Goal: Information Seeking & Learning: Check status

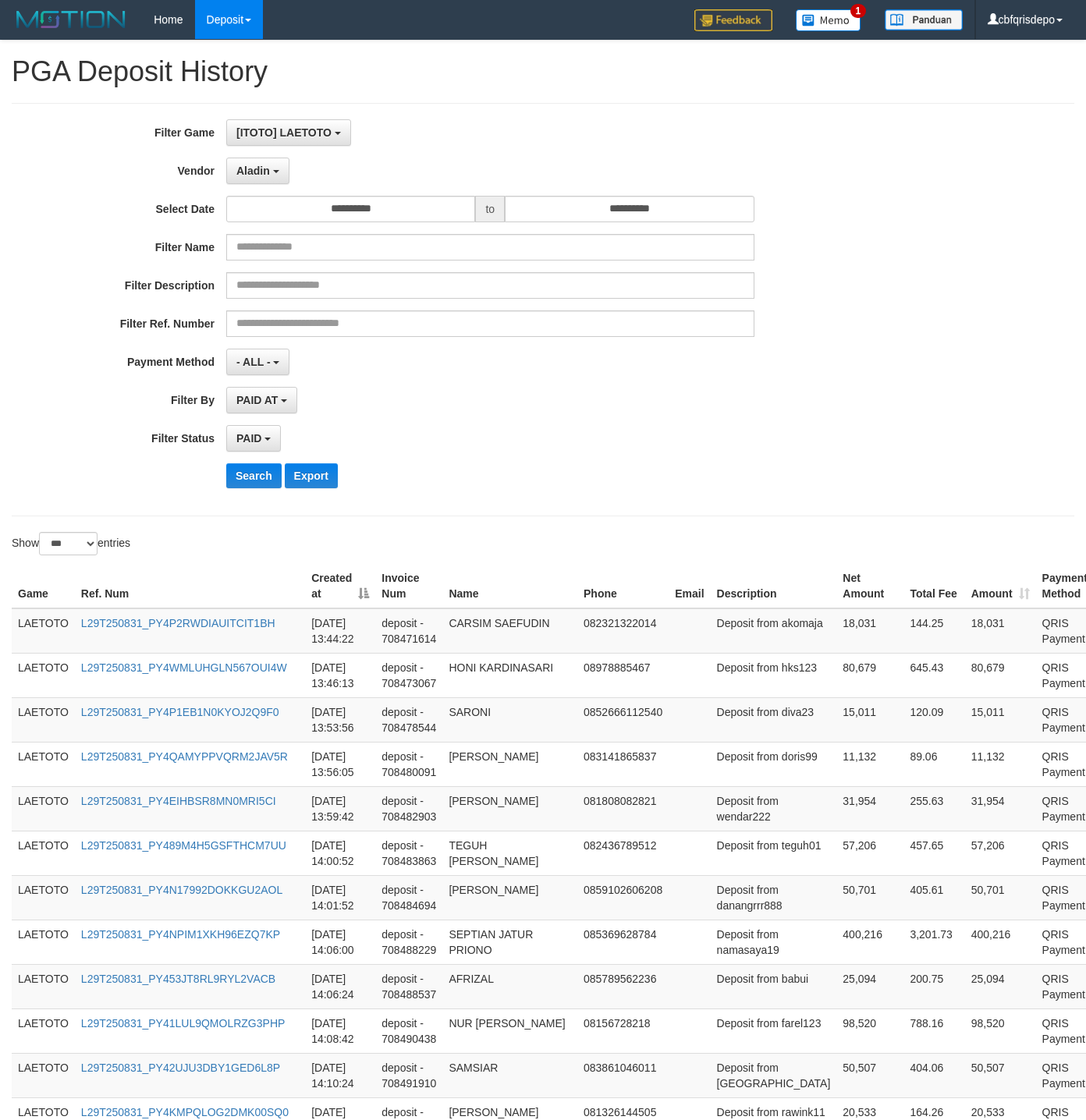
select select "**********"
select select "*"
select select "***"
click at [252, 478] on button "Search" at bounding box center [253, 475] width 56 height 25
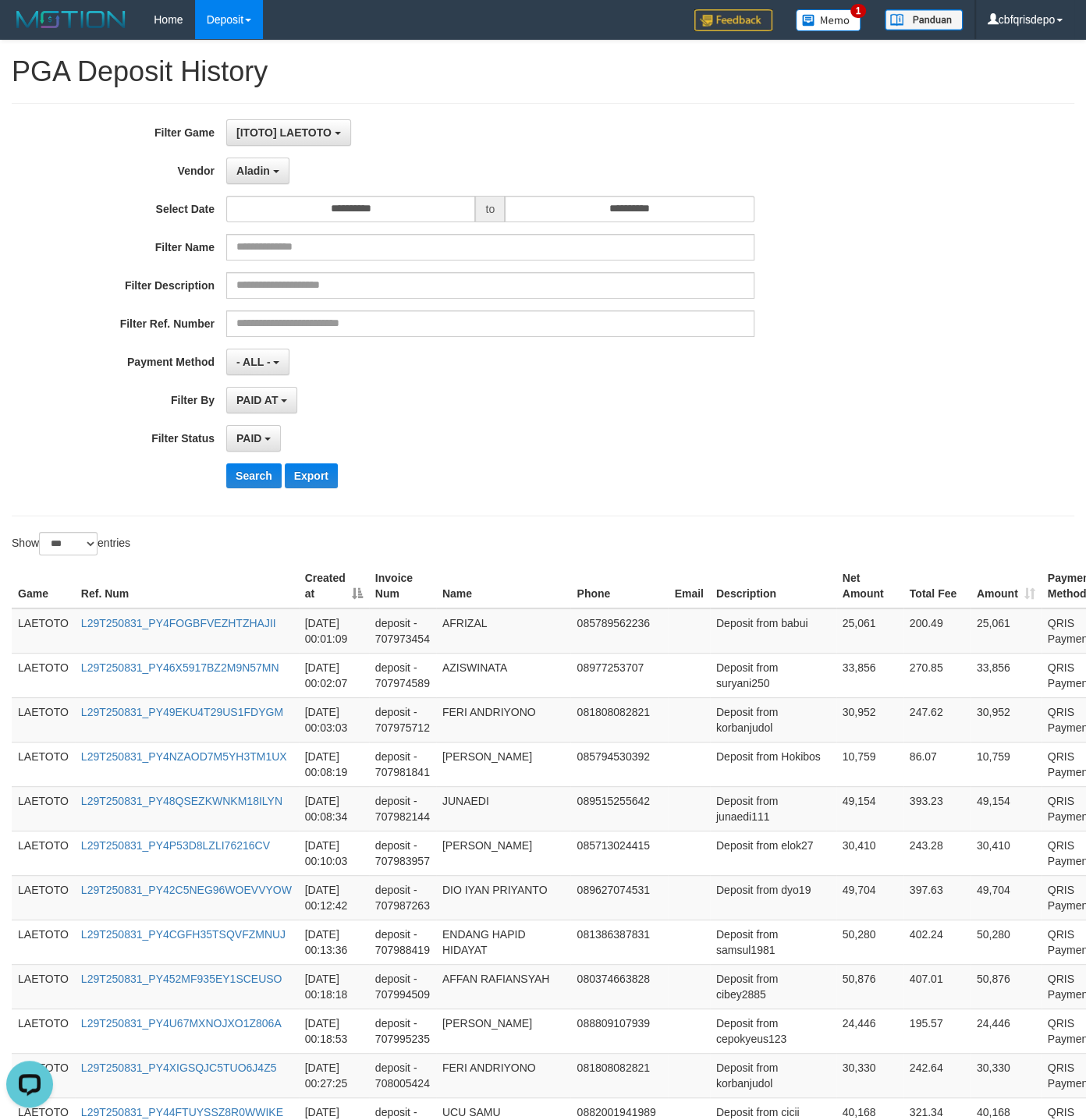
drag, startPoint x: 737, startPoint y: 410, endPoint x: 466, endPoint y: 489, distance: 282.3
click at [730, 412] on div "PAID AT PAID AT CREATED AT" at bounding box center [490, 400] width 528 height 26
click at [256, 487] on button "Search" at bounding box center [253, 475] width 56 height 25
click at [528, 413] on div "PAID AT PAID AT CREATED AT" at bounding box center [490, 400] width 528 height 26
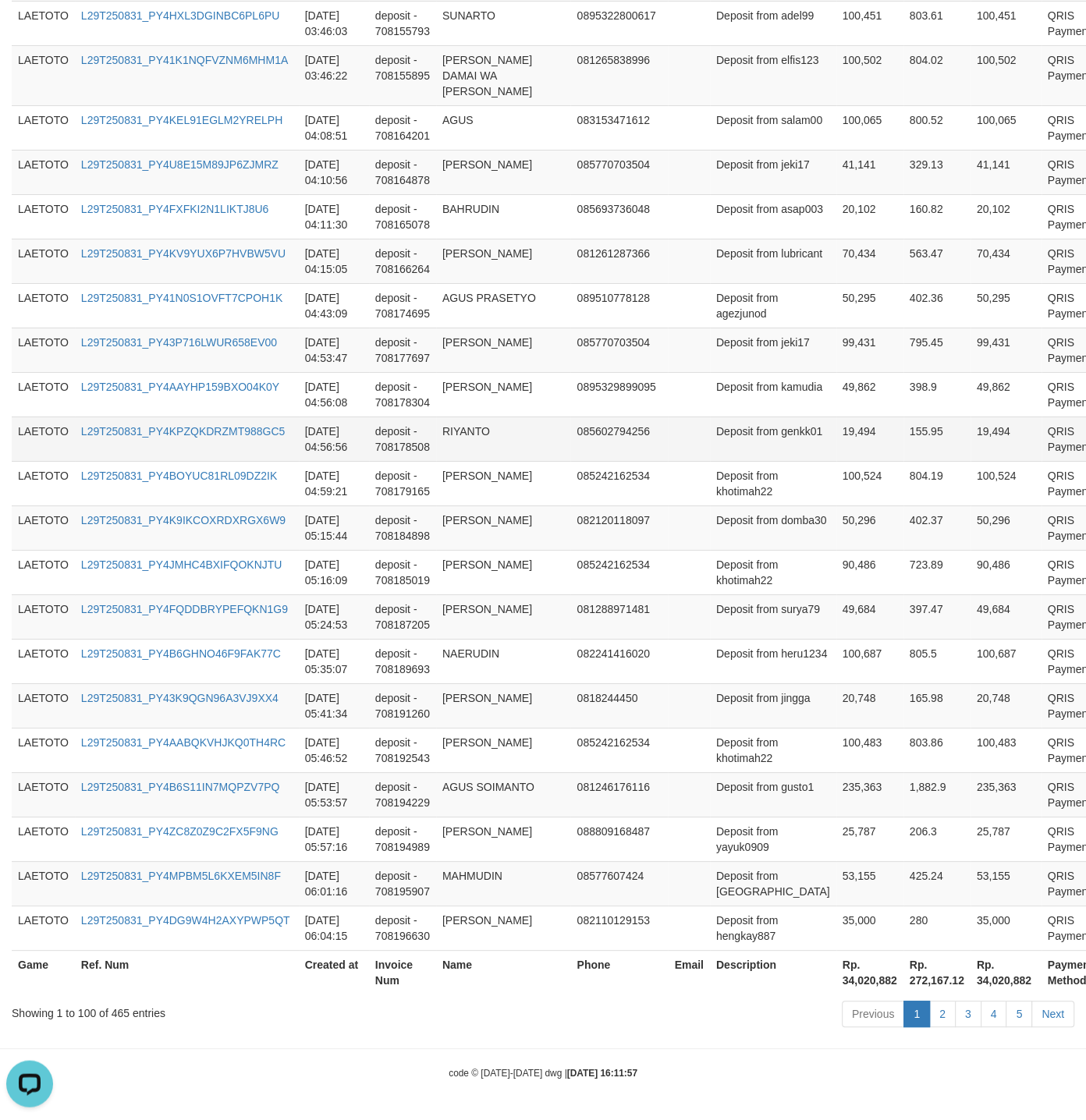
scroll to position [4296, 0]
click at [938, 1015] on link "2" at bounding box center [942, 1014] width 26 height 26
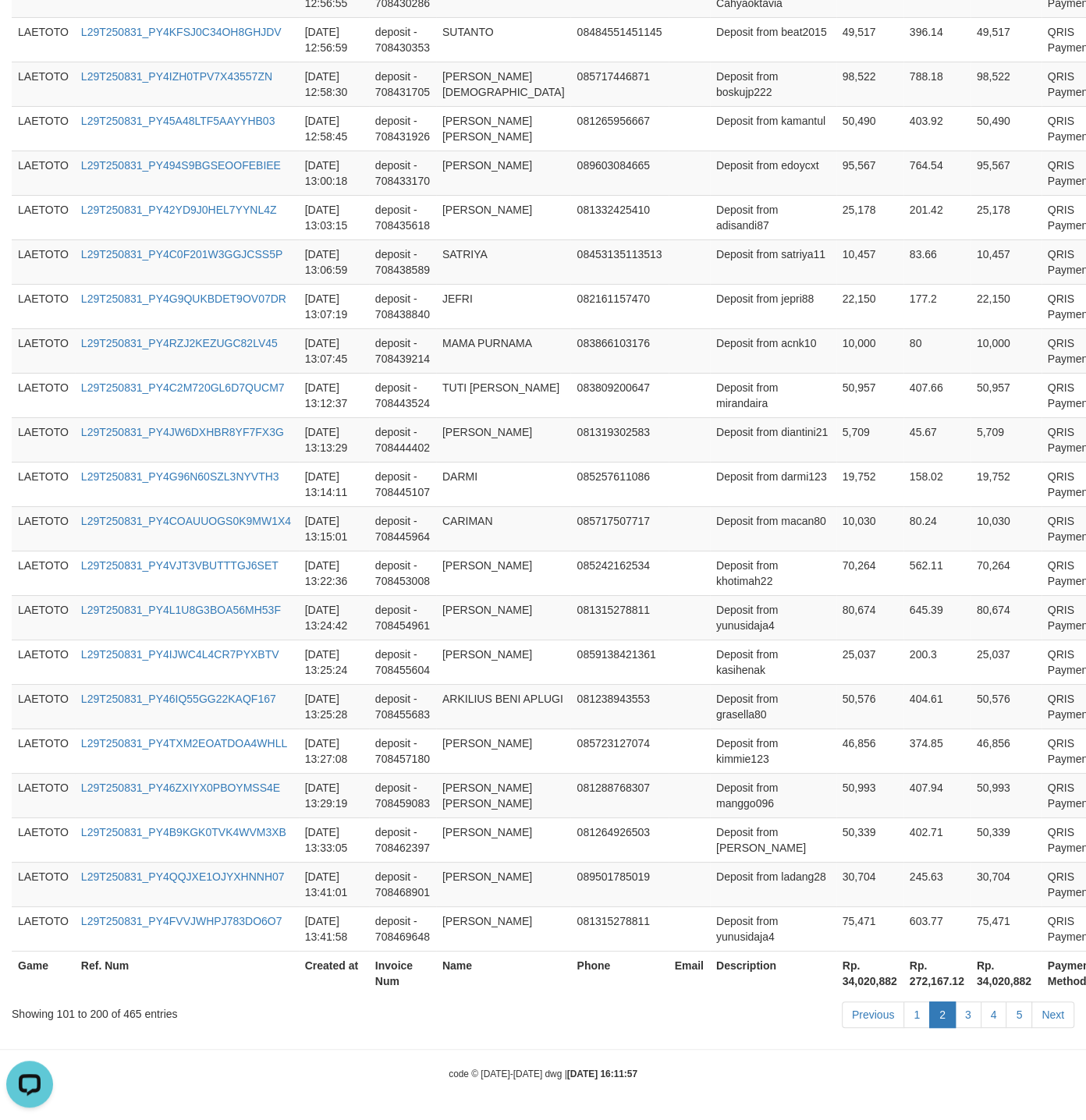
scroll to position [4279, 0]
click at [957, 1008] on link "3" at bounding box center [968, 1014] width 26 height 26
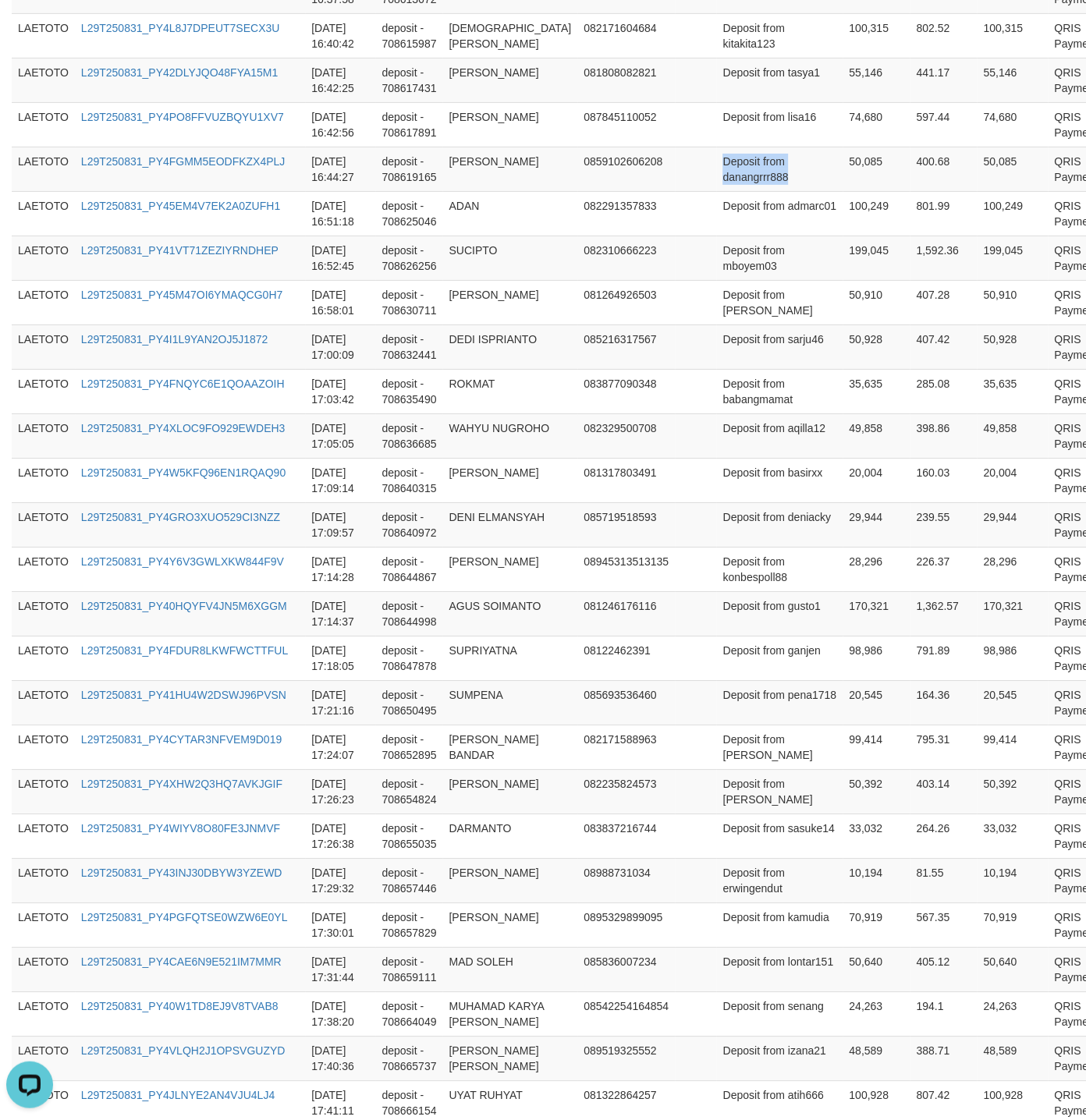
scroll to position [4296, 0]
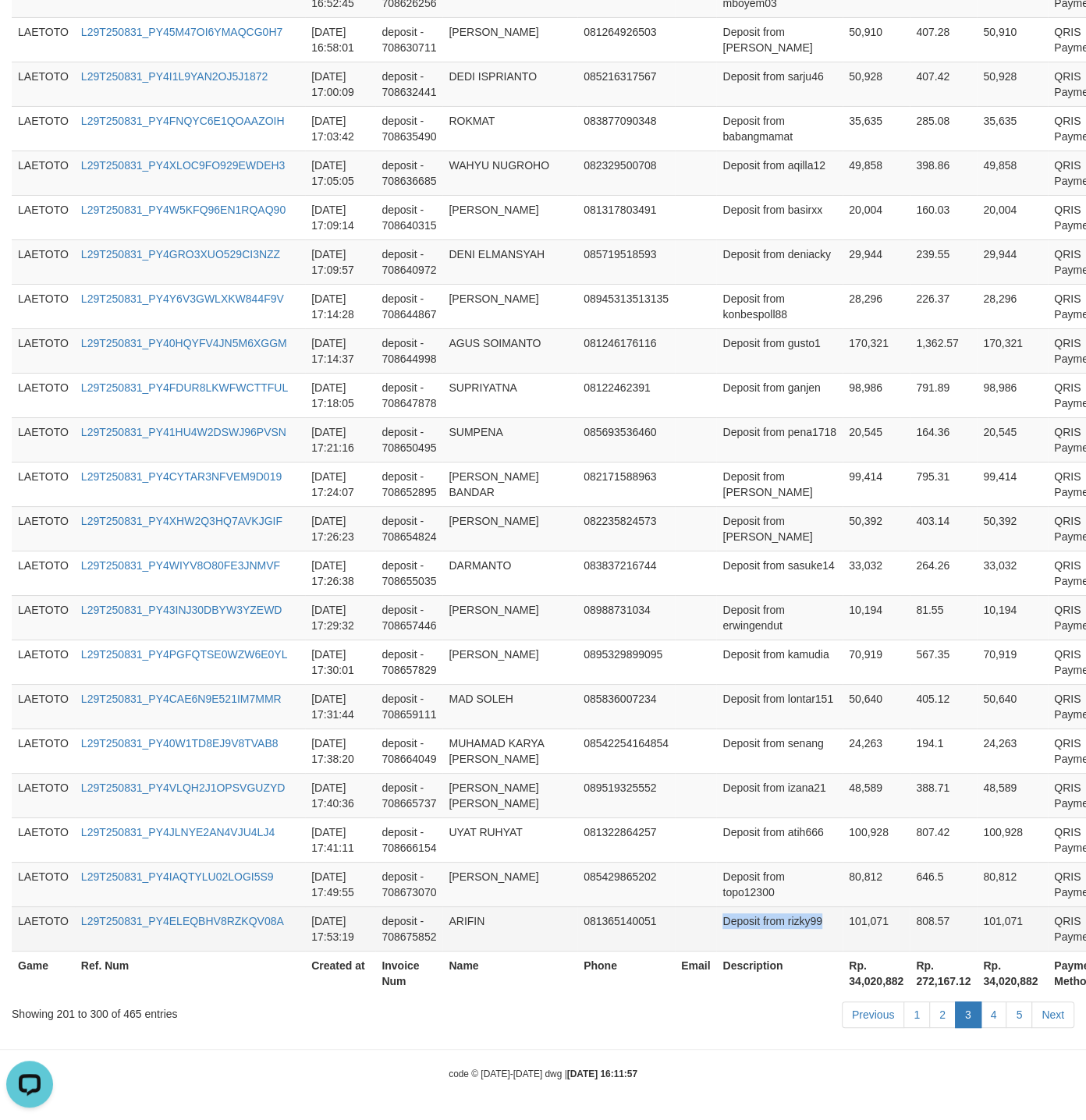
drag, startPoint x: 695, startPoint y: 618, endPoint x: 802, endPoint y: 939, distance: 338.4
copy td "Deposit from rizky99"
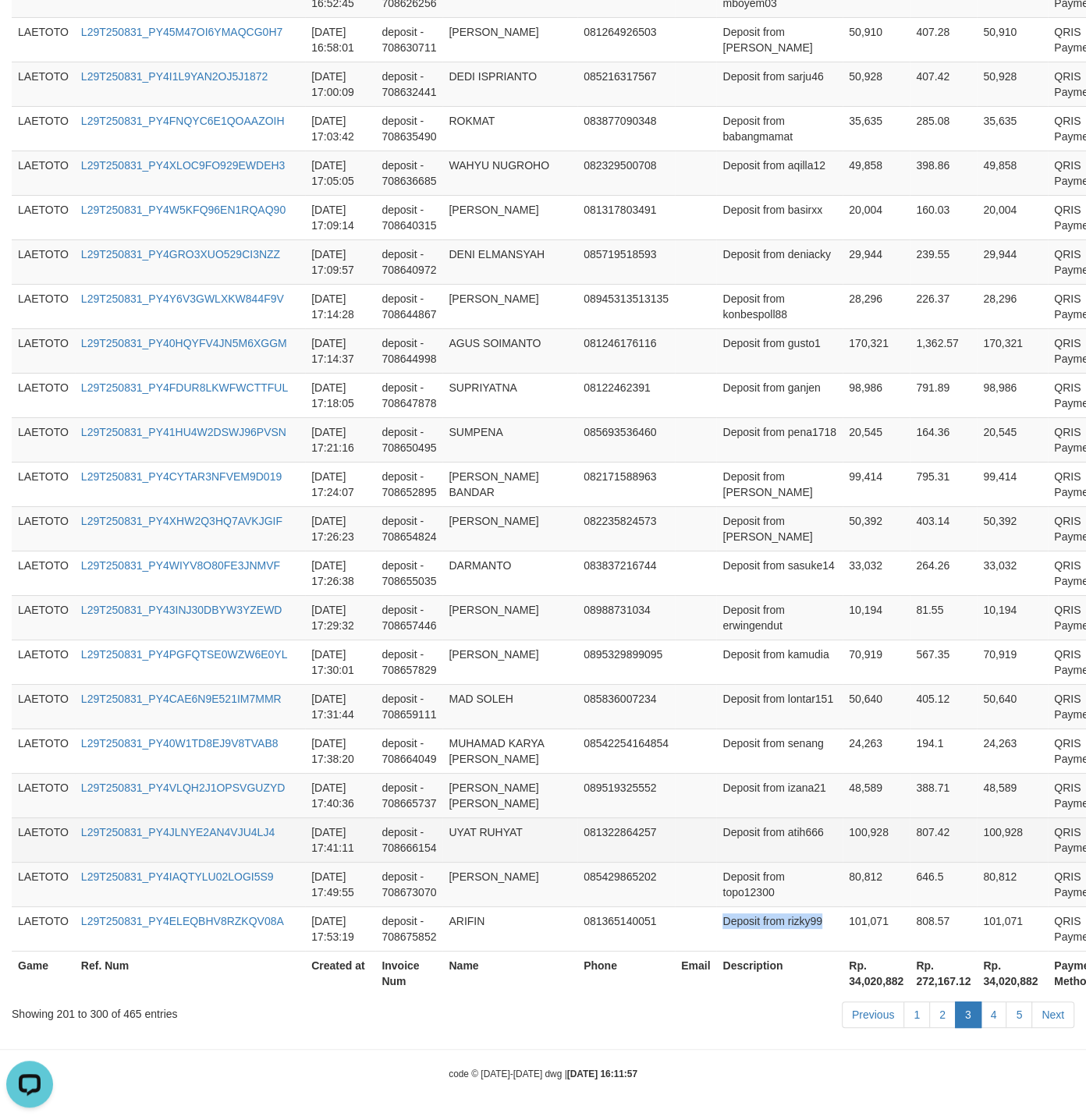
click at [715, 825] on td "Deposit from atih666" at bounding box center [779, 839] width 127 height 44
drag, startPoint x: 705, startPoint y: 825, endPoint x: 751, endPoint y: 823, distance: 46.0
click at [751, 823] on td "Deposit from atih666" at bounding box center [779, 839] width 127 height 44
copy td "Deposit from"
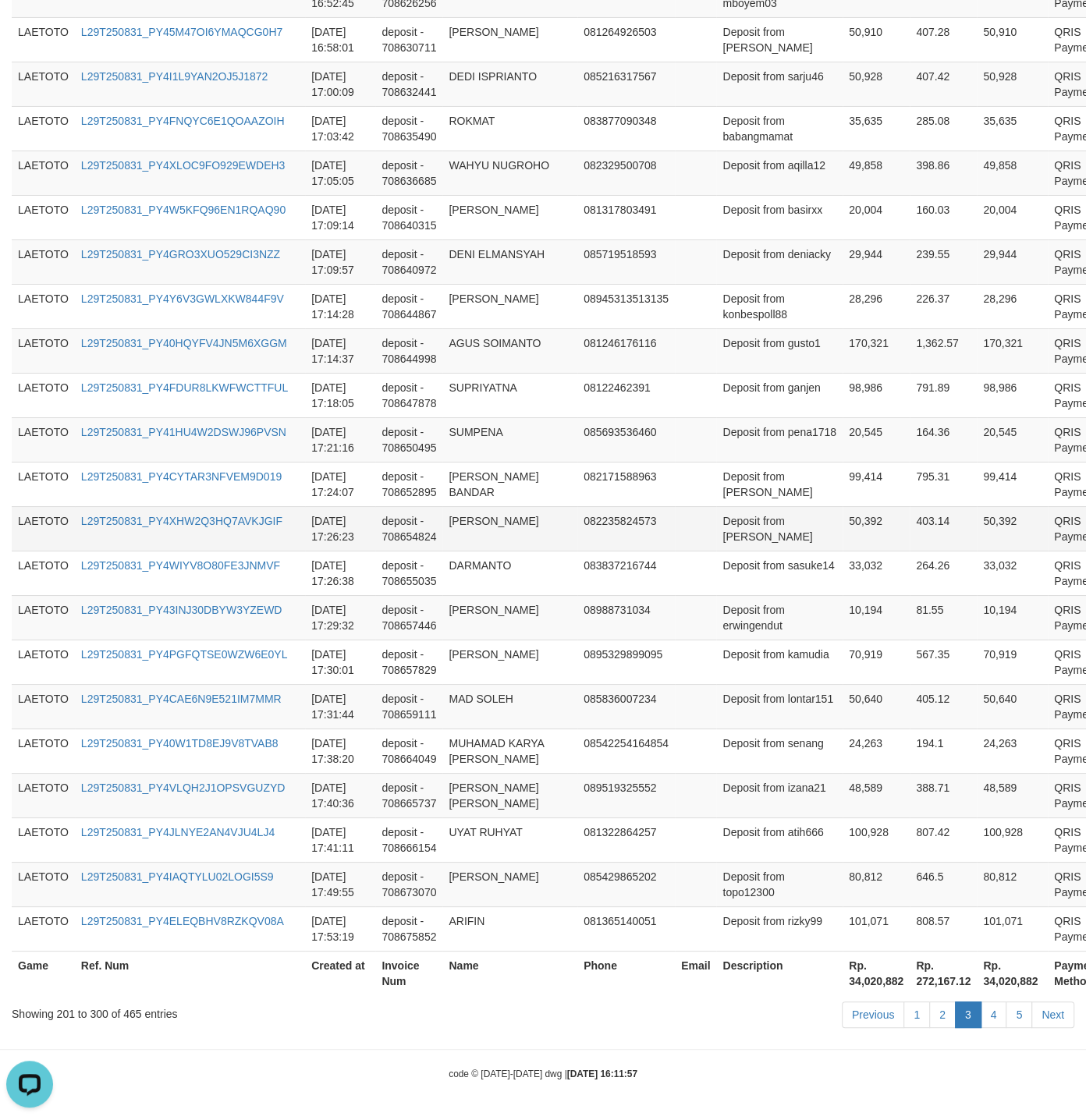
click at [842, 506] on td "50,392" at bounding box center [875, 527] width 67 height 44
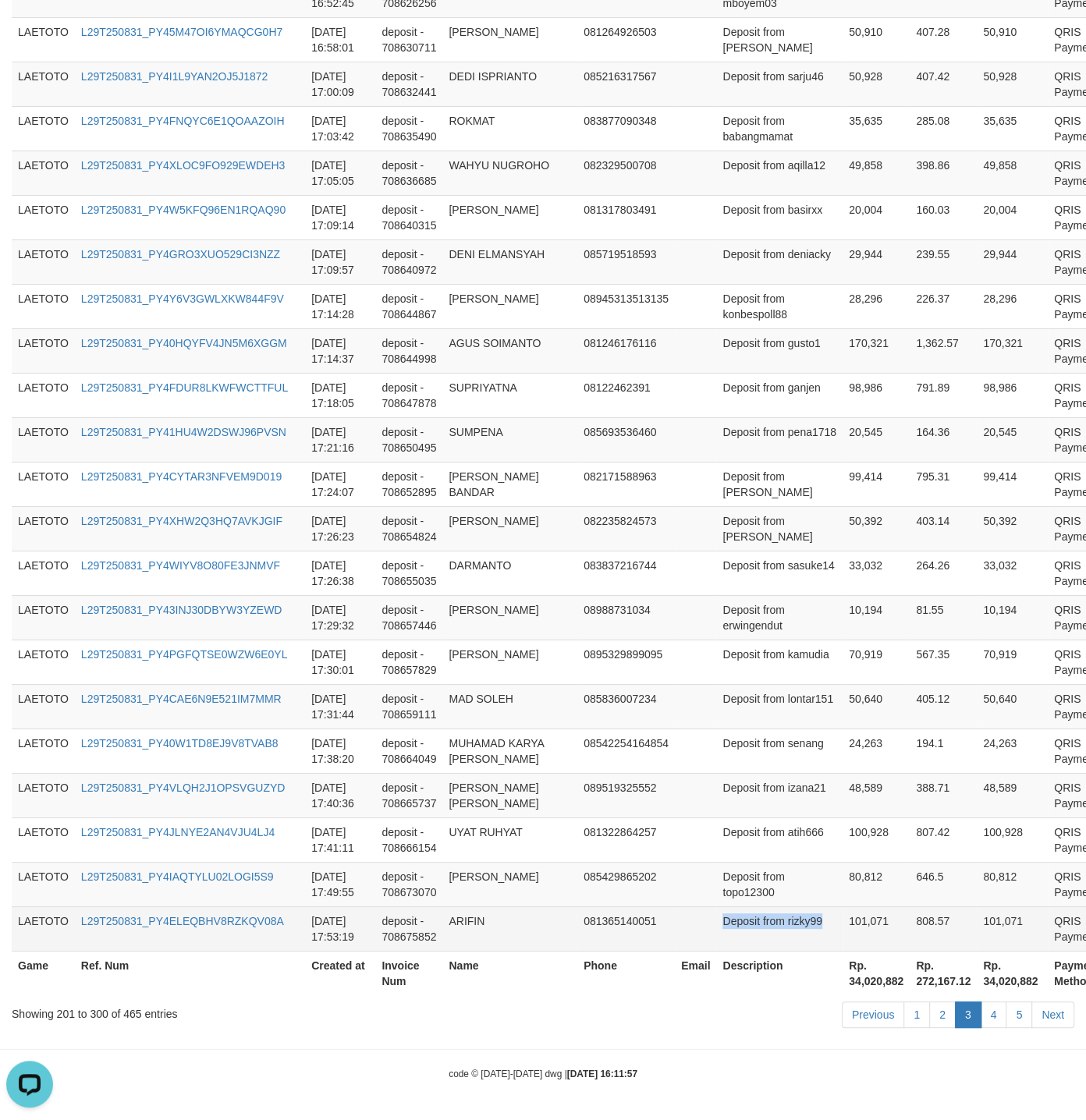
copy td "Deposit from rizky99"
drag, startPoint x: 720, startPoint y: 596, endPoint x: 802, endPoint y: 930, distance: 343.9
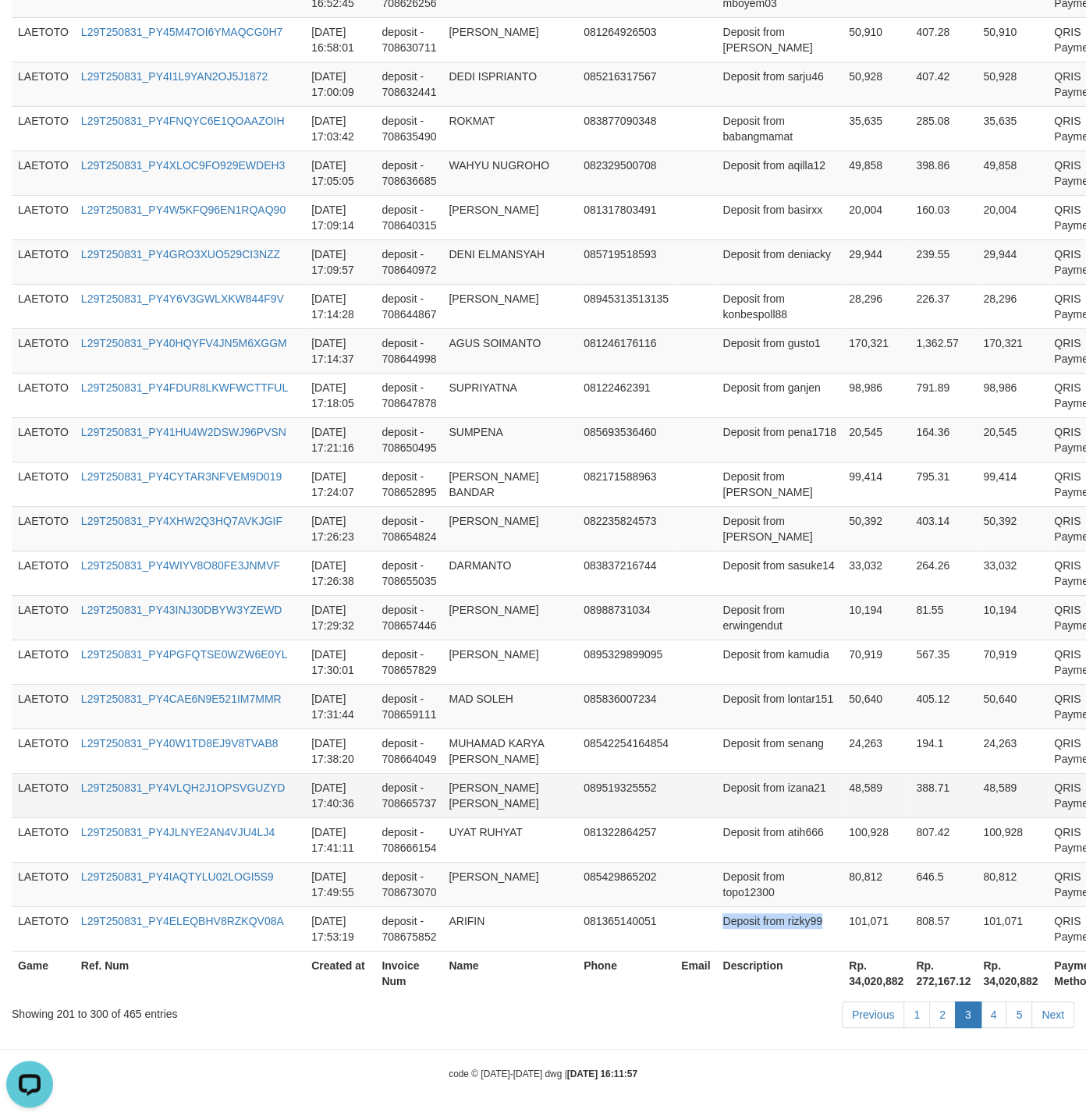
click at [715, 773] on td "Deposit from izana21" at bounding box center [779, 795] width 127 height 44
drag, startPoint x: 707, startPoint y: 764, endPoint x: 746, endPoint y: 764, distance: 39.0
click at [746, 773] on td "Deposit from izana21" at bounding box center [779, 795] width 127 height 44
copy td "Deposit from"
click at [760, 506] on td "Deposit from paul" at bounding box center [779, 527] width 127 height 44
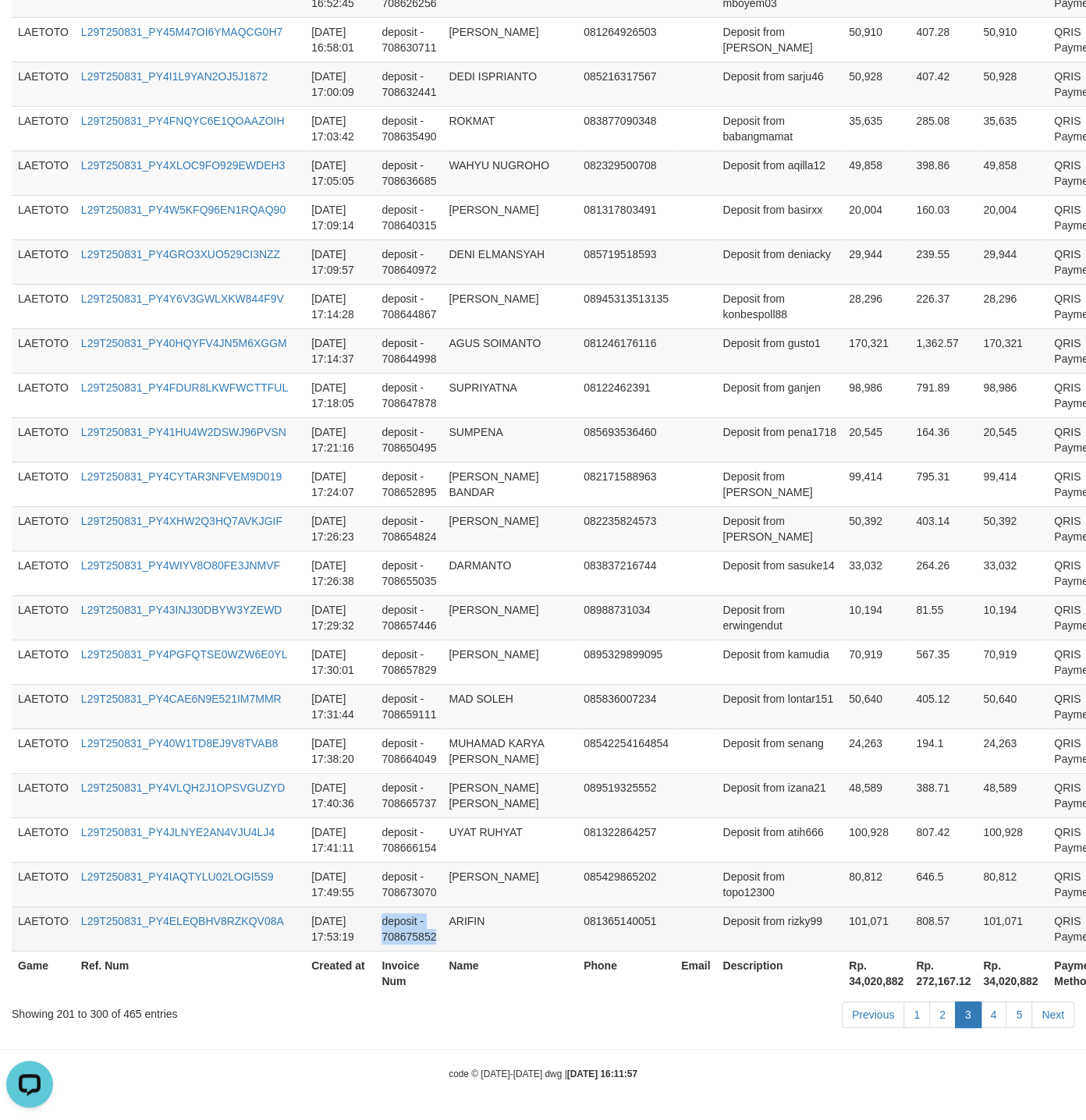
drag, startPoint x: 509, startPoint y: 573, endPoint x: 489, endPoint y: 915, distance: 342.6
copy td "deposit - 708675852"
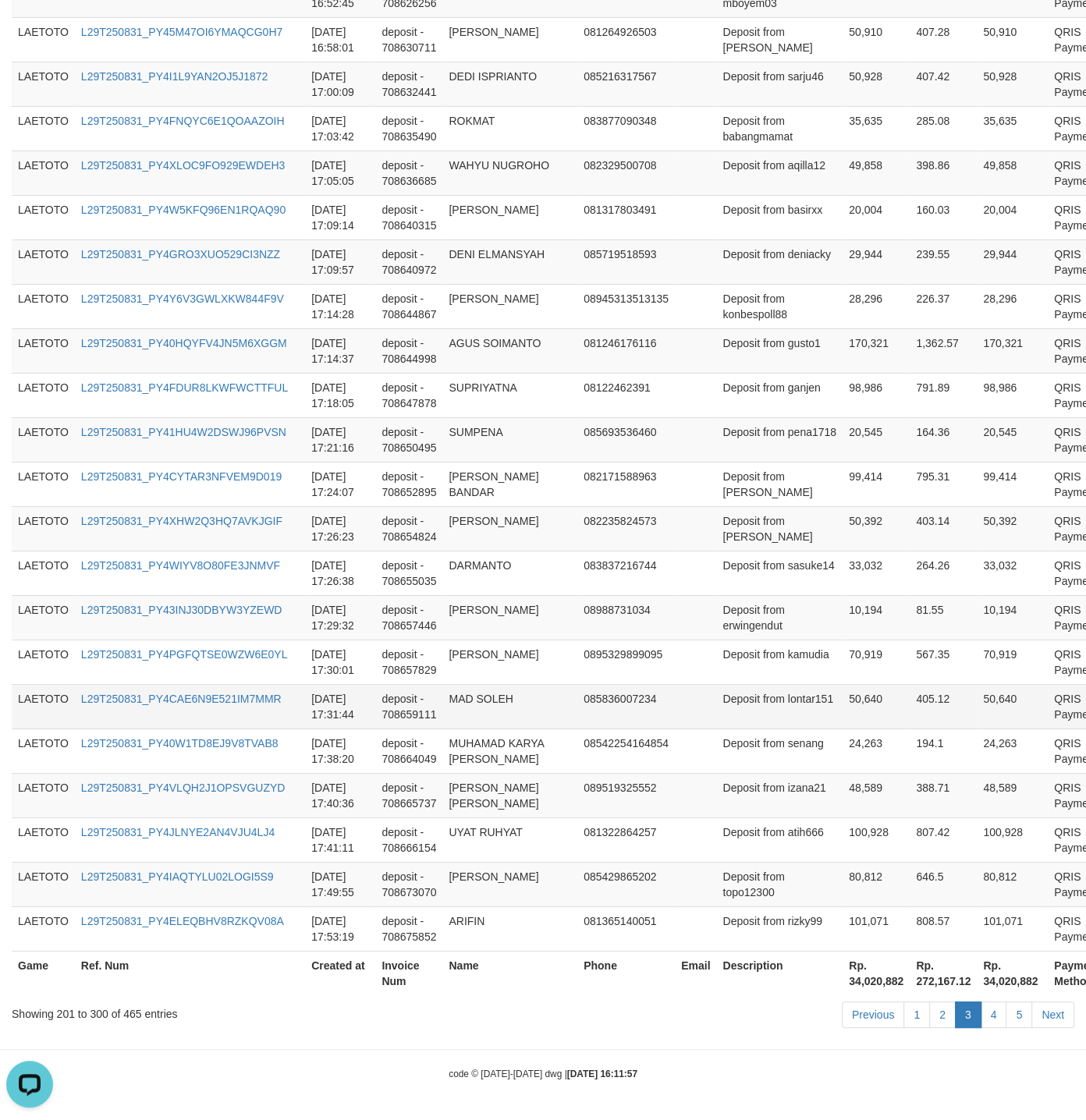
click at [715, 684] on td "Deposit from lontar151" at bounding box center [779, 706] width 127 height 44
click at [989, 1010] on link "4" at bounding box center [993, 1014] width 26 height 26
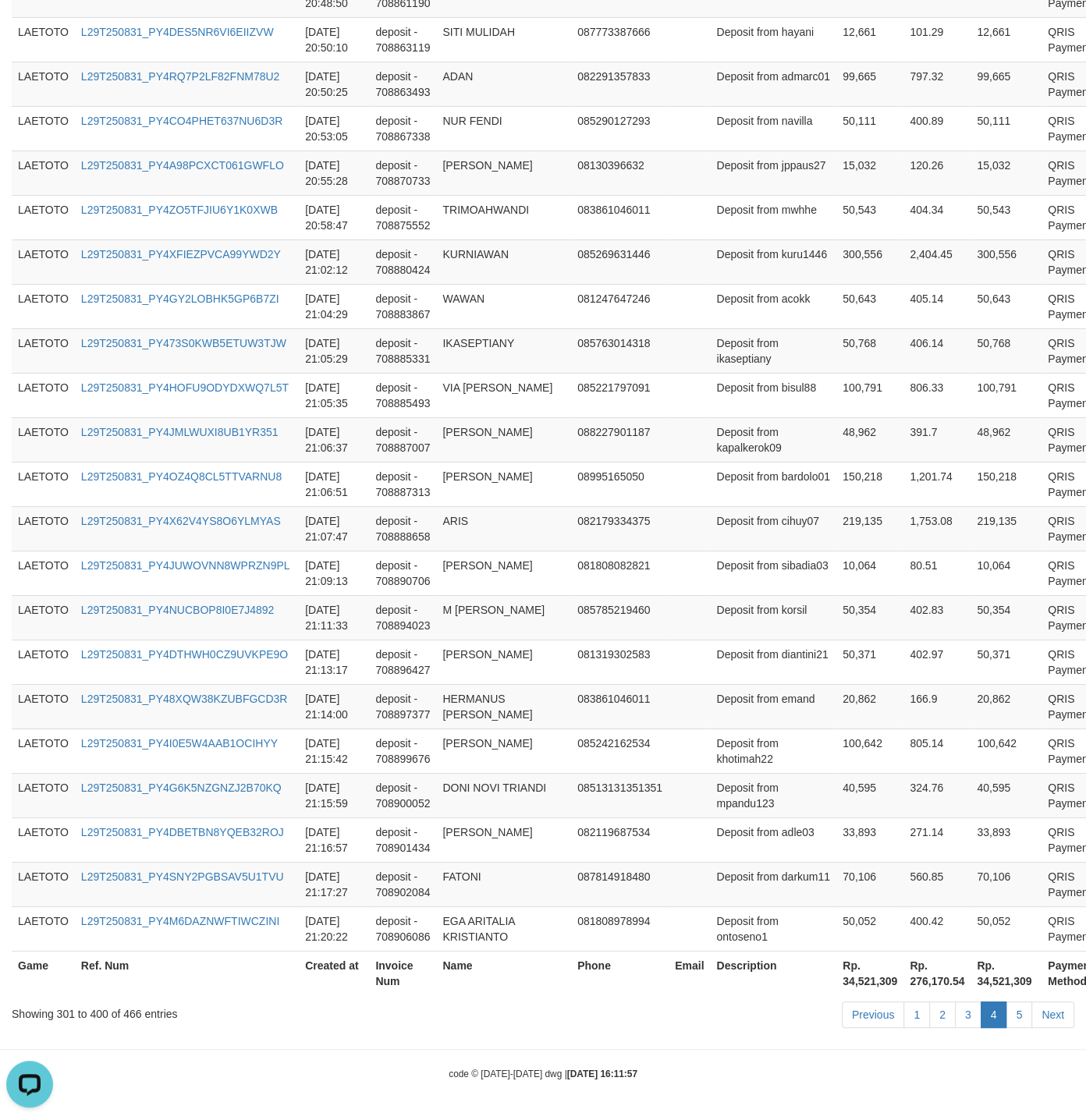
scroll to position [4187, 0]
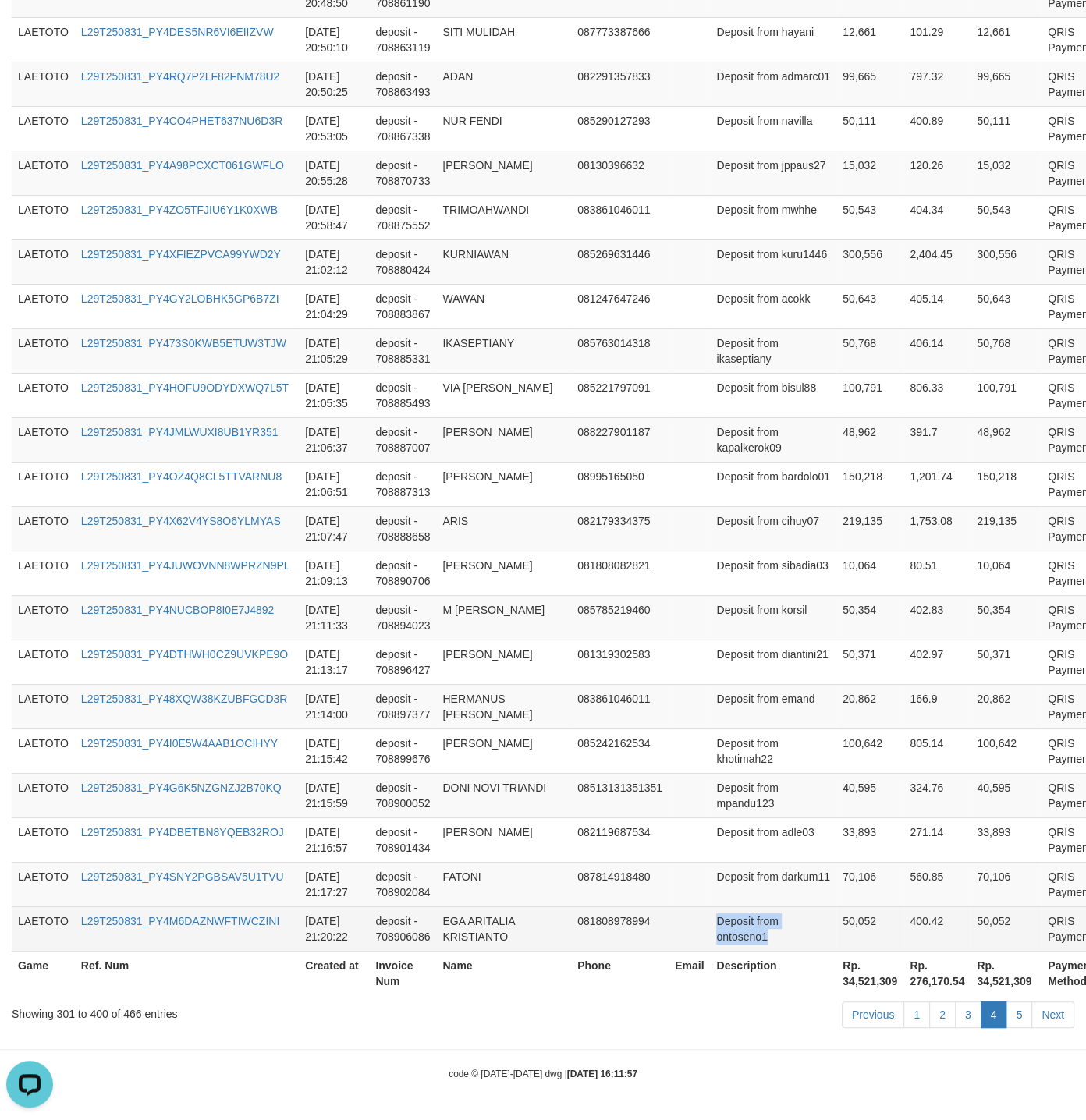
copy td "Deposit from ontoseno1"
drag, startPoint x: 720, startPoint y: 641, endPoint x: 767, endPoint y: 938, distance: 300.7
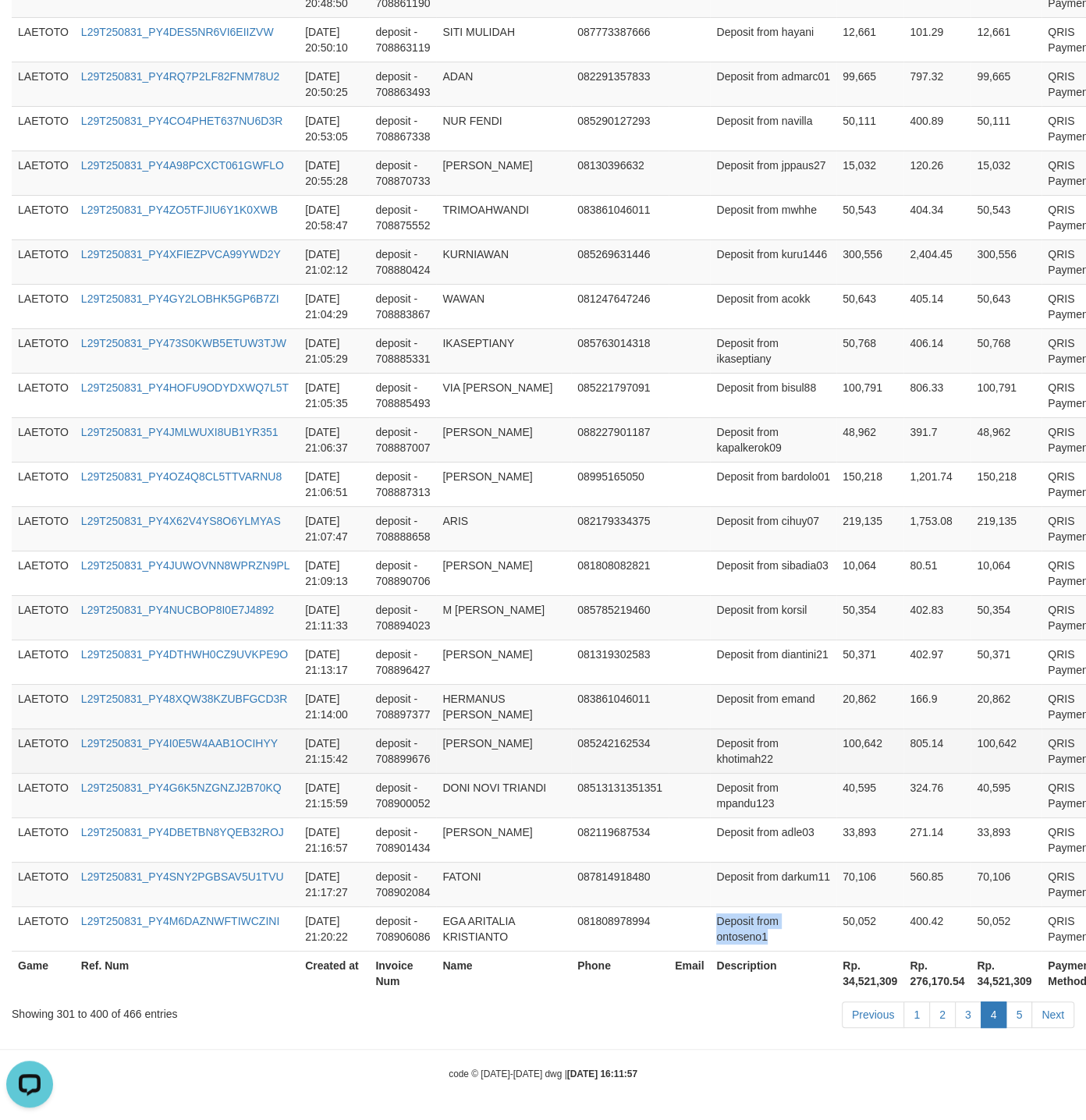
click at [710, 731] on td "Deposit from khotimah22" at bounding box center [773, 750] width 127 height 44
drag, startPoint x: 701, startPoint y: 731, endPoint x: 738, endPoint y: 725, distance: 37.5
click at [738, 729] on td "Deposit from khotimah22" at bounding box center [773, 750] width 127 height 44
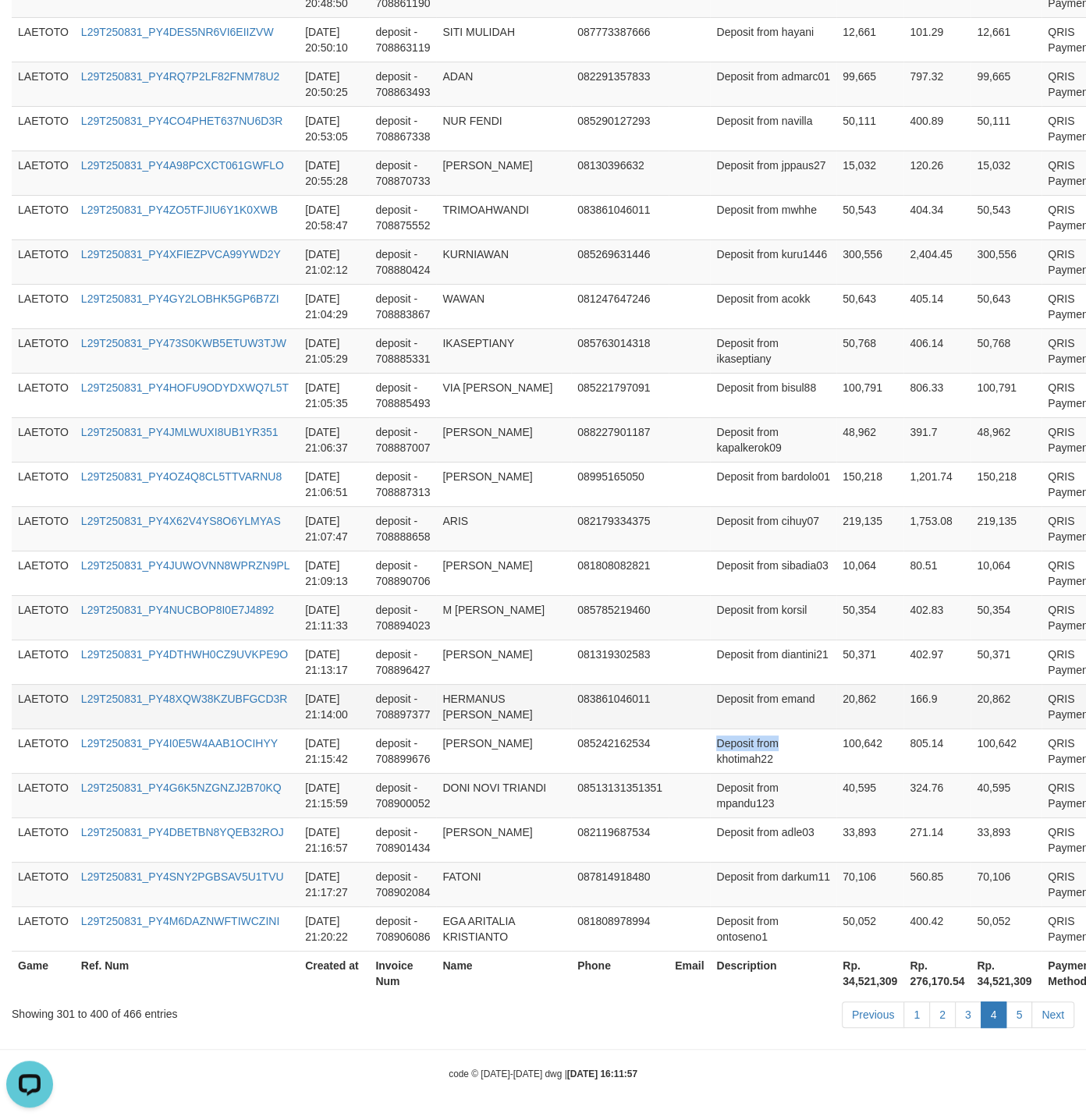
copy td "Deposit from"
click at [710, 506] on td "Deposit from cihuy07" at bounding box center [773, 527] width 127 height 44
click at [828, 506] on tr "LAETOTO L29T250831_PY4X62V4YS8O6YLMYAS 2025-08-31 21:07:47 deposit - 708888658 …" at bounding box center [577, 527] width 1133 height 44
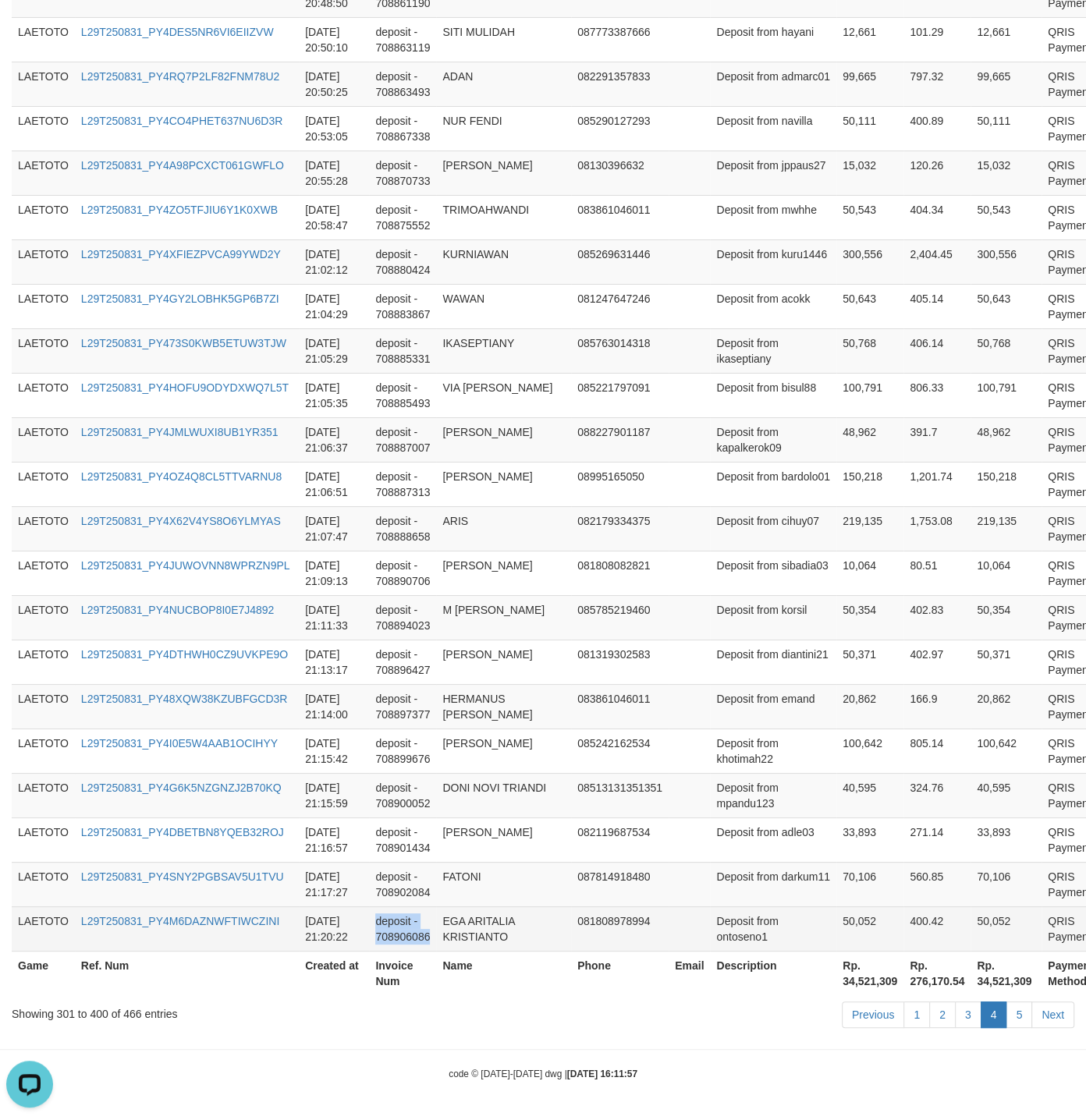
drag, startPoint x: 467, startPoint y: 591, endPoint x: 493, endPoint y: 946, distance: 356.0
copy td "deposit - 708906086"
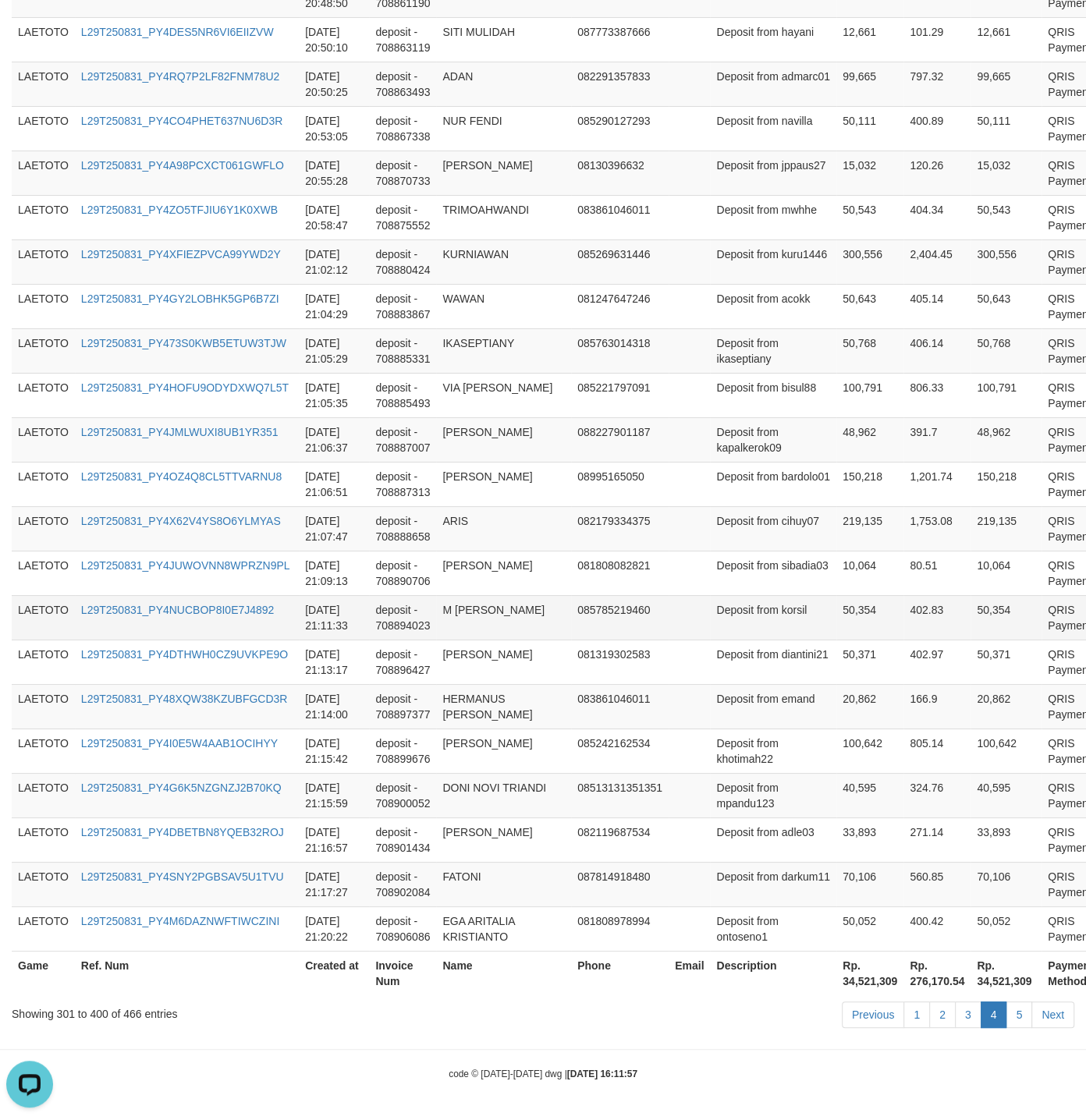
click at [743, 604] on td "Deposit from korsil" at bounding box center [773, 617] width 127 height 44
click at [1020, 1016] on link "5" at bounding box center [1019, 1014] width 26 height 26
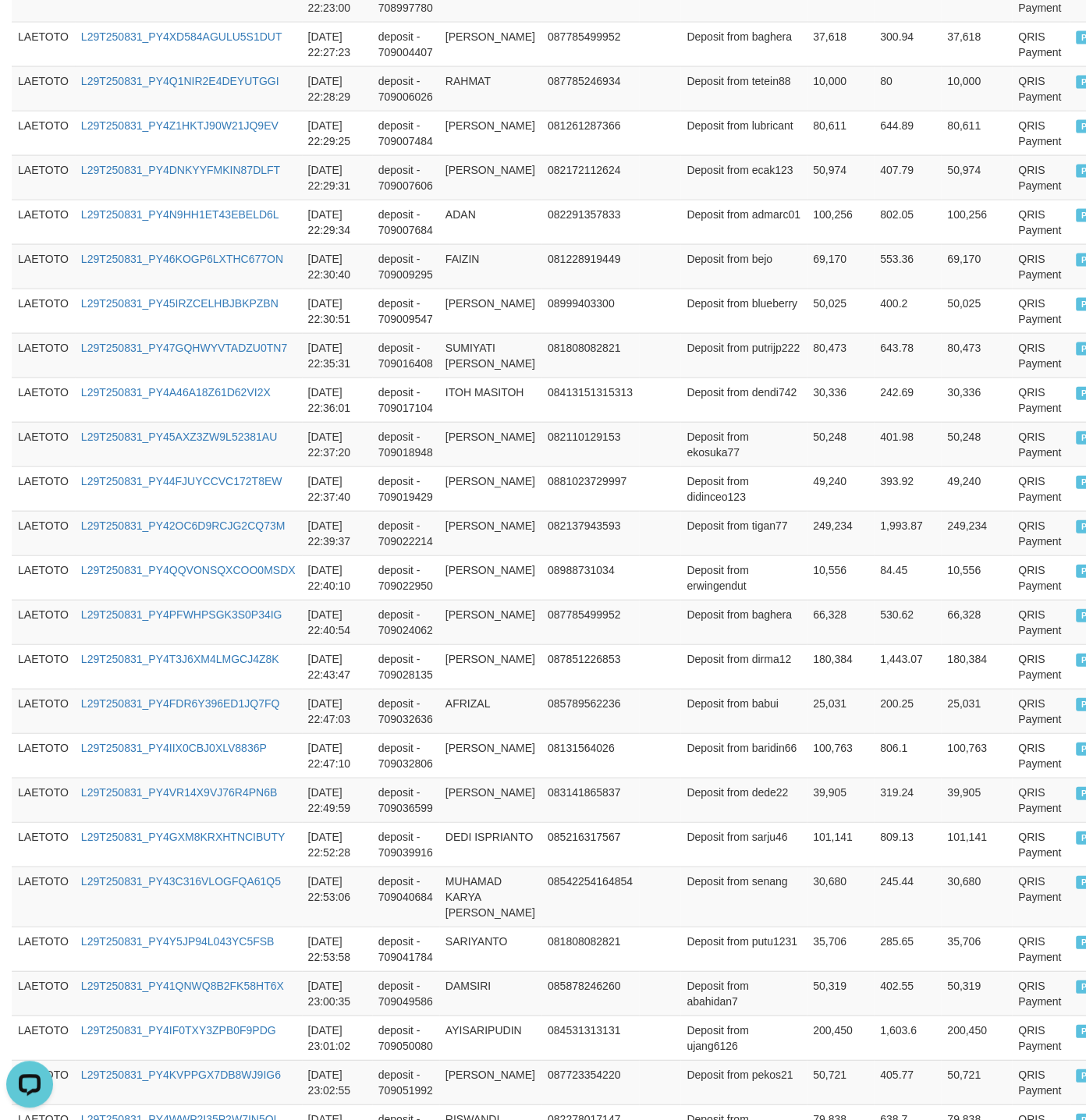
scroll to position [2691, 0]
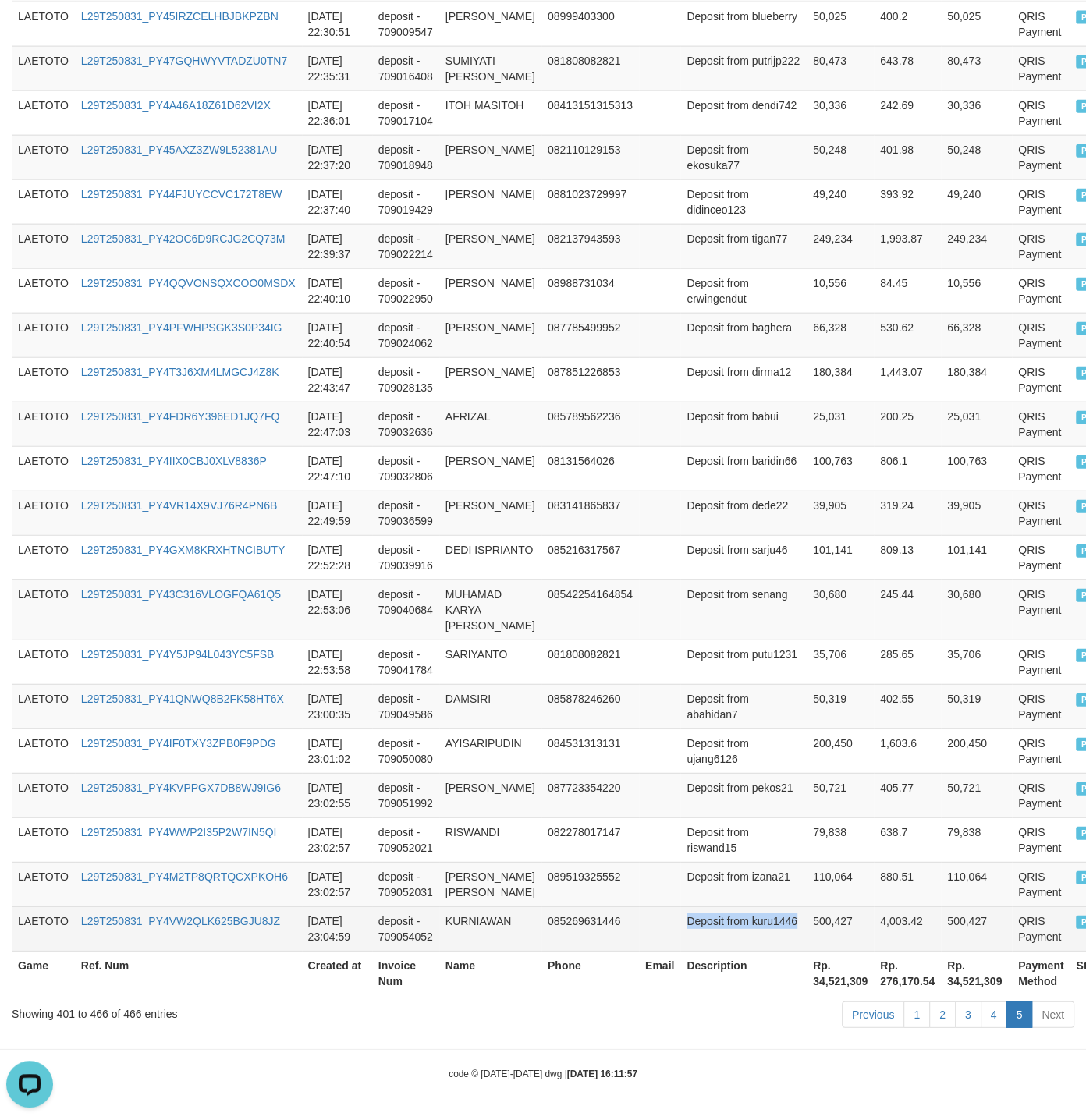
drag, startPoint x: 695, startPoint y: 630, endPoint x: 768, endPoint y: 922, distance: 301.0
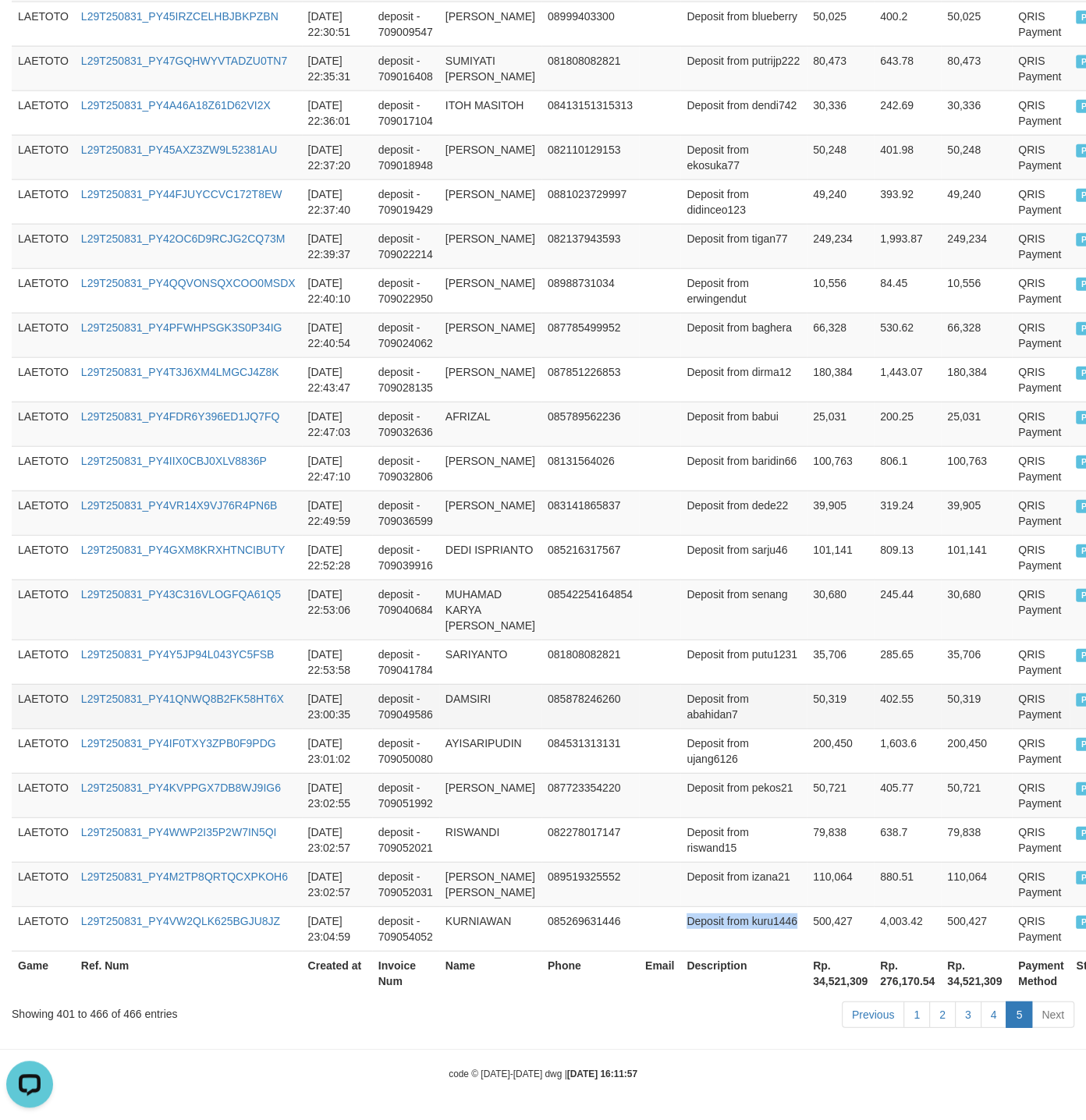
click at [693, 684] on td "Deposit from abahidan7" at bounding box center [743, 706] width 127 height 44
drag, startPoint x: 693, startPoint y: 681, endPoint x: 731, endPoint y: 678, distance: 38.1
click at [731, 684] on td "Deposit from abahidan7" at bounding box center [743, 706] width 127 height 44
copy td "Deposit from"
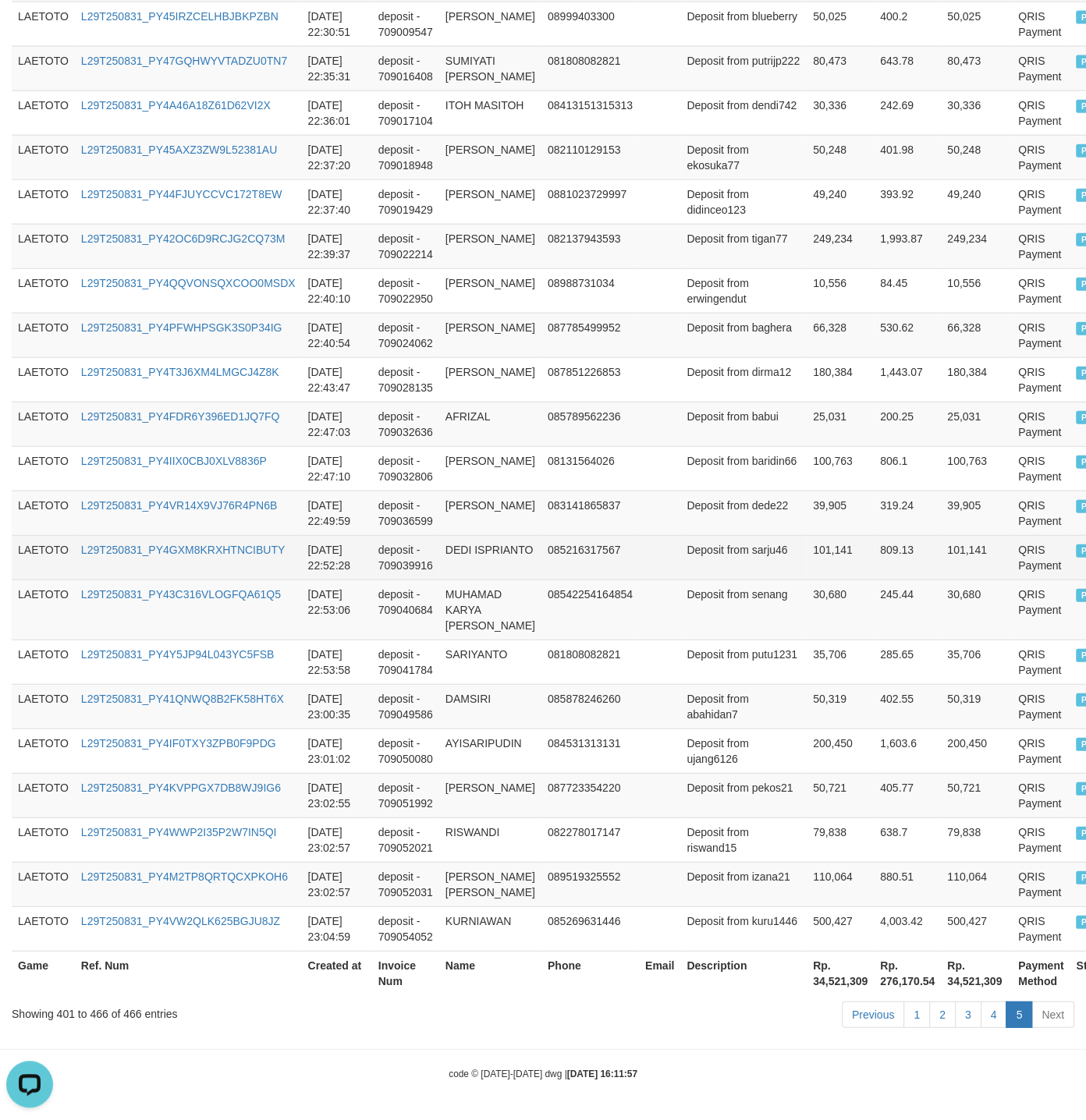
click at [873, 535] on td "809.13" at bounding box center [906, 557] width 67 height 44
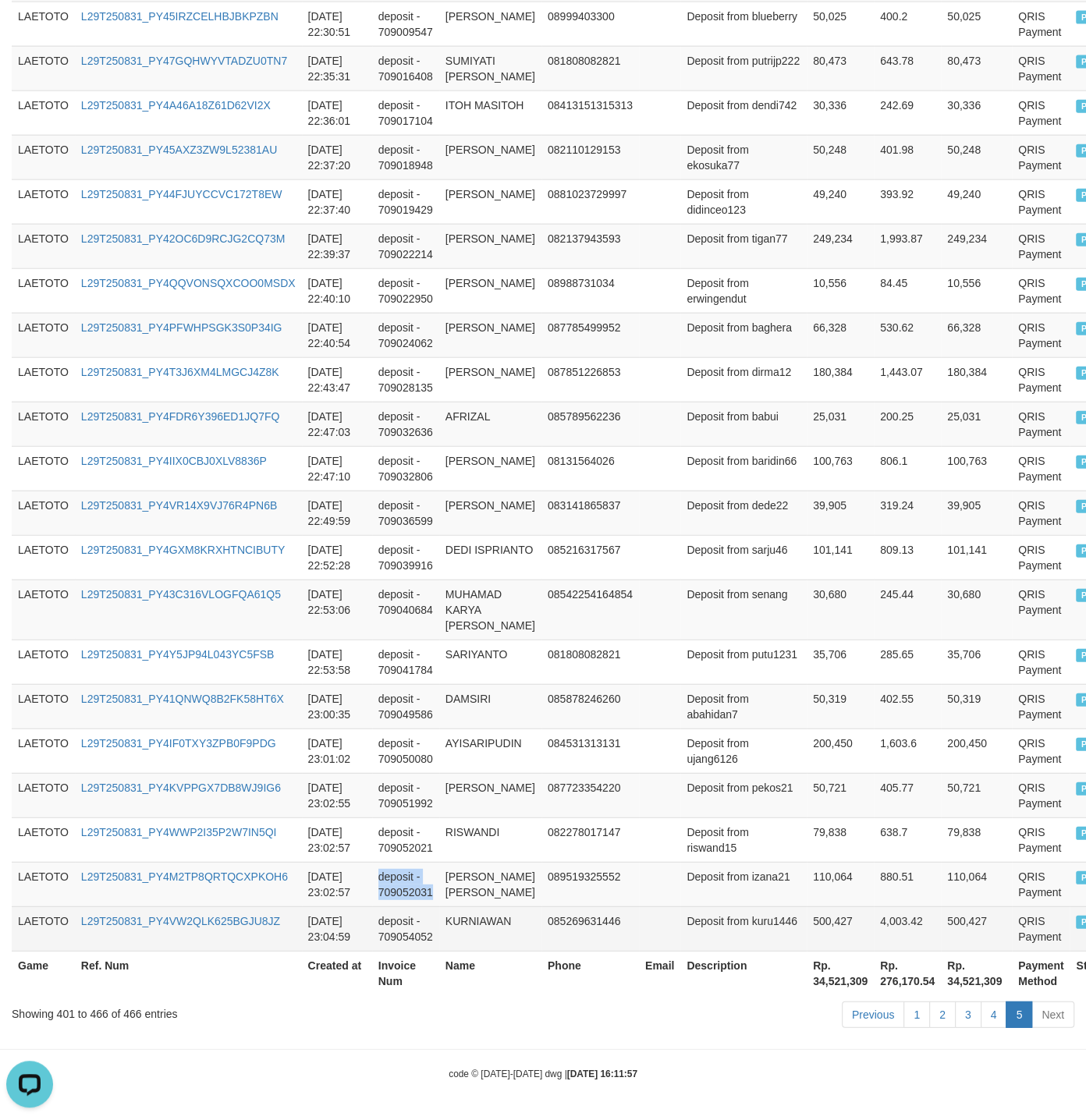
drag, startPoint x: 464, startPoint y: 570, endPoint x: 508, endPoint y: 906, distance: 338.9
click at [508, 917] on td "KURNIAWAN" at bounding box center [491, 928] width 102 height 44
copy td "deposit - 709054052"
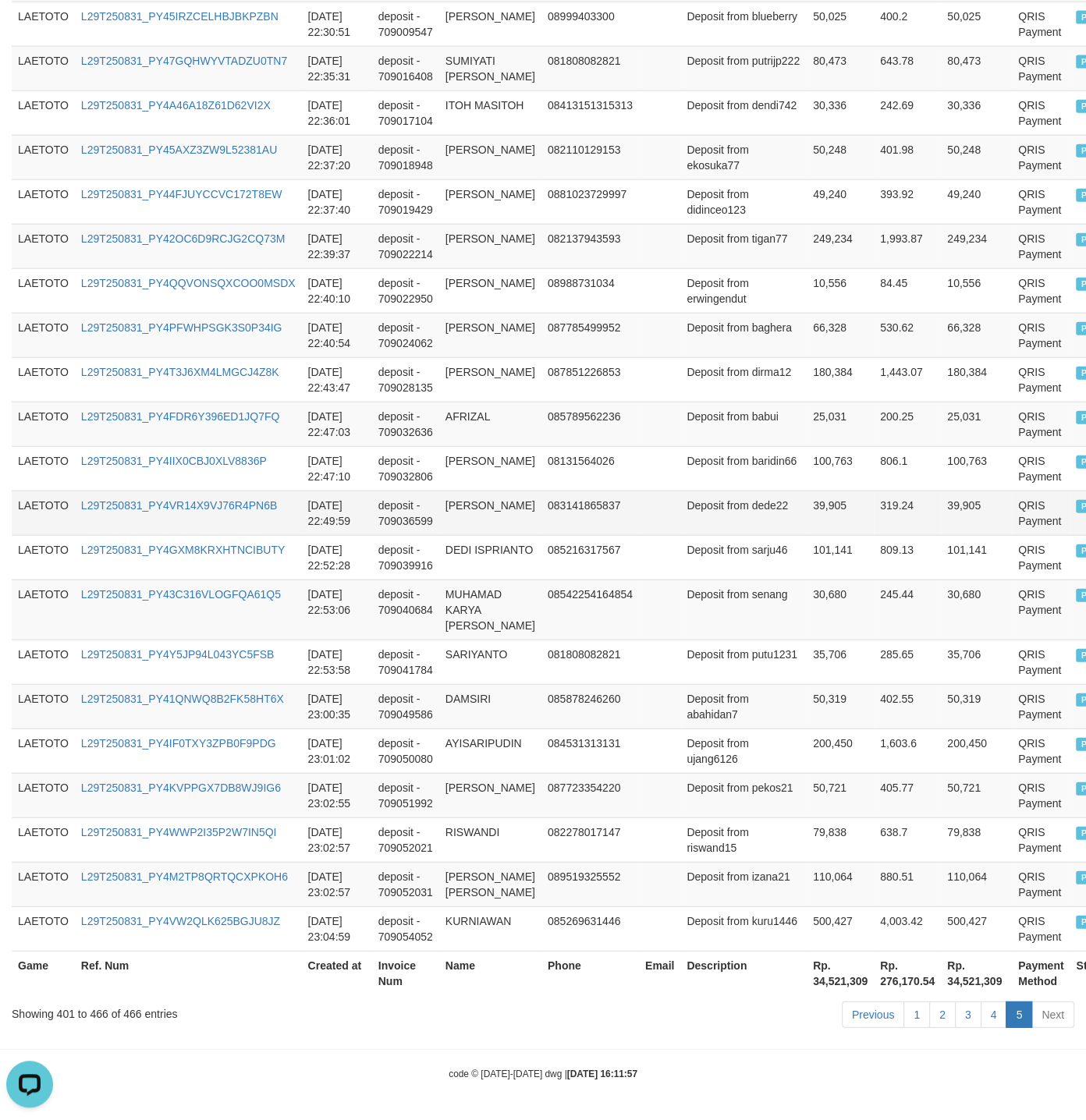
click at [819, 491] on td "39,905" at bounding box center [839, 512] width 67 height 44
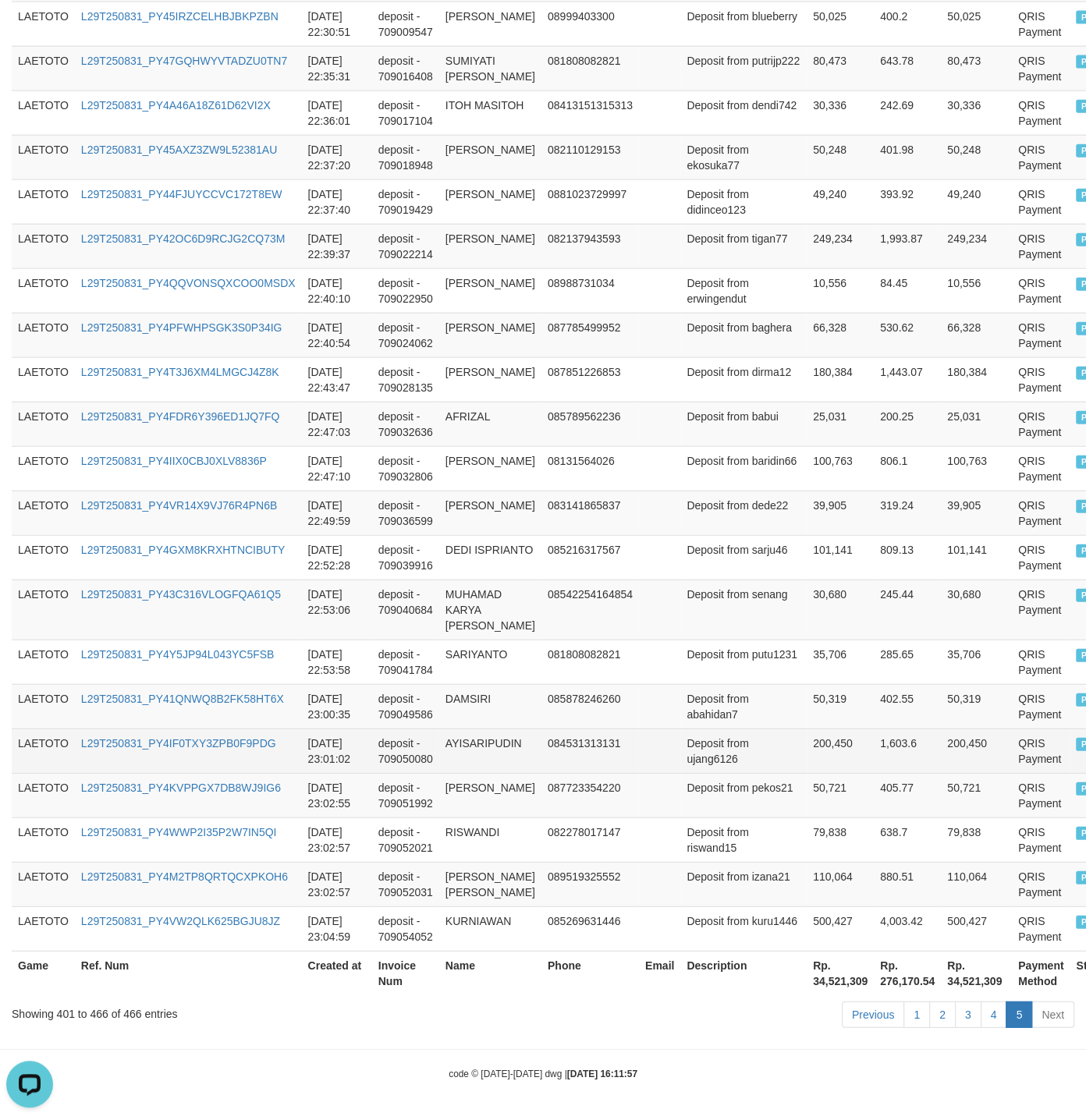
click at [873, 730] on td "1,603.6" at bounding box center [906, 750] width 67 height 44
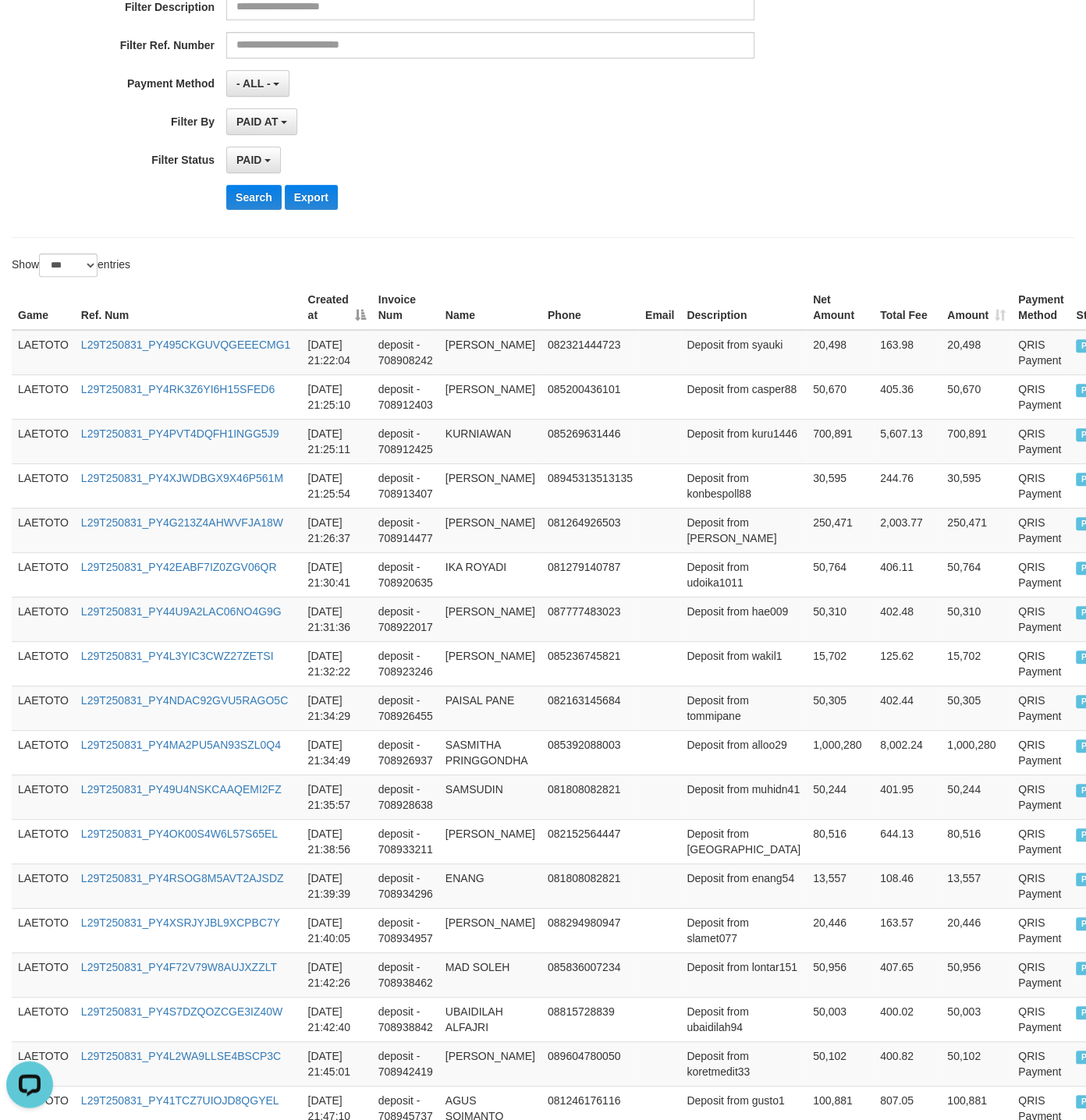
scroll to position [0, 0]
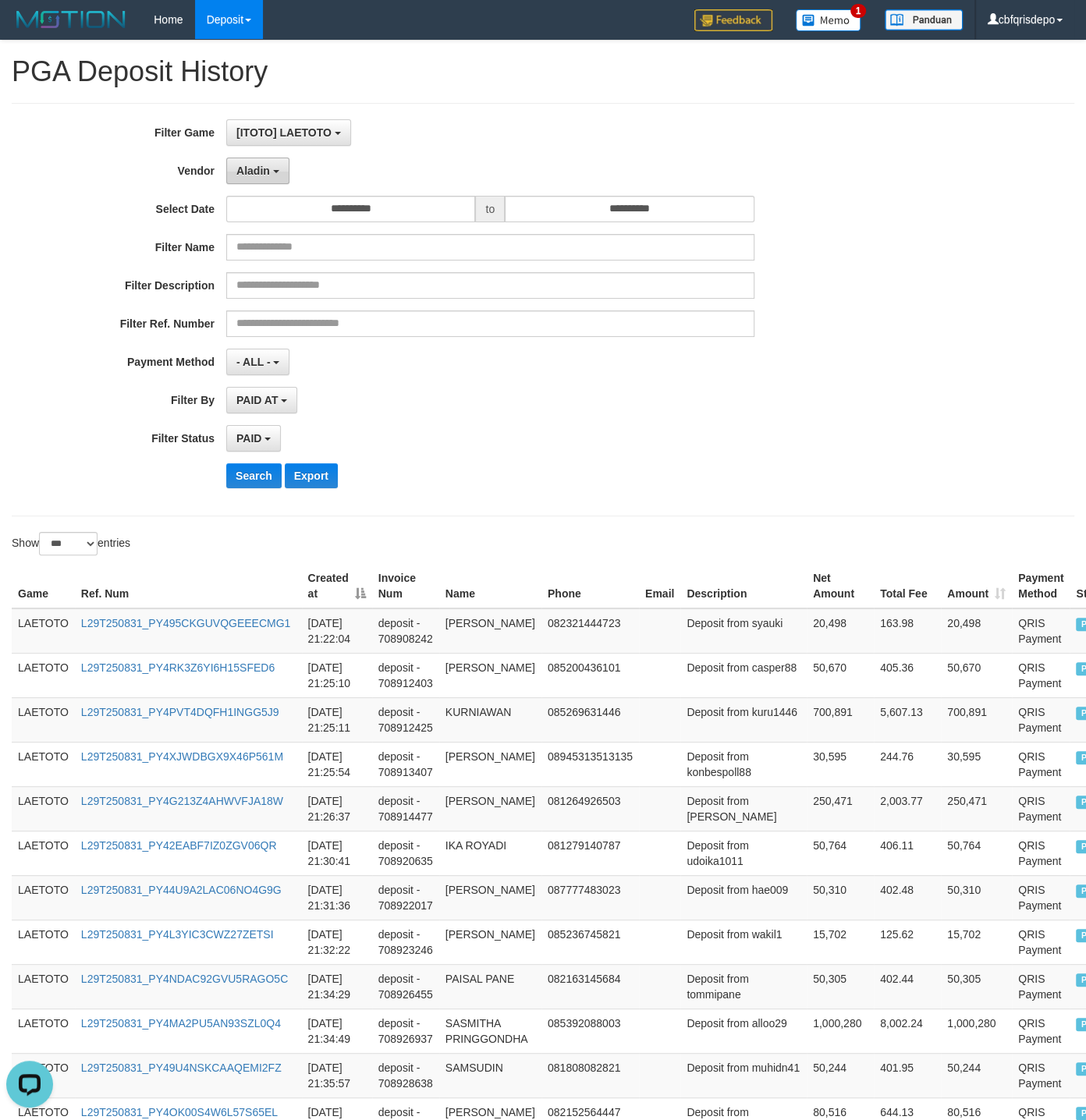
click at [256, 176] on span "Aladin" at bounding box center [252, 170] width 33 height 12
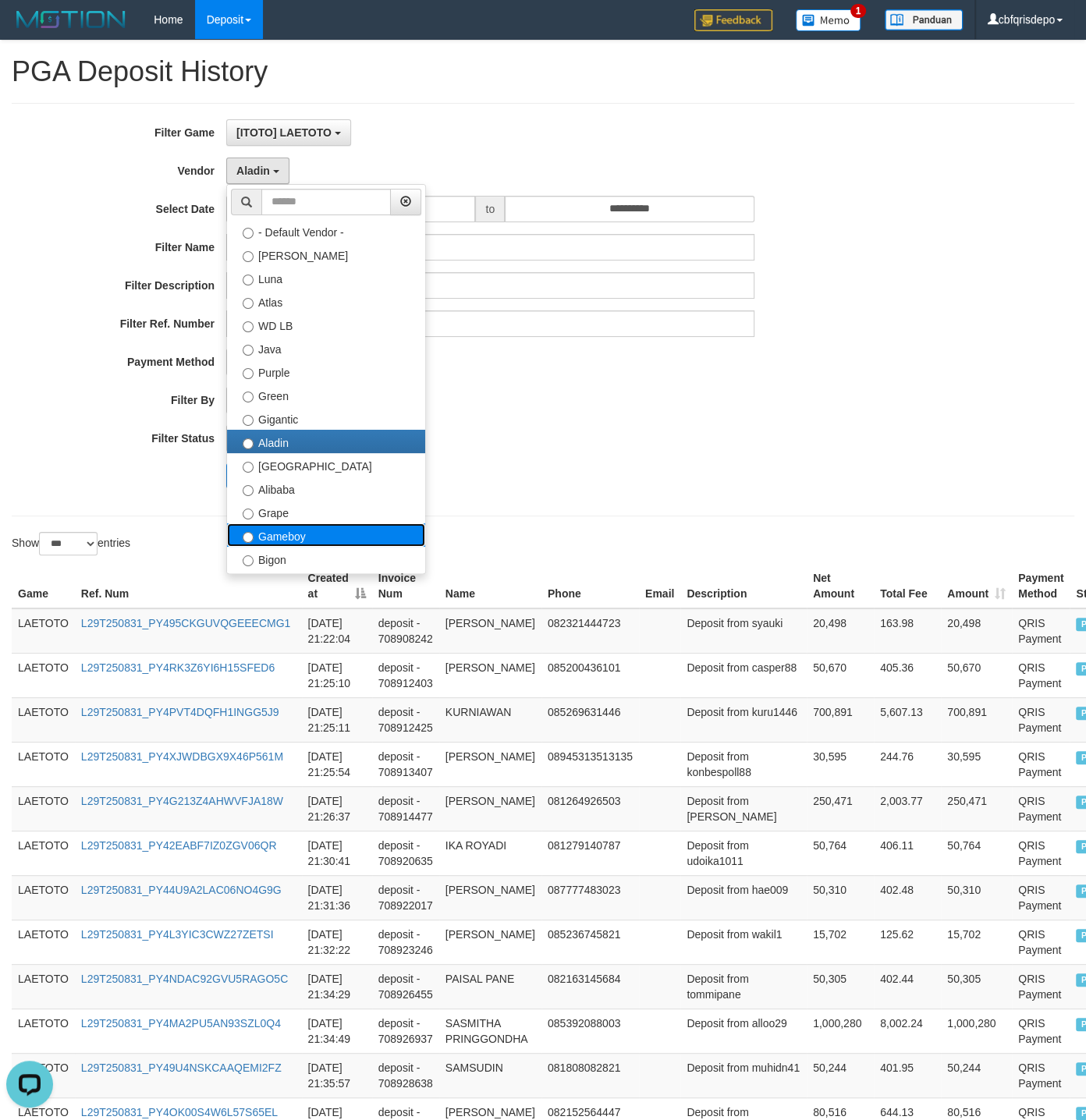
click at [313, 538] on label "Gameboy" at bounding box center [326, 535] width 198 height 24
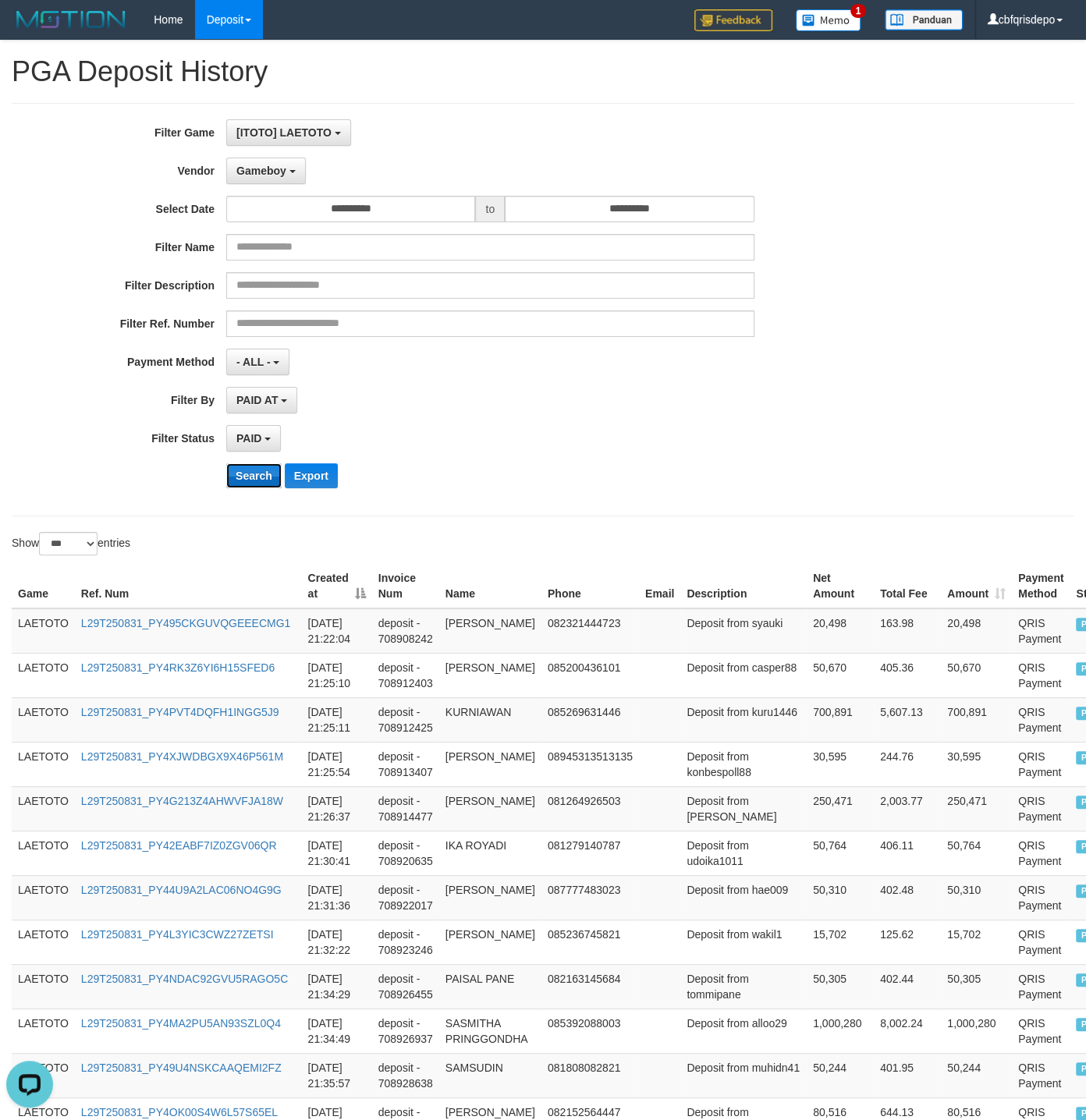
click at [262, 482] on button "Search" at bounding box center [253, 475] width 56 height 25
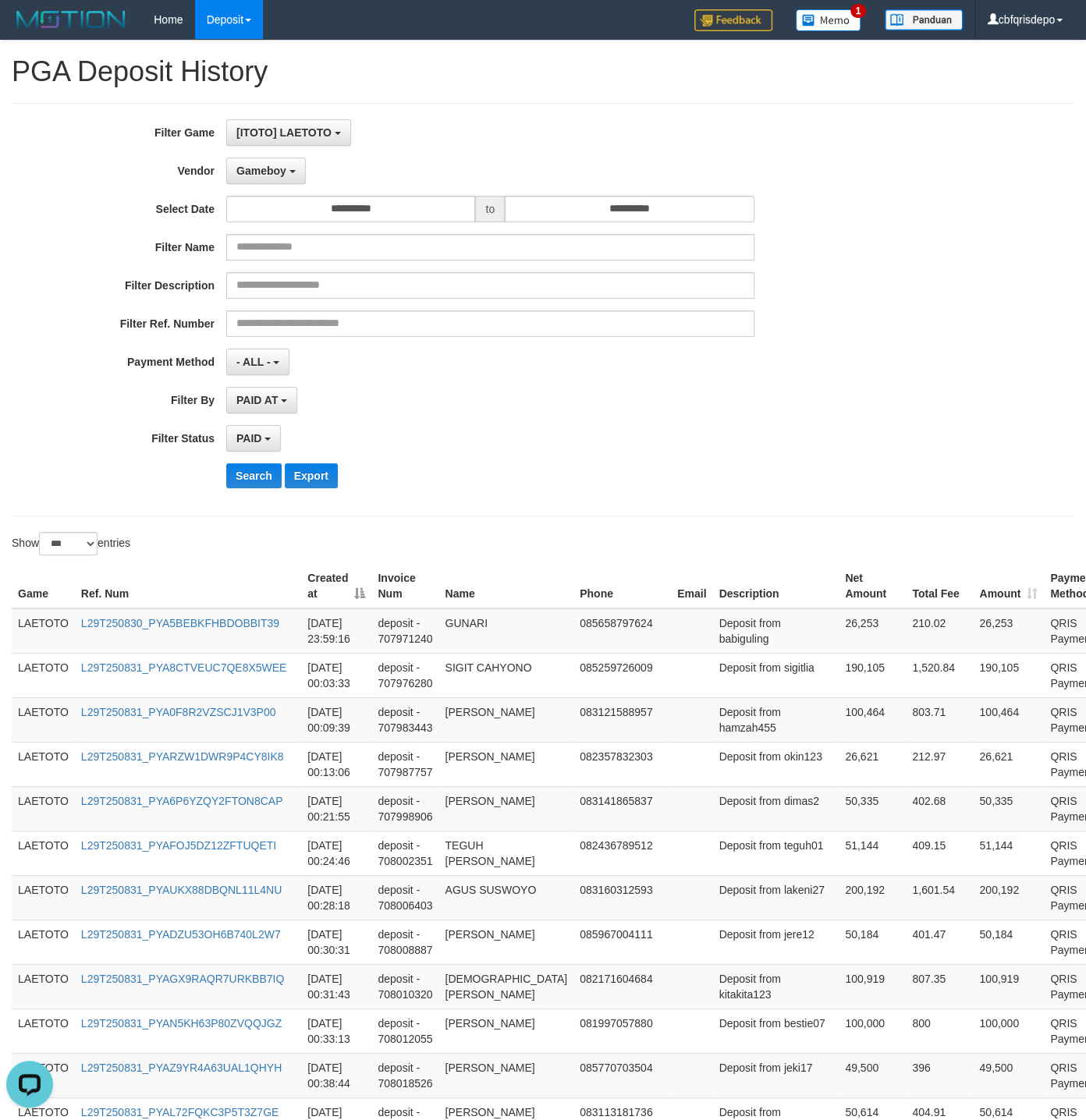
click at [731, 459] on div "**********" at bounding box center [452, 309] width 905 height 381
click at [729, 439] on div "PAID SELECT ALL - ALL - SELECT STATUS PENDING/UNPAID PAID CANCELED EXPIRED" at bounding box center [490, 439] width 528 height 26
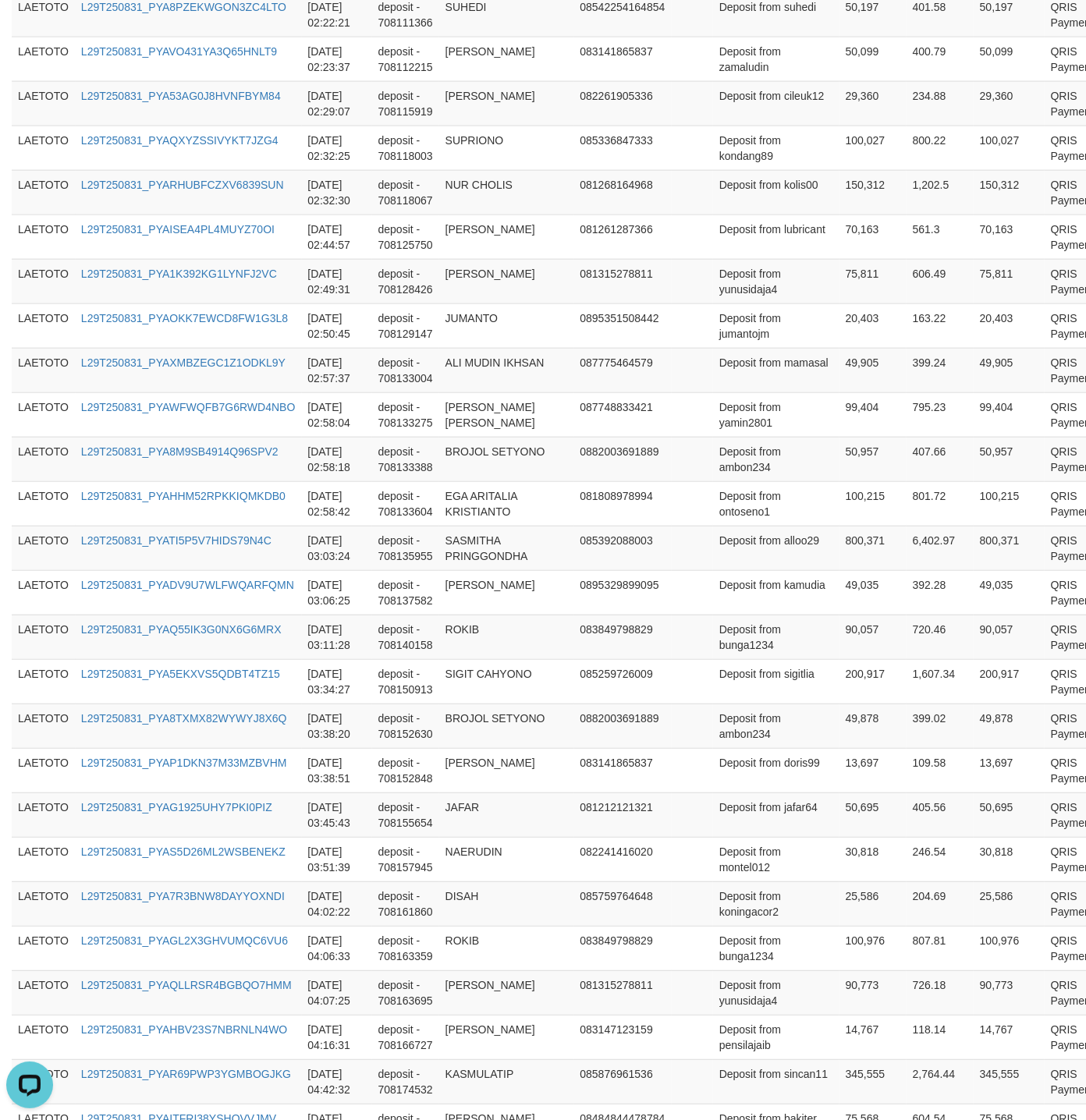
scroll to position [4296, 0]
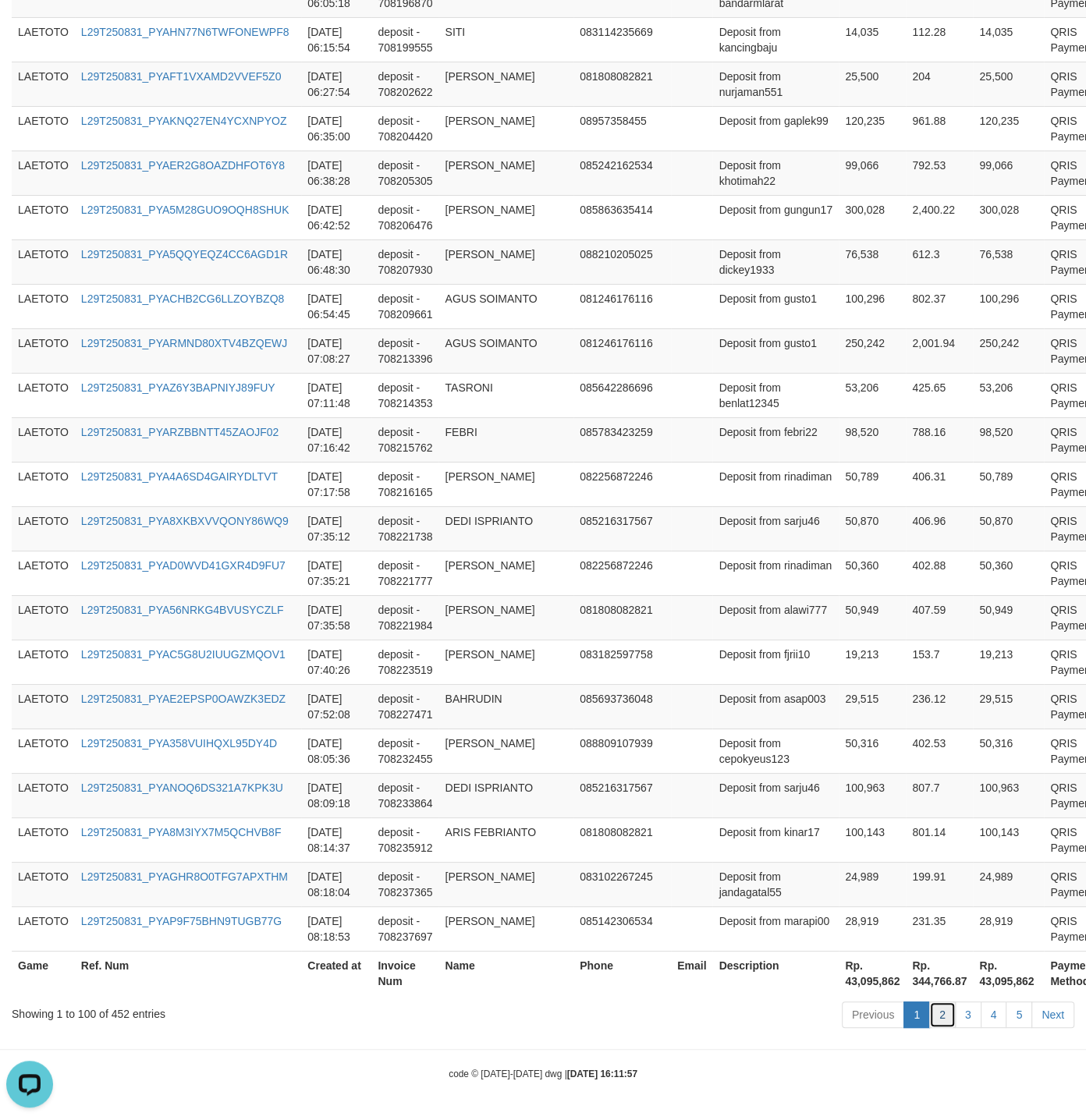
click at [941, 1014] on link "2" at bounding box center [942, 1014] width 26 height 26
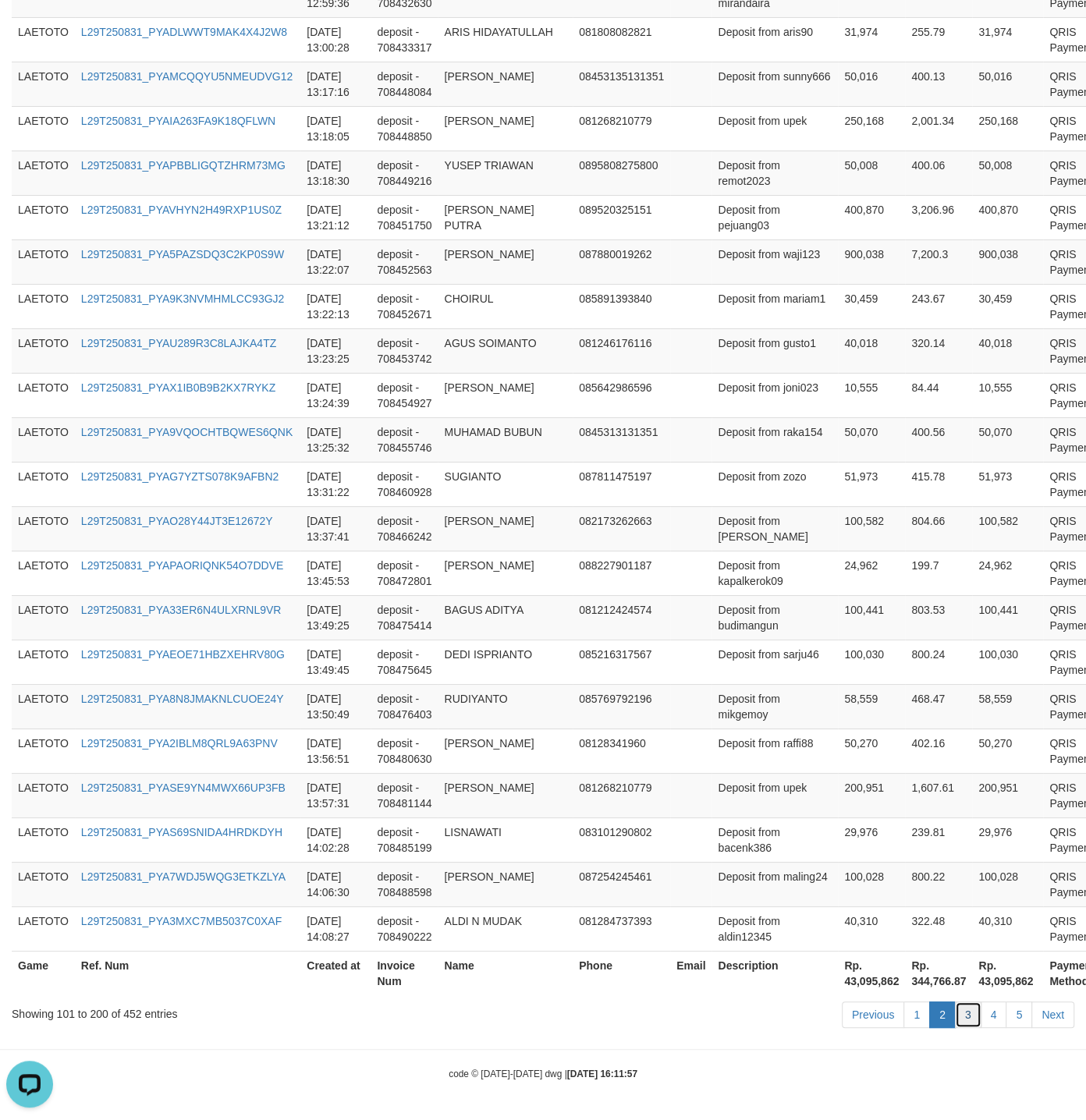
click at [963, 1011] on link "3" at bounding box center [968, 1014] width 26 height 26
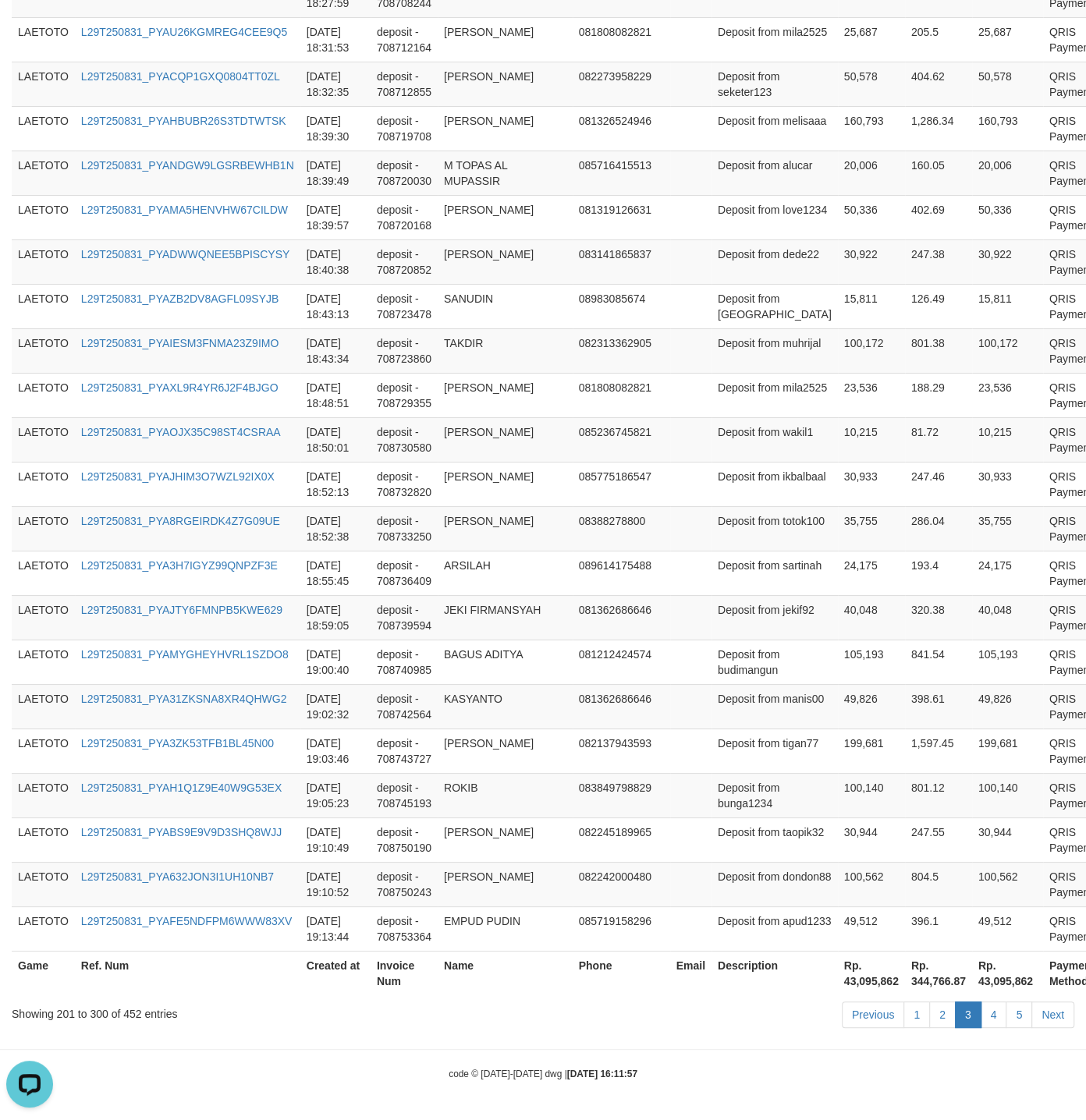
scroll to position [4248, 0]
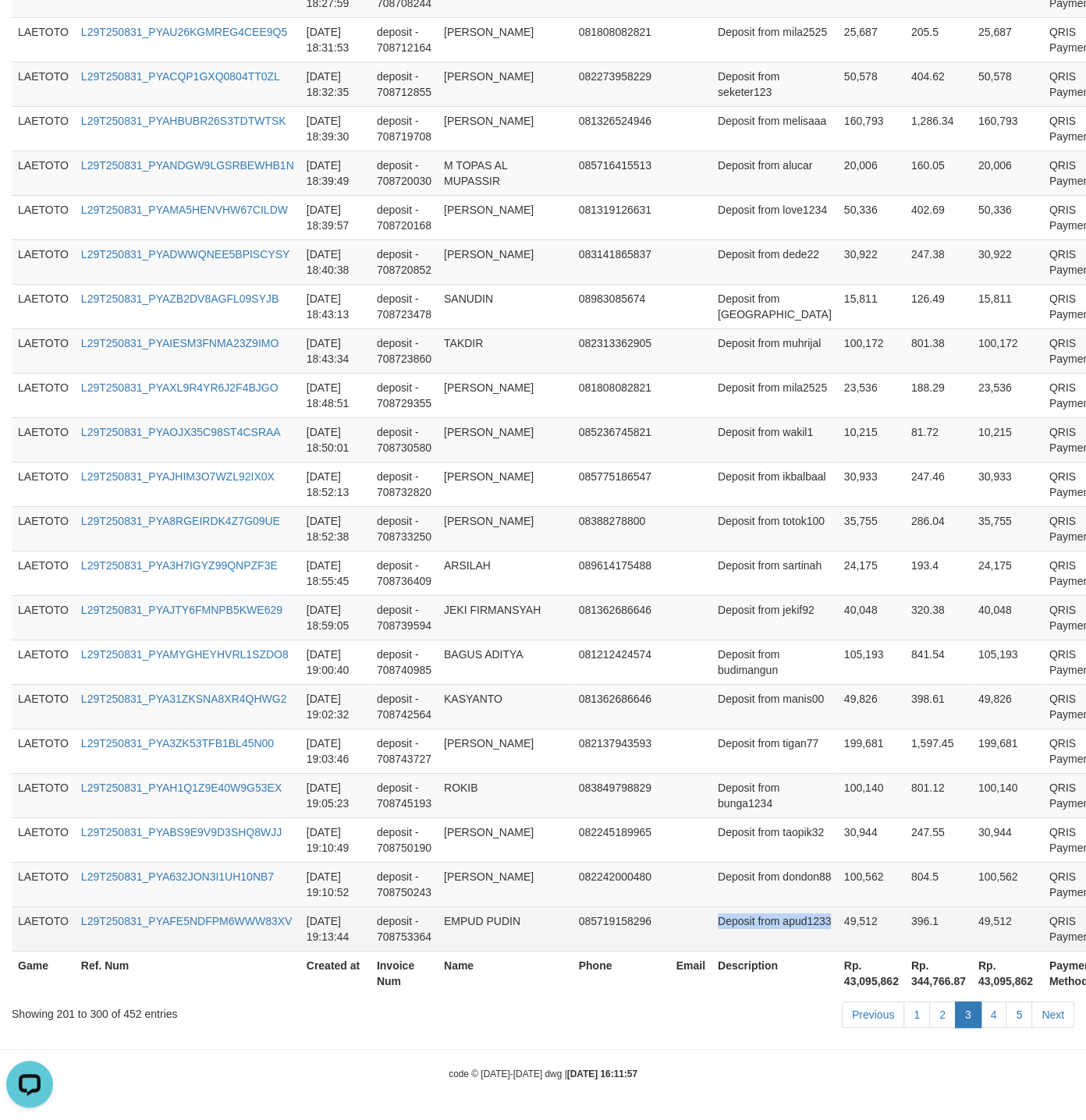
drag, startPoint x: 715, startPoint y: 615, endPoint x: 802, endPoint y: 934, distance: 330.7
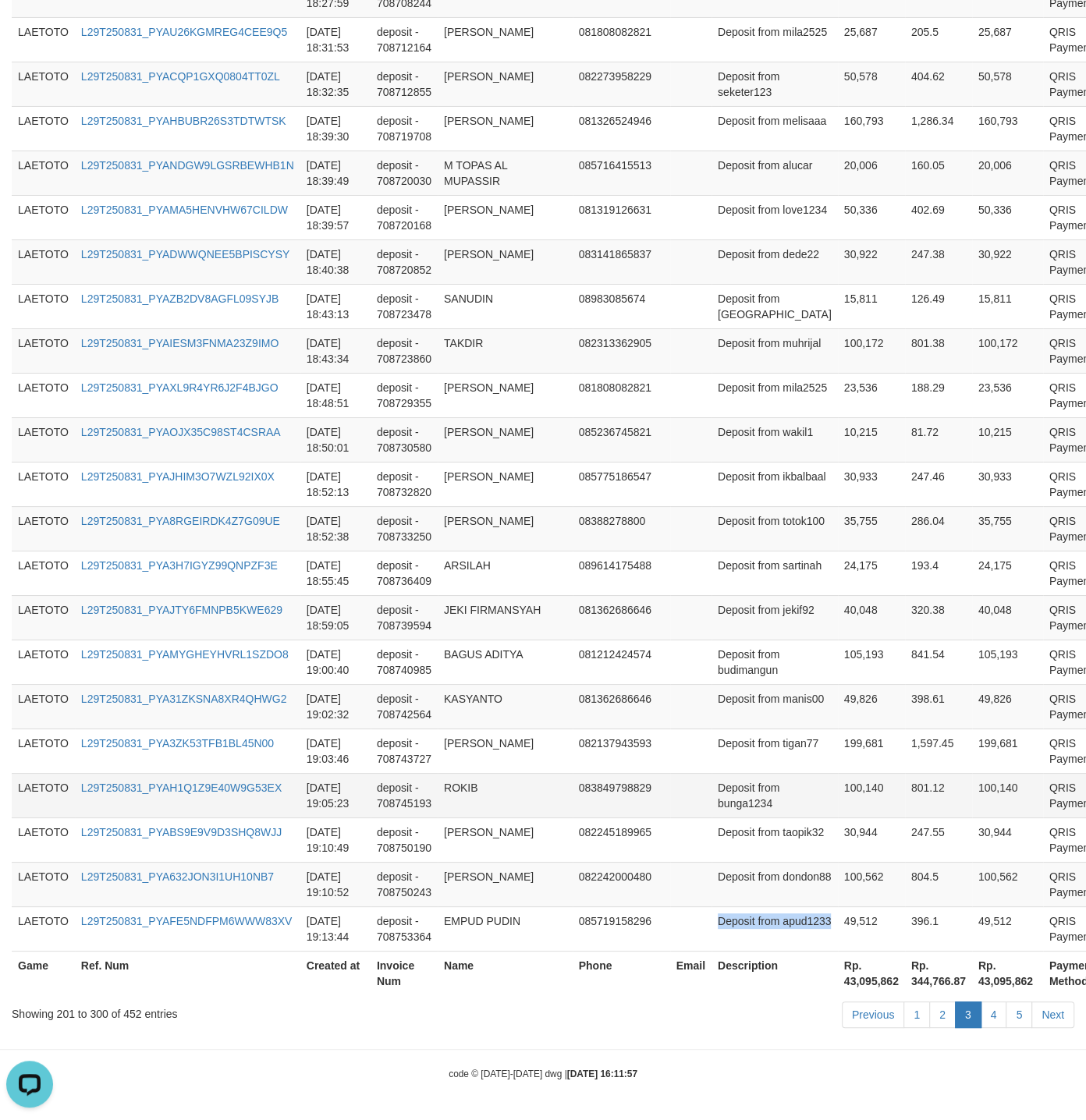
click at [712, 782] on td "Deposit from bunga1234" at bounding box center [775, 795] width 127 height 44
drag, startPoint x: 695, startPoint y: 782, endPoint x: 743, endPoint y: 773, distance: 48.8
click at [743, 773] on td "Deposit from bunga1234" at bounding box center [775, 795] width 127 height 44
drag, startPoint x: 630, startPoint y: 538, endPoint x: 639, endPoint y: 538, distance: 9.0
click at [637, 538] on td "08388278800" at bounding box center [621, 527] width 97 height 44
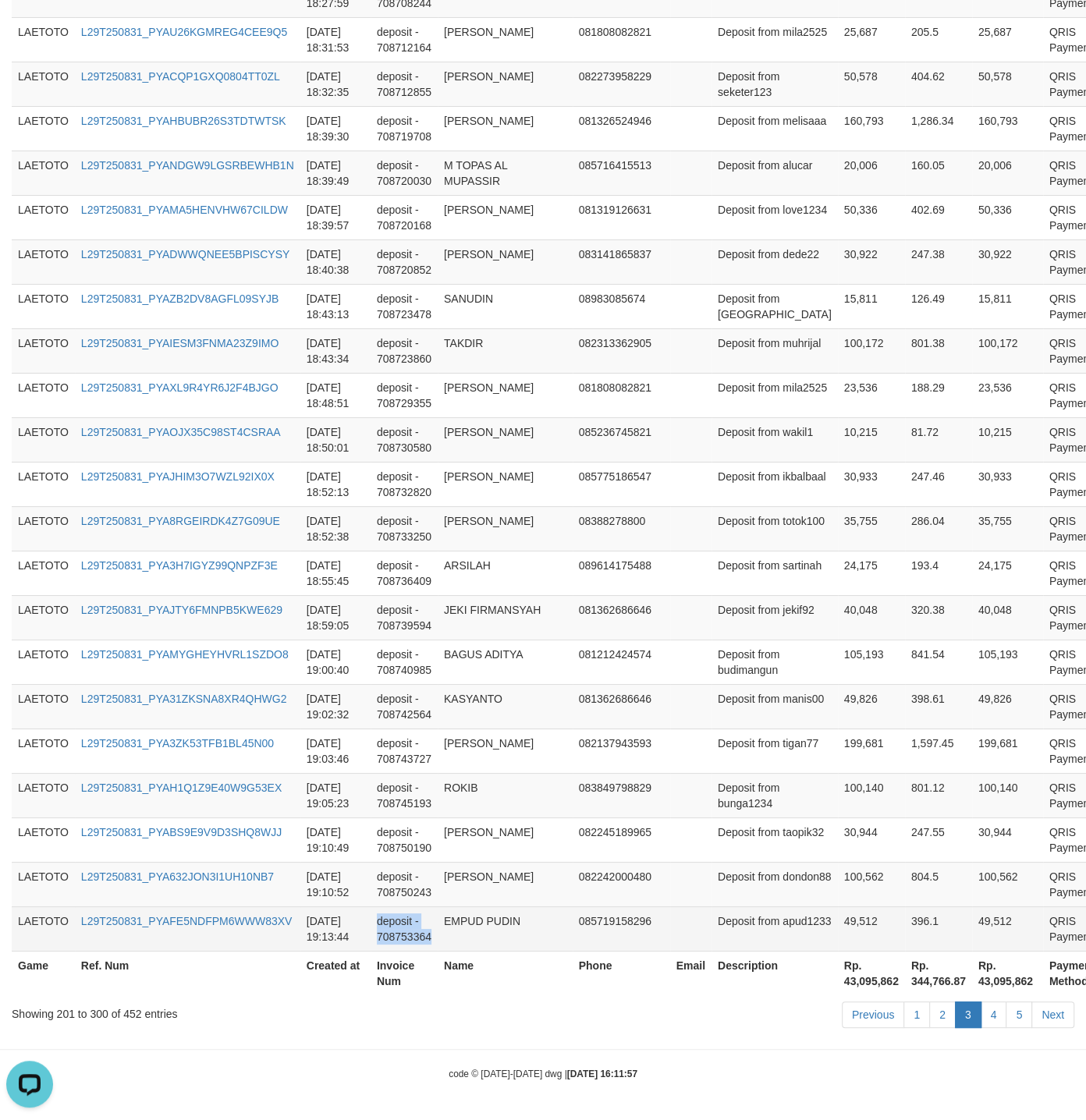
drag, startPoint x: 502, startPoint y: 569, endPoint x: 511, endPoint y: 932, distance: 363.1
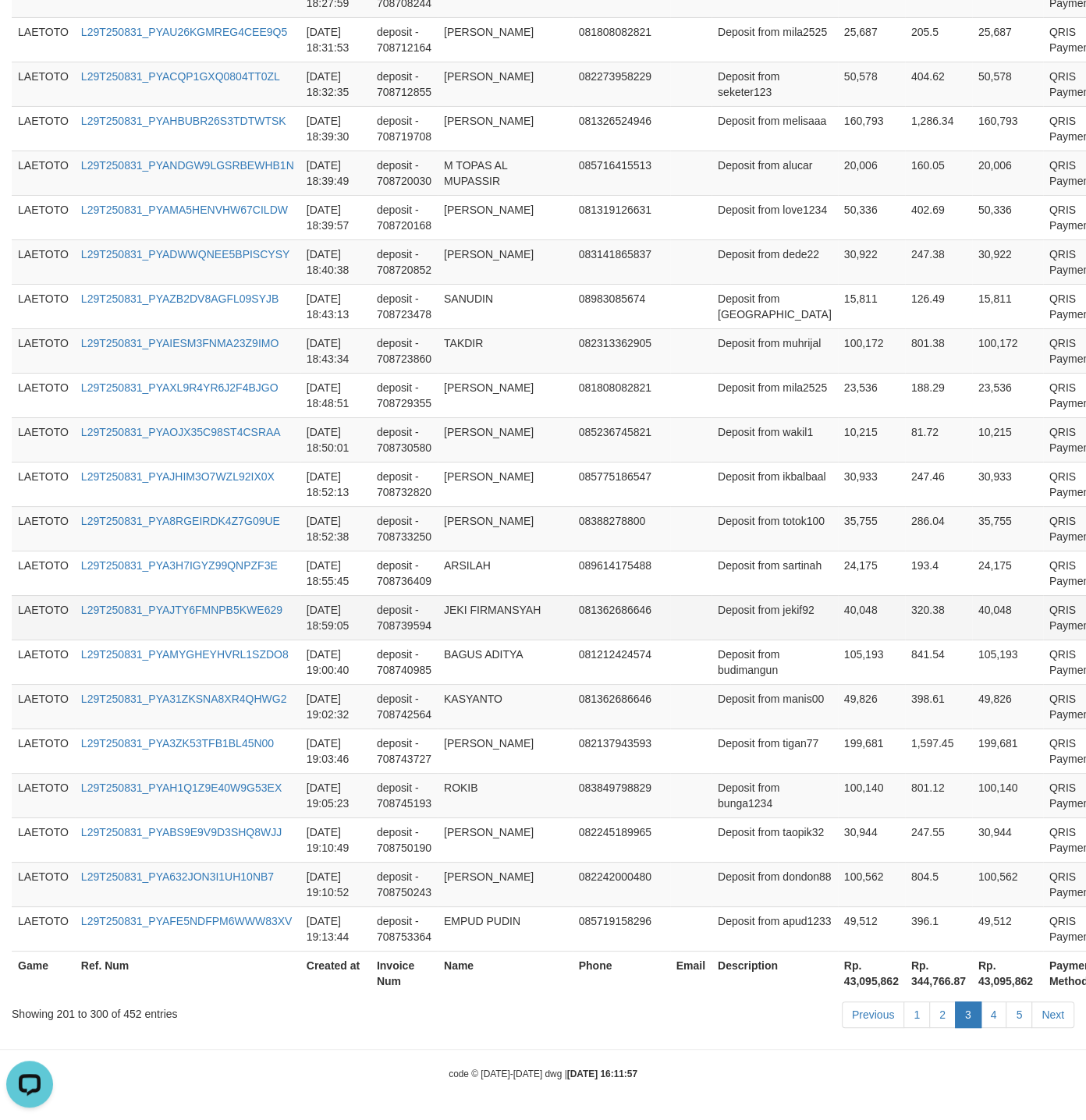
click at [712, 645] on td "Deposit from budimangun" at bounding box center [775, 662] width 127 height 44
drag, startPoint x: 987, startPoint y: 1016, endPoint x: 930, endPoint y: 898, distance: 131.0
click at [987, 1012] on link "4" at bounding box center [993, 1014] width 26 height 26
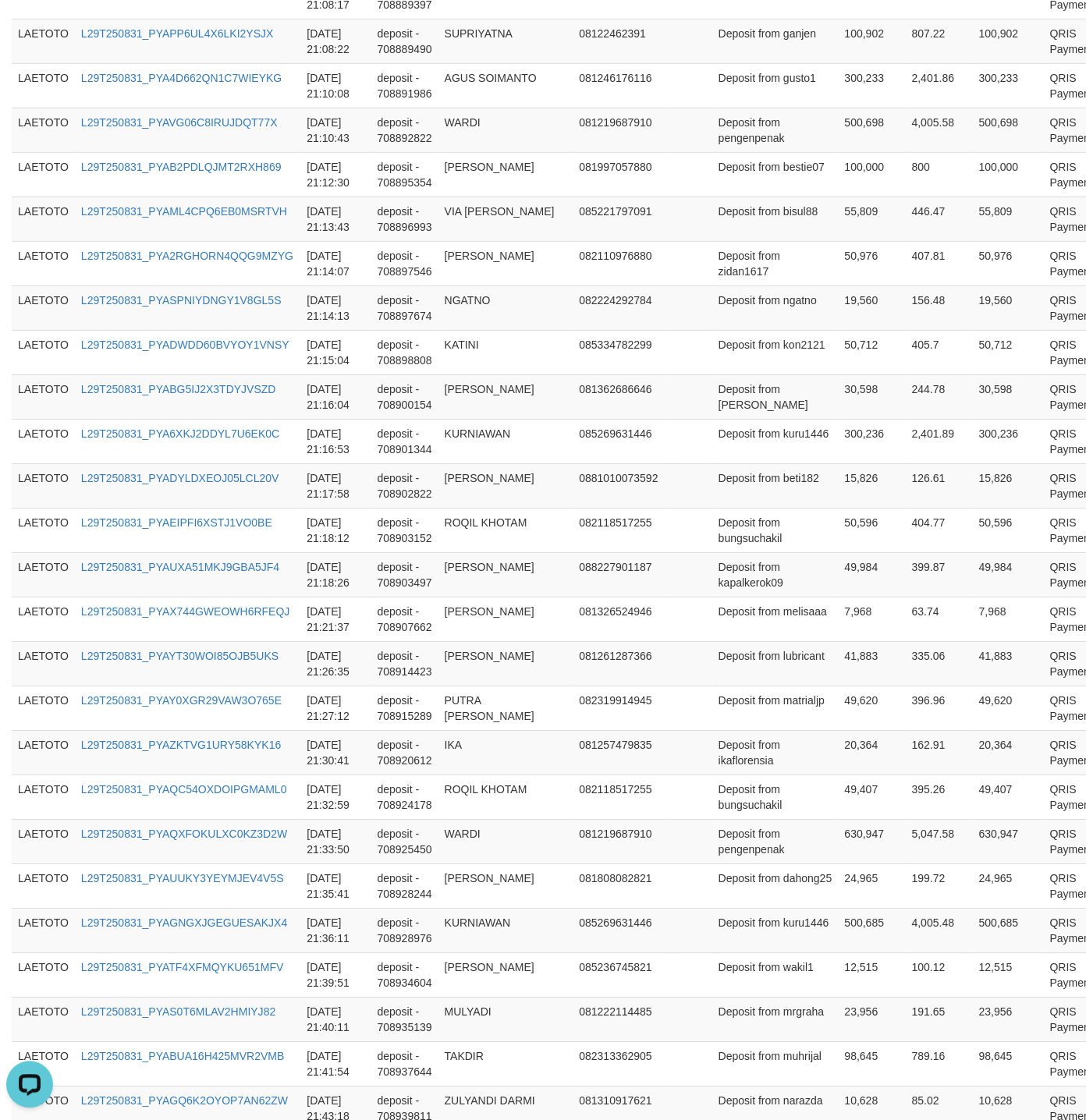
scroll to position [4154, 0]
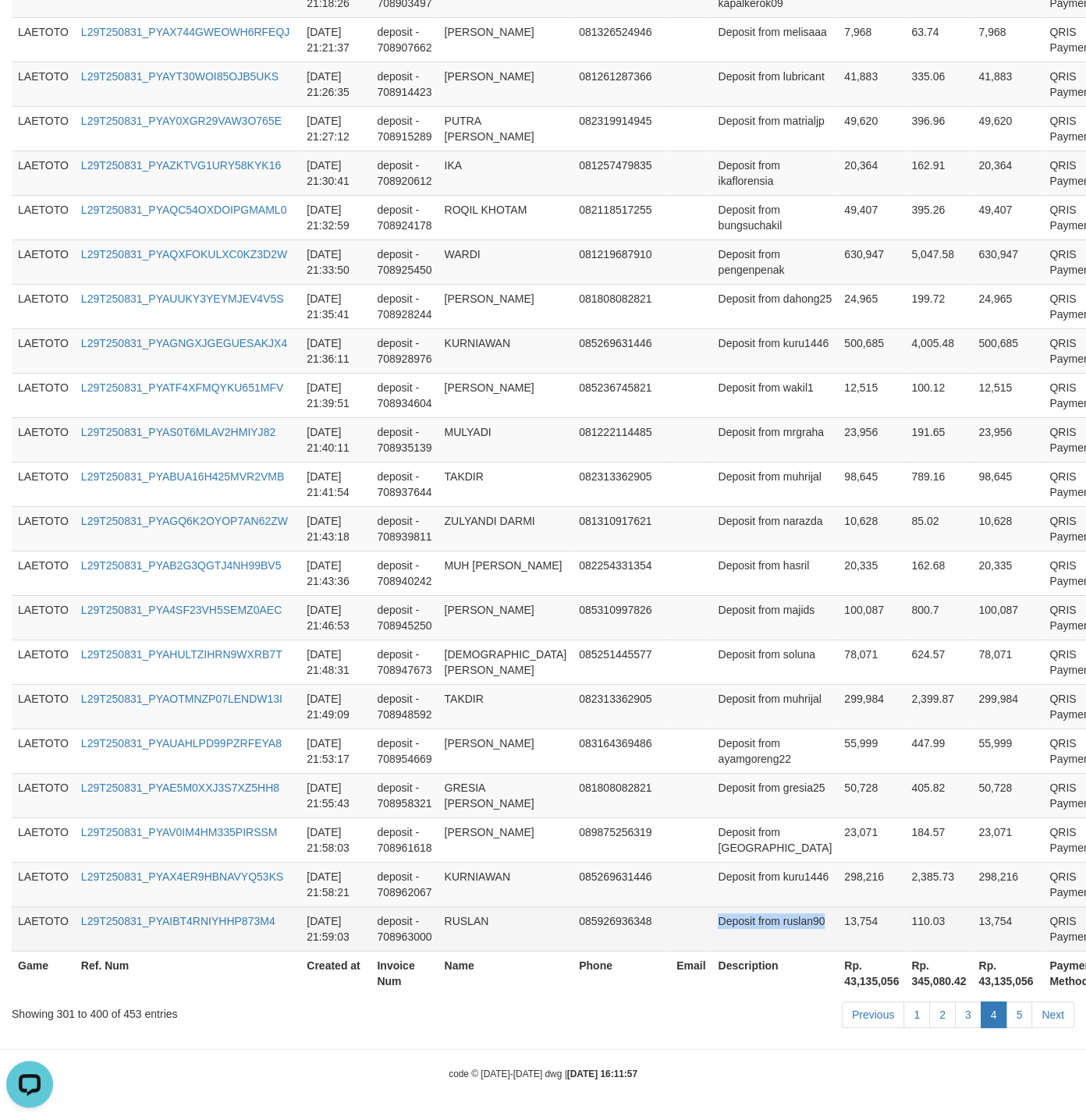
drag, startPoint x: 743, startPoint y: 629, endPoint x: 821, endPoint y: 919, distance: 300.3
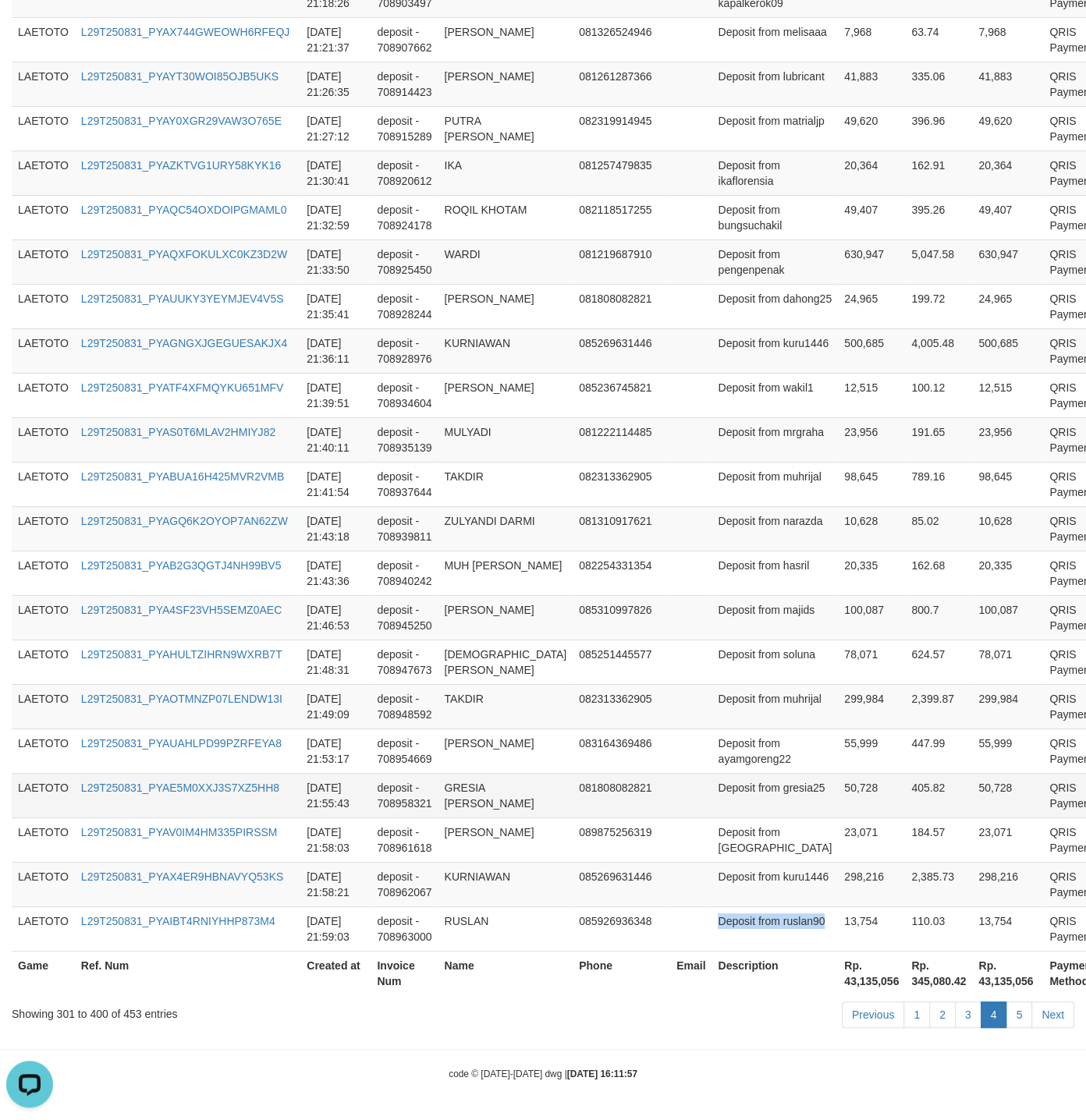
click at [743, 787] on td "Deposit from gresia25" at bounding box center [775, 795] width 127 height 44
drag, startPoint x: 743, startPoint y: 787, endPoint x: 758, endPoint y: 784, distance: 15.3
click at [758, 784] on td "Deposit from gresia25" at bounding box center [775, 795] width 127 height 44
click at [1043, 613] on td "QRIS Payment" at bounding box center [1071, 617] width 58 height 44
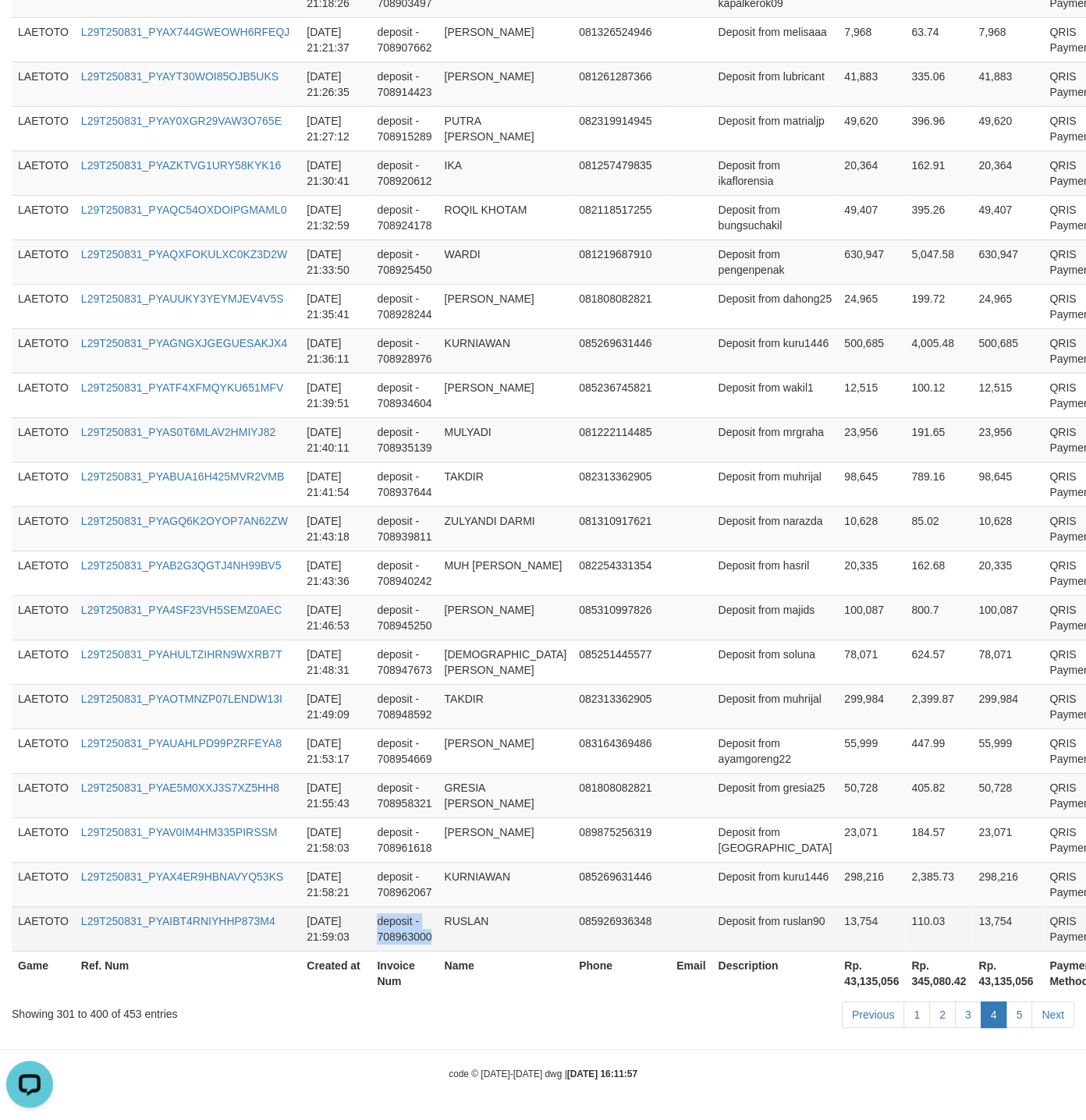
drag, startPoint x: 514, startPoint y: 551, endPoint x: 502, endPoint y: 925, distance: 374.2
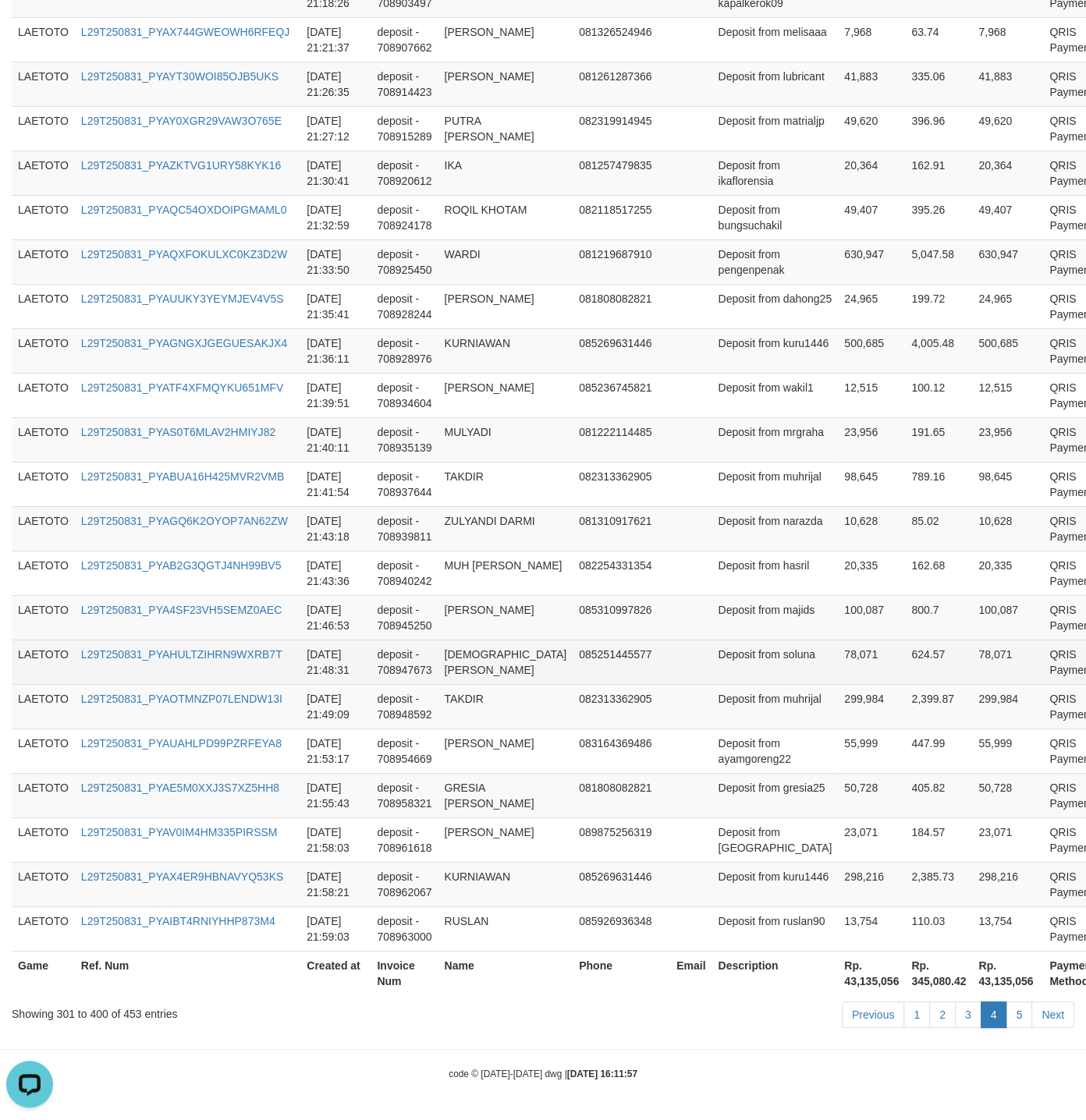
click at [724, 650] on td "Deposit from soluna" at bounding box center [775, 662] width 127 height 44
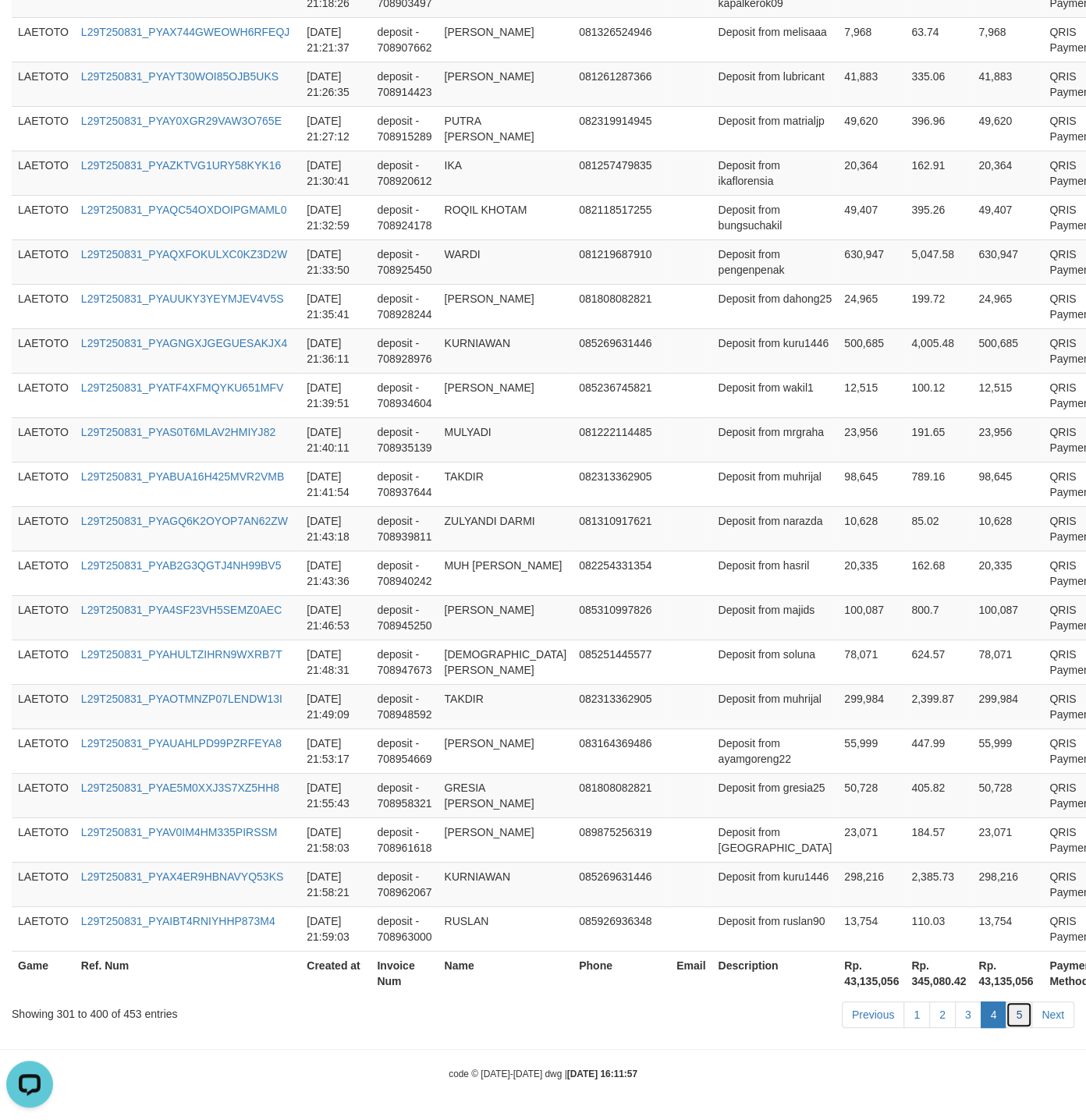
click at [1021, 1016] on link "5" at bounding box center [1019, 1014] width 26 height 26
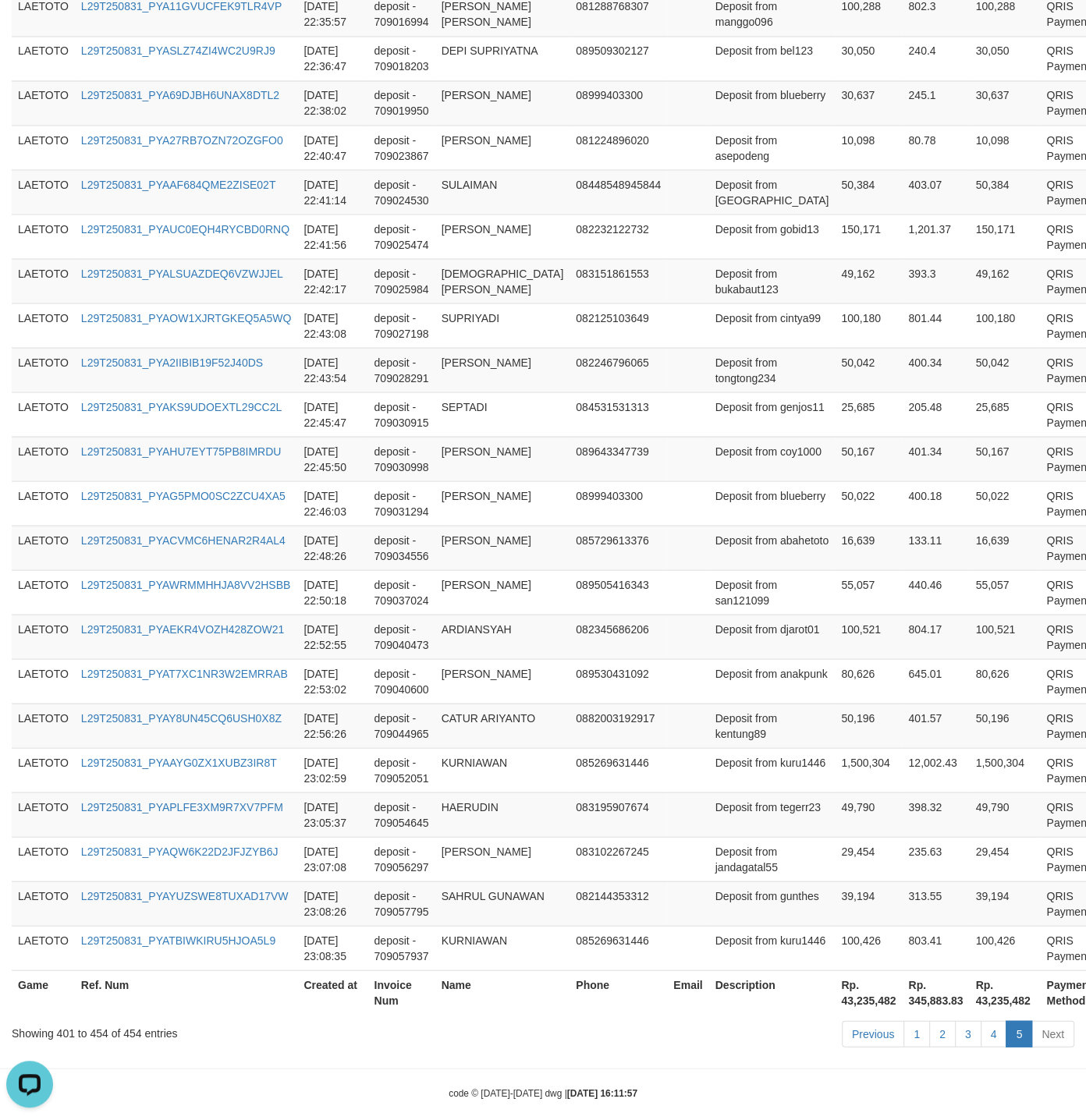
scroll to position [2166, 0]
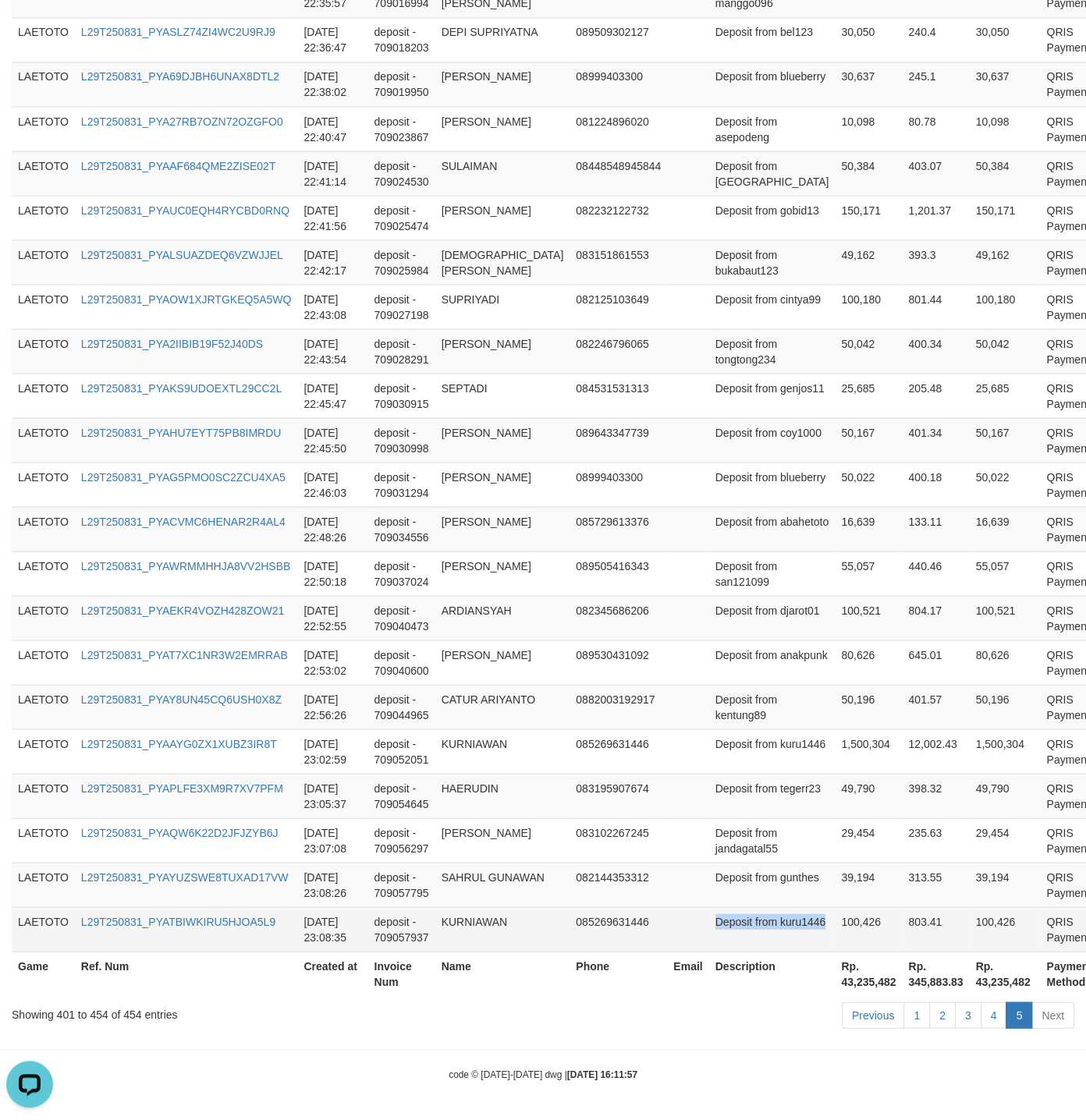
drag, startPoint x: 702, startPoint y: 640, endPoint x: 794, endPoint y: 919, distance: 293.8
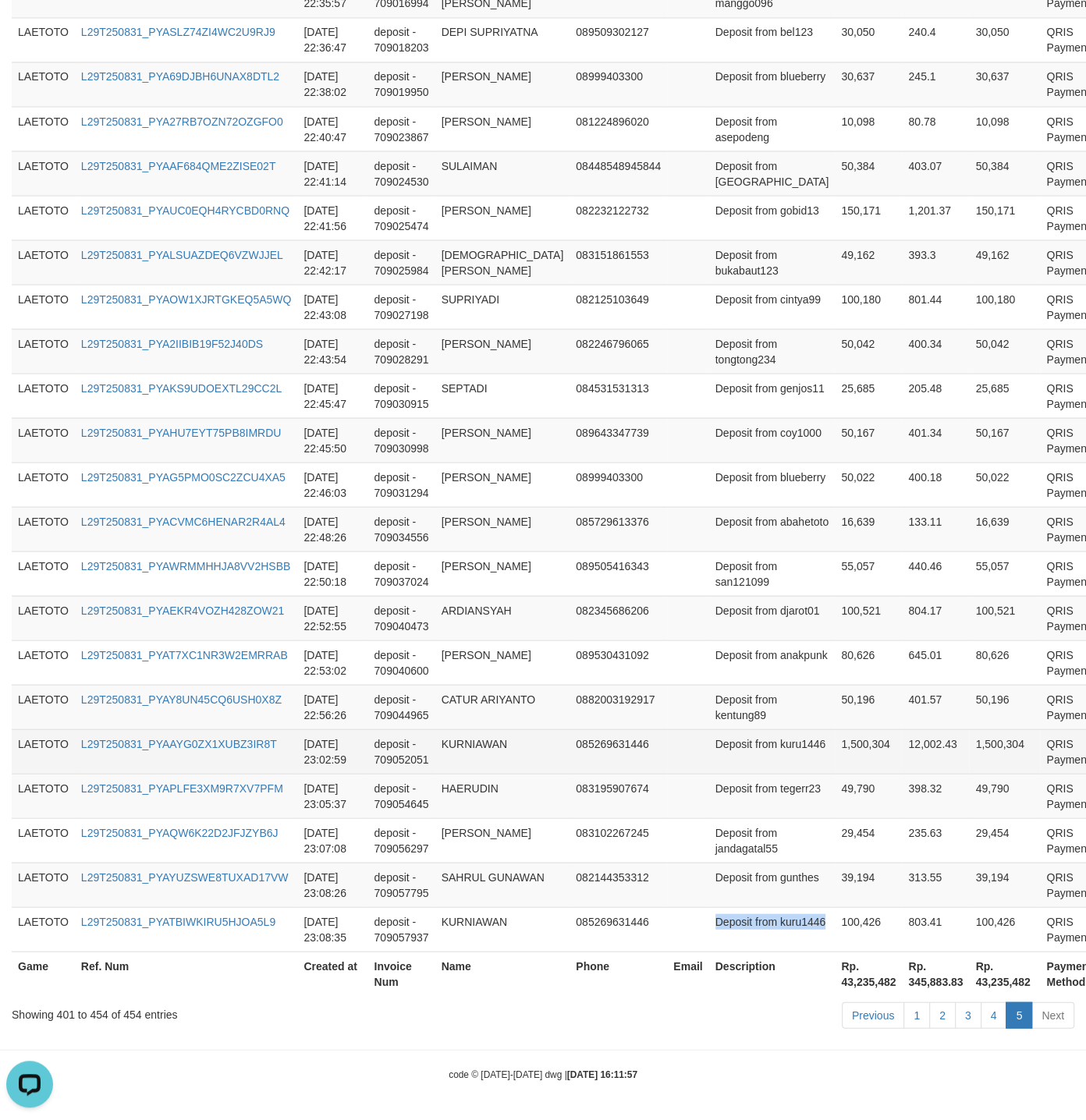
click at [710, 745] on td "Deposit from kuru1446" at bounding box center [772, 750] width 127 height 44
drag, startPoint x: 710, startPoint y: 745, endPoint x: 730, endPoint y: 745, distance: 20.0
click at [730, 745] on td "Deposit from kuru1446" at bounding box center [772, 750] width 127 height 44
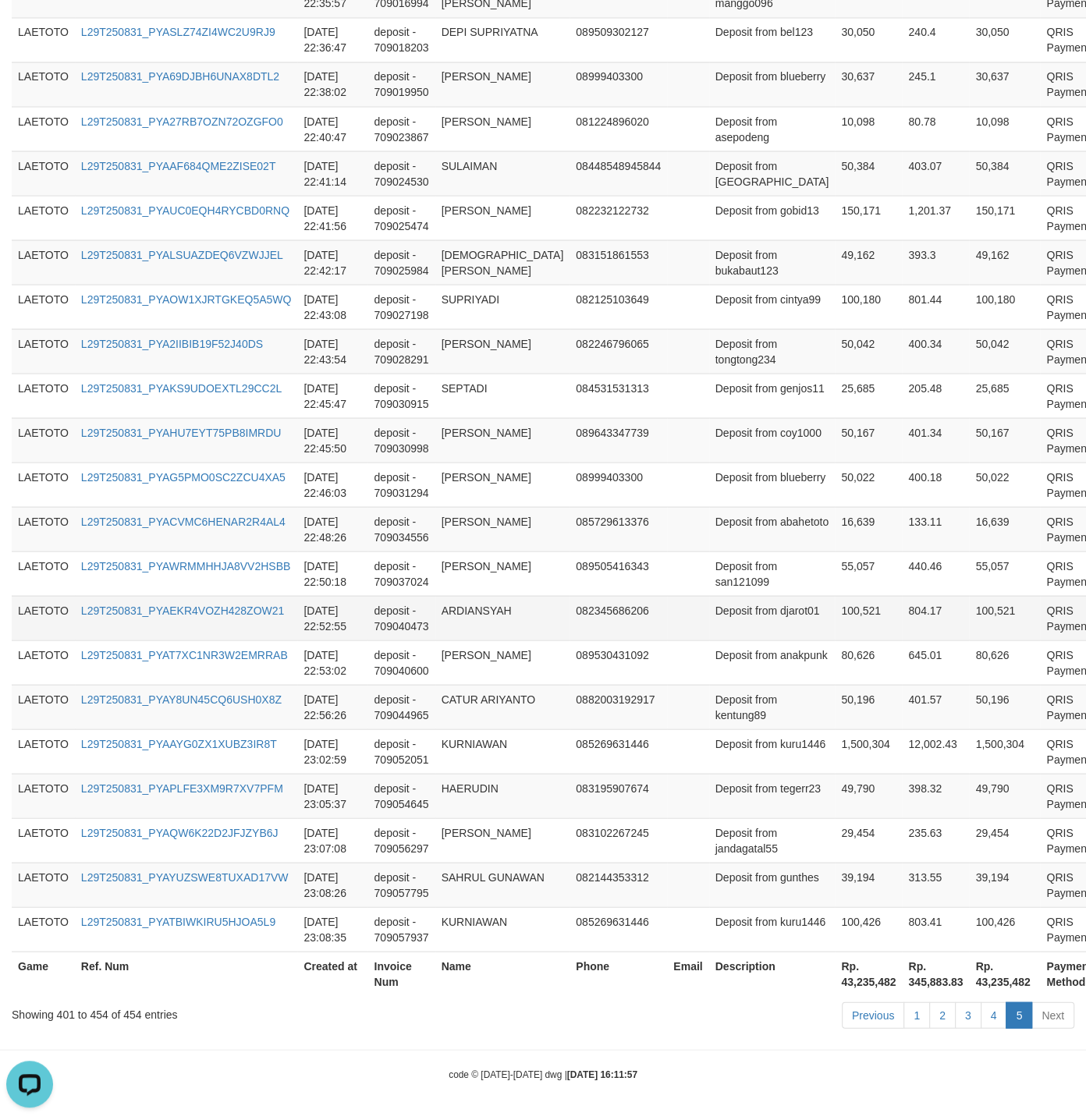
click at [722, 605] on td "Deposit from djarot01" at bounding box center [772, 617] width 127 height 44
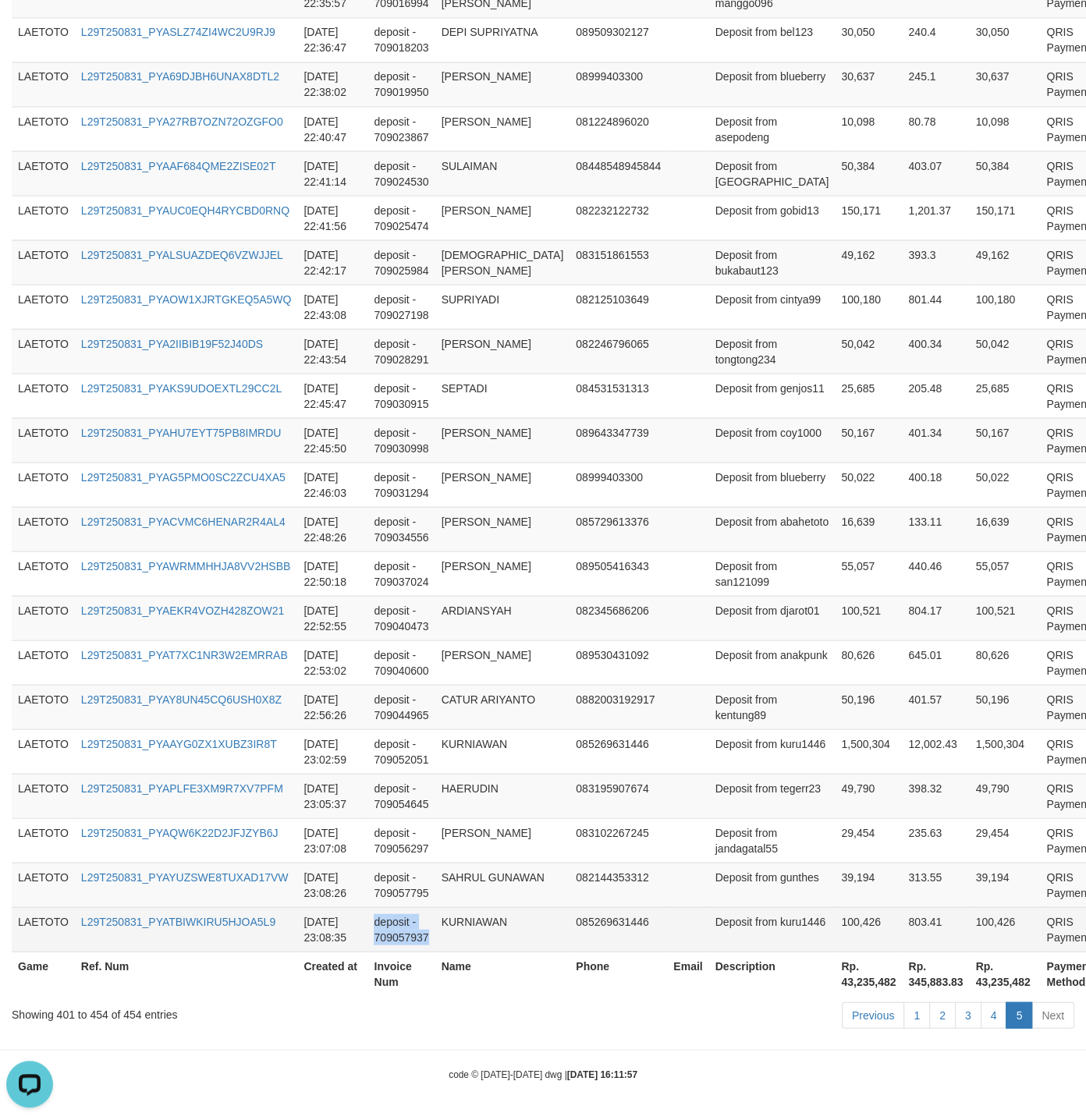
drag, startPoint x: 467, startPoint y: 558, endPoint x: 491, endPoint y: 935, distance: 377.8
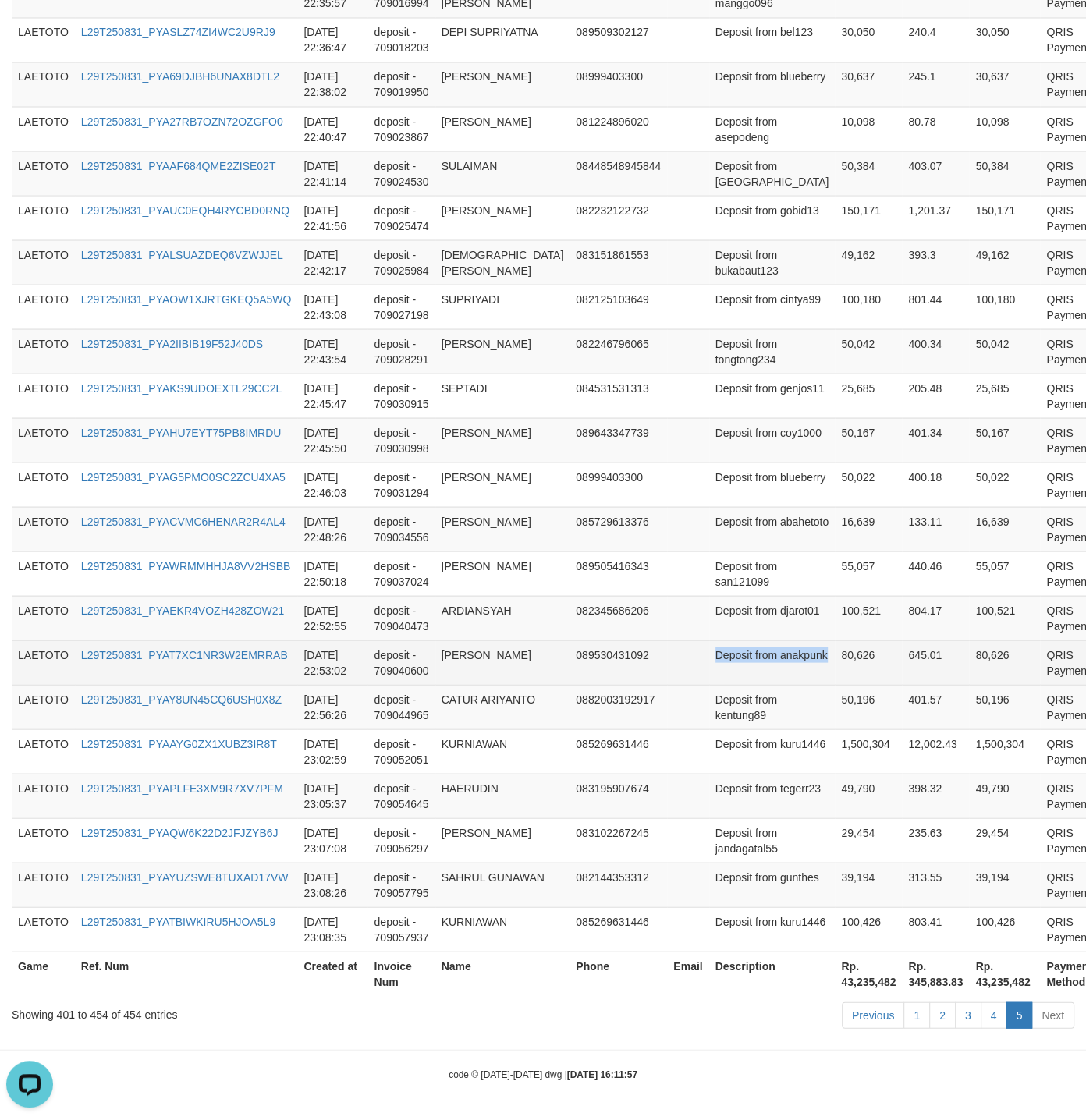
drag, startPoint x: 754, startPoint y: 673, endPoint x: 775, endPoint y: 665, distance: 22.5
click at [835, 671] on td "80,626" at bounding box center [868, 662] width 67 height 44
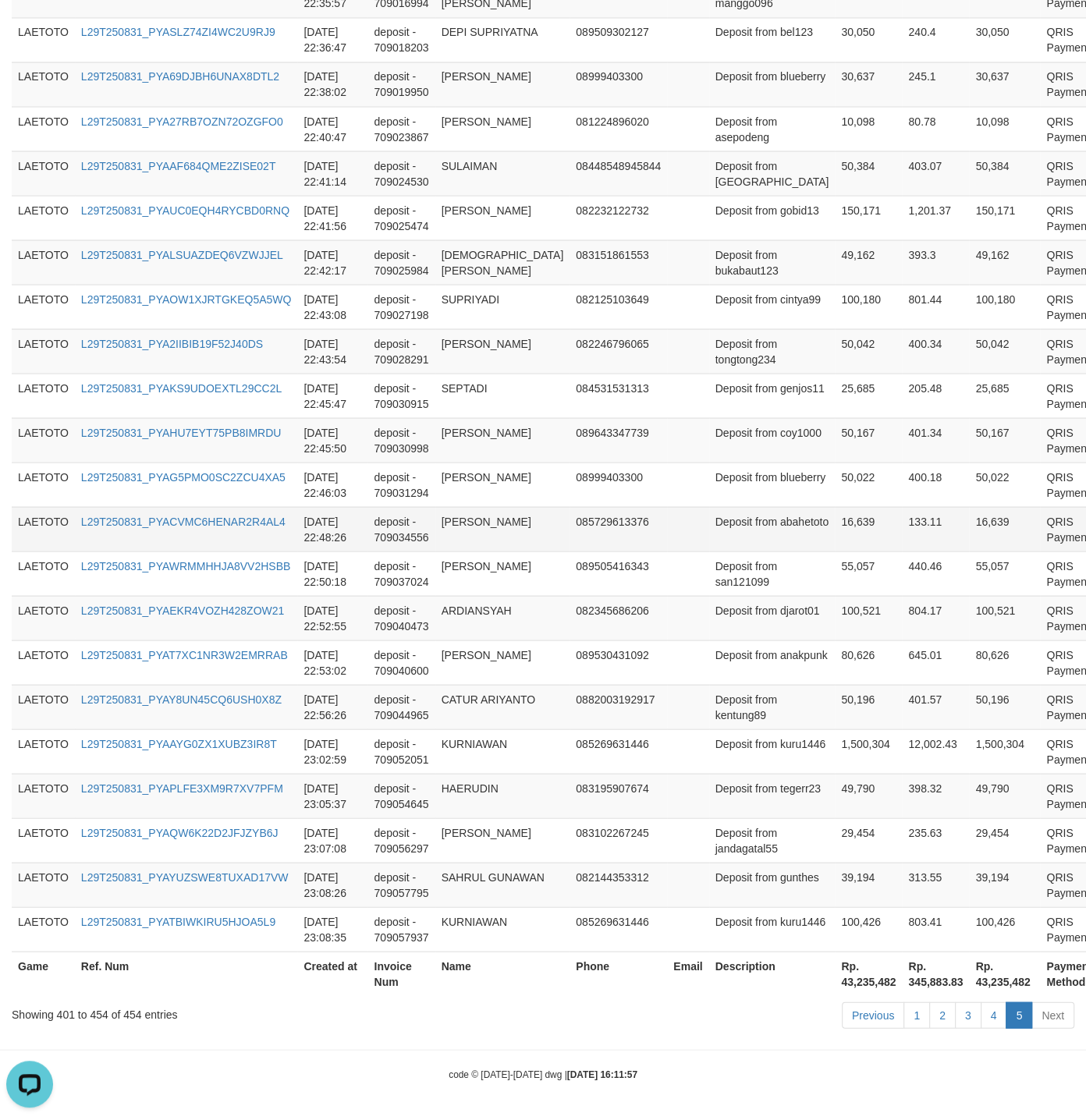
click at [601, 516] on td "085729613376" at bounding box center [617, 527] width 97 height 44
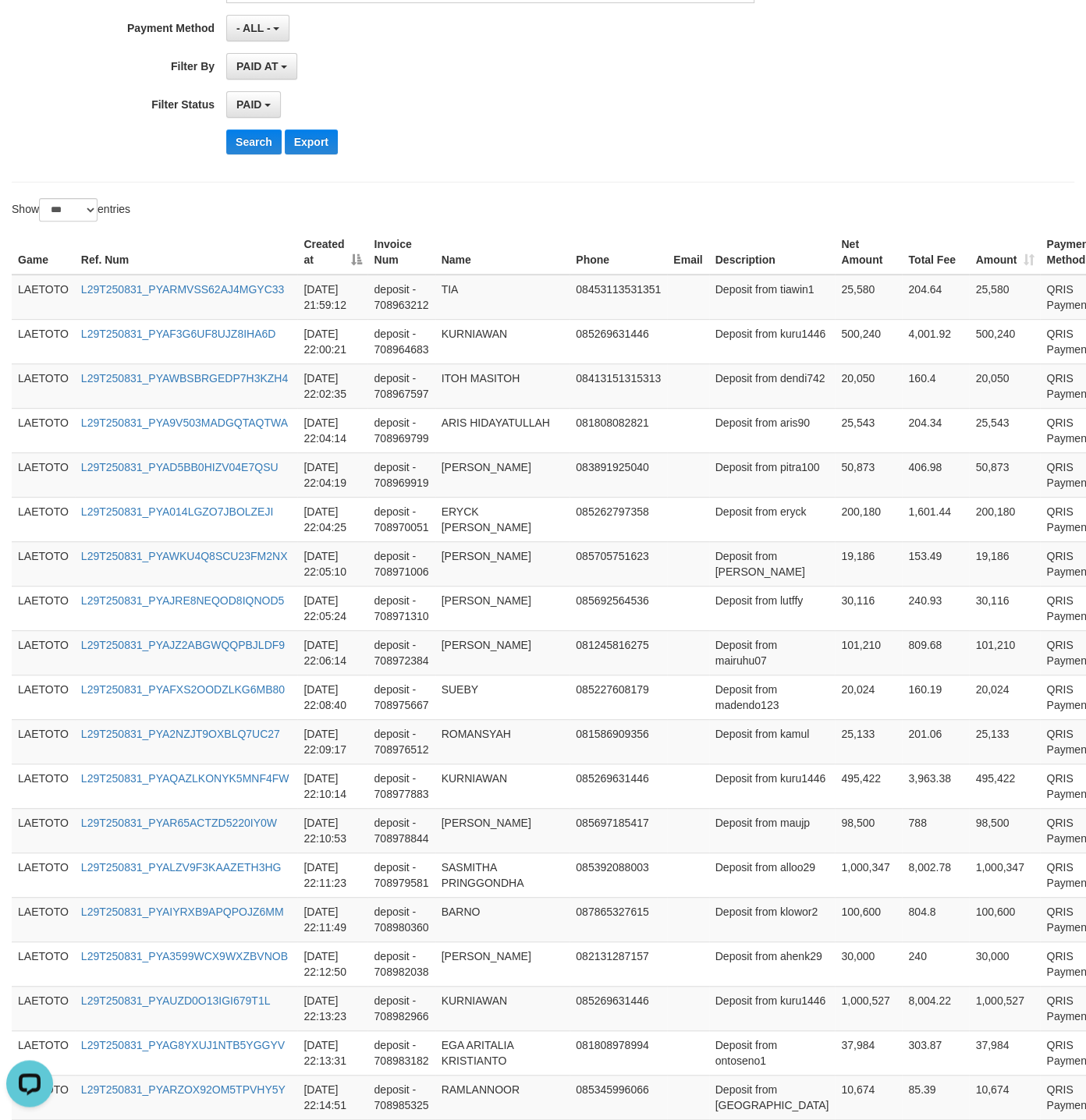
scroll to position [0, 0]
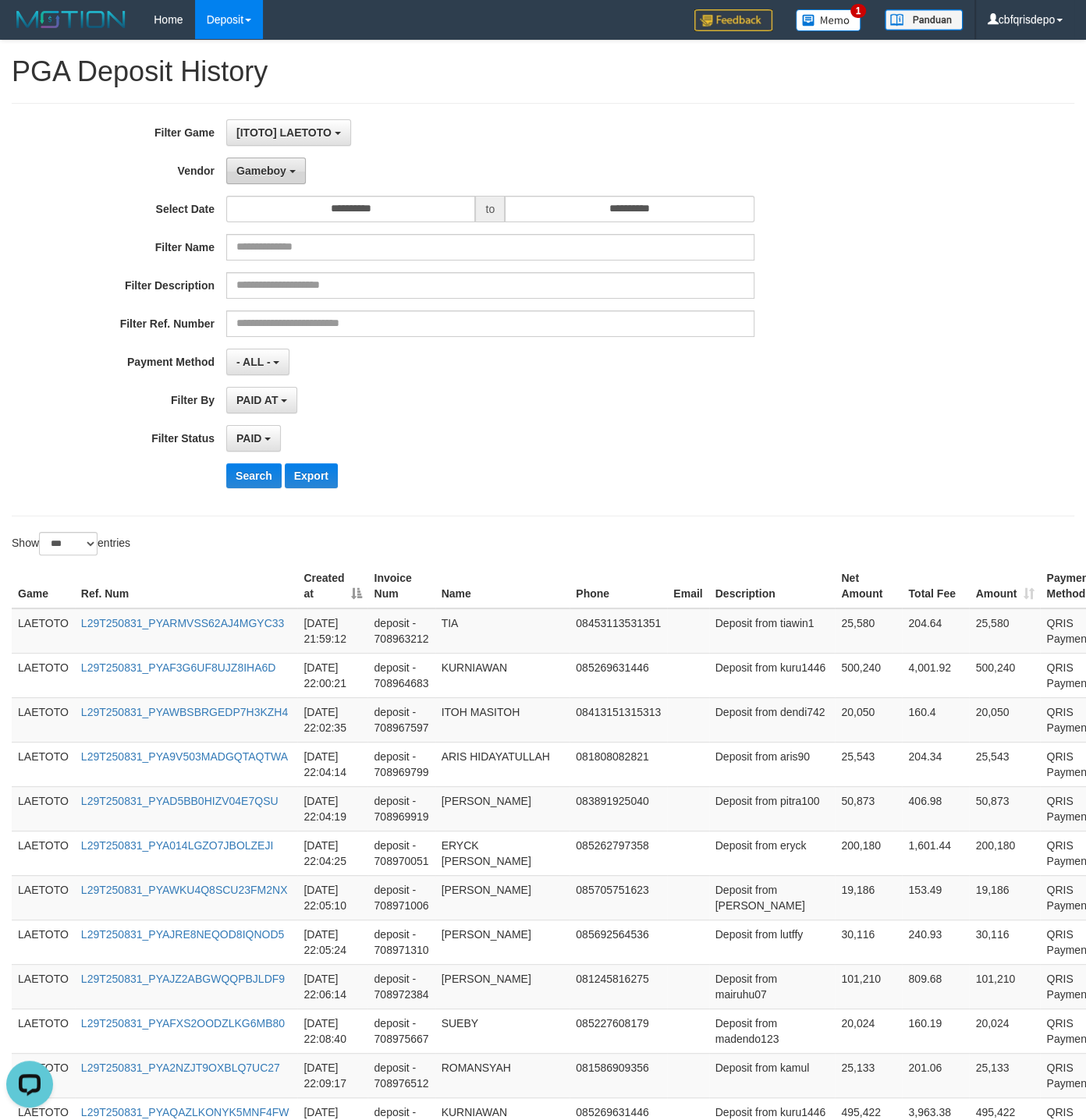
click at [260, 176] on span "Gameboy" at bounding box center [261, 170] width 50 height 12
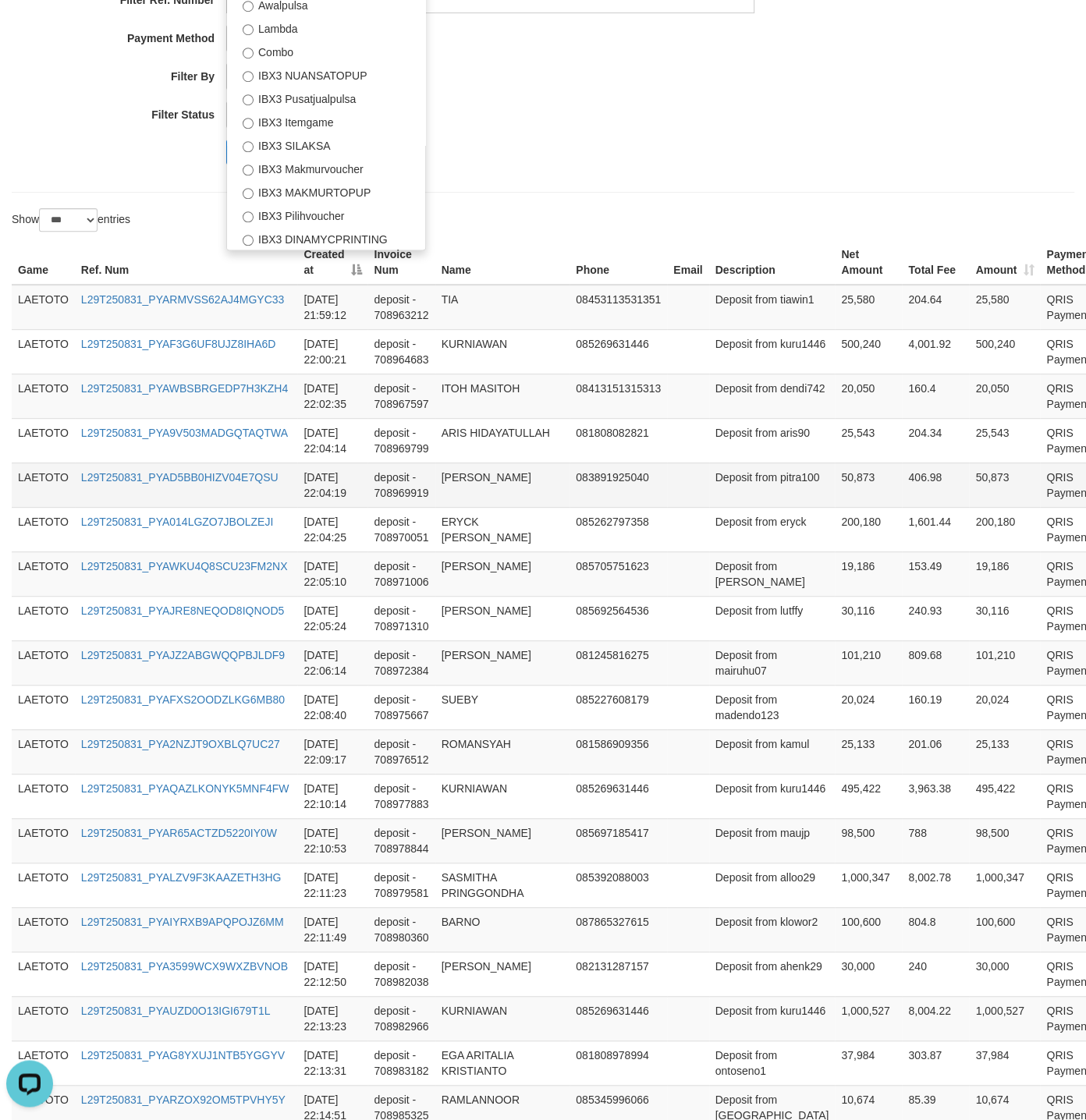
scroll to position [216, 0]
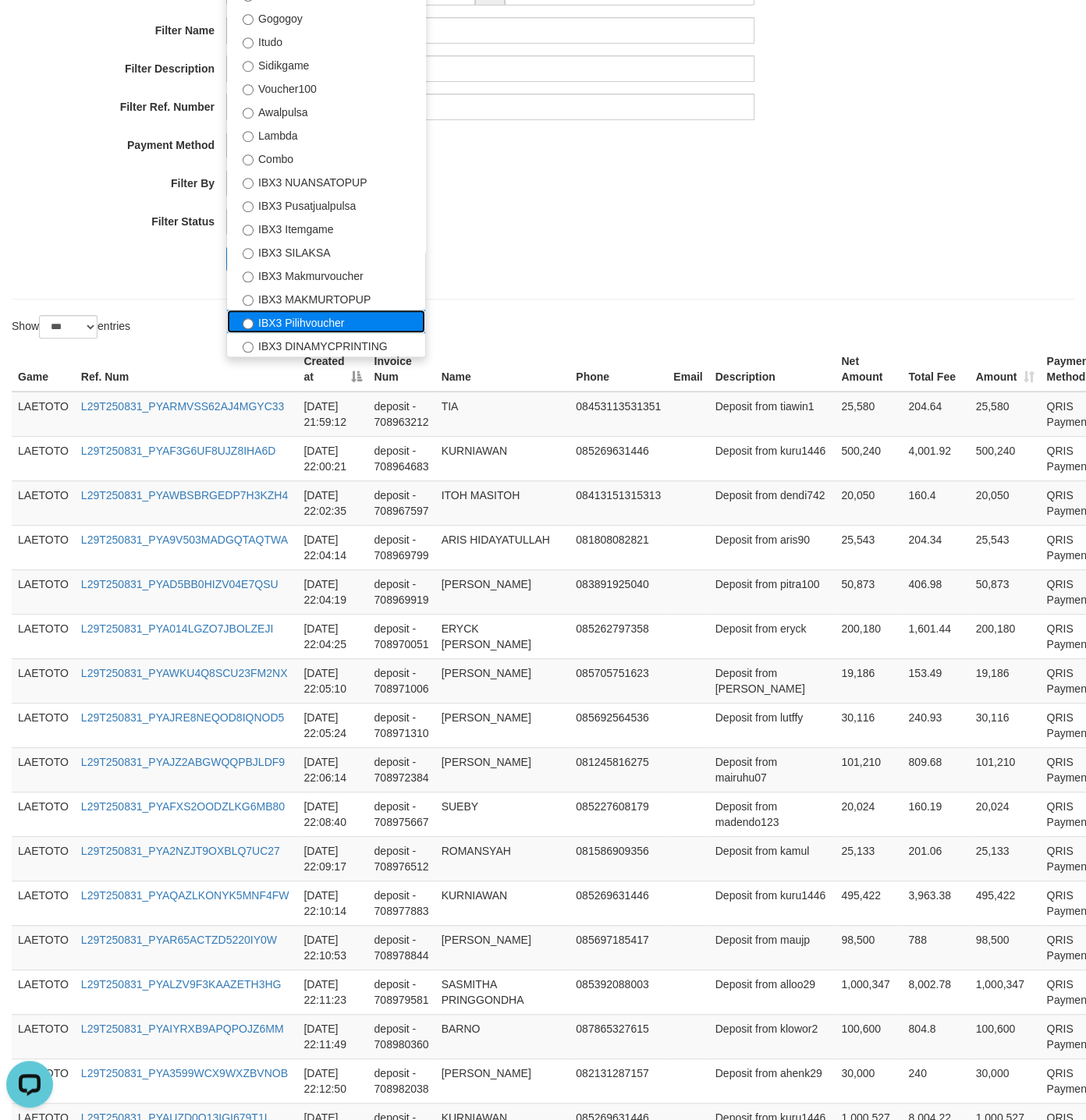
click at [334, 326] on label "IBX3 Pilihvoucher" at bounding box center [326, 321] width 198 height 24
select select "**********"
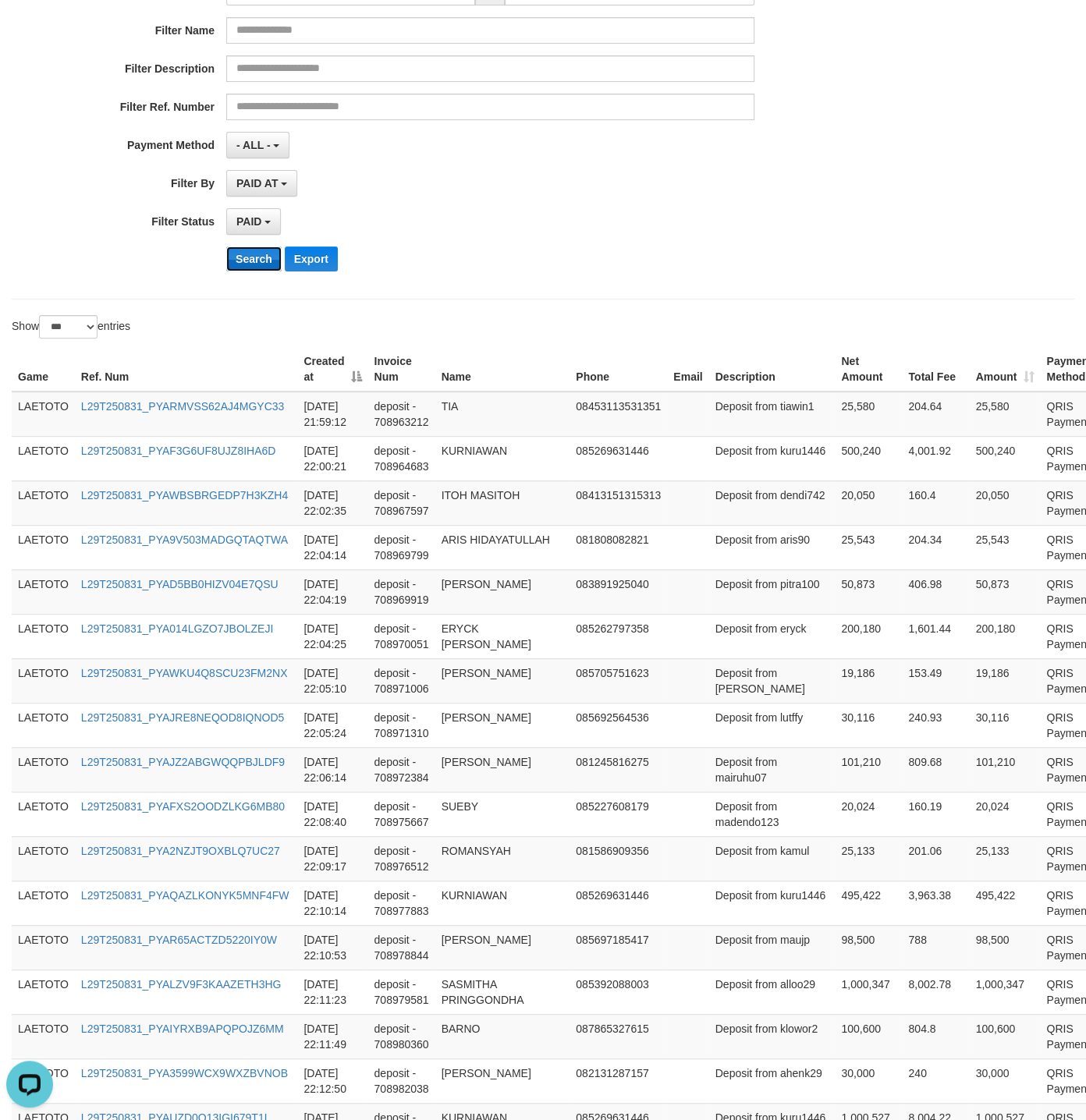
click at [246, 261] on button "Search" at bounding box center [253, 259] width 56 height 25
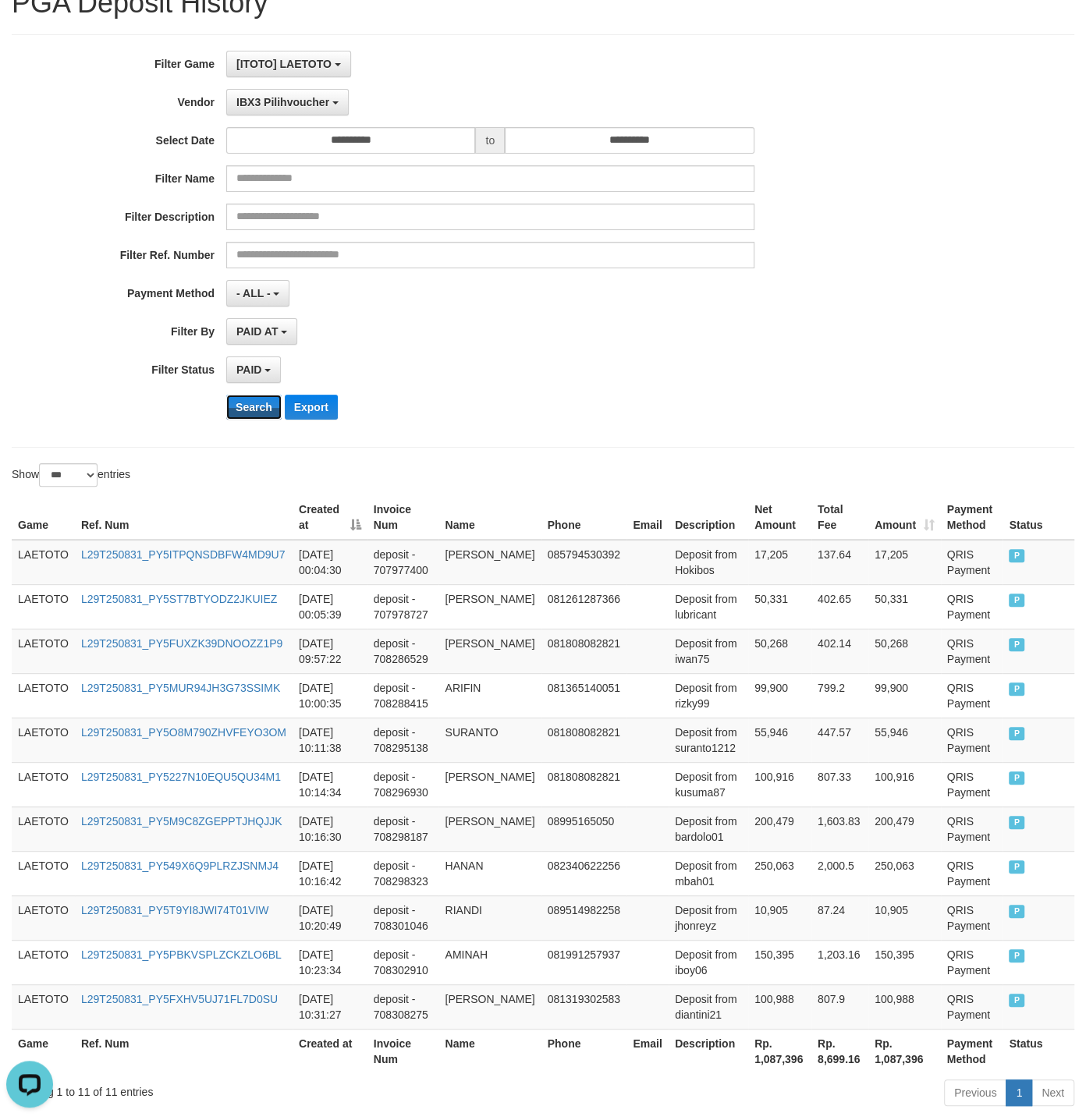
scroll to position [0, 0]
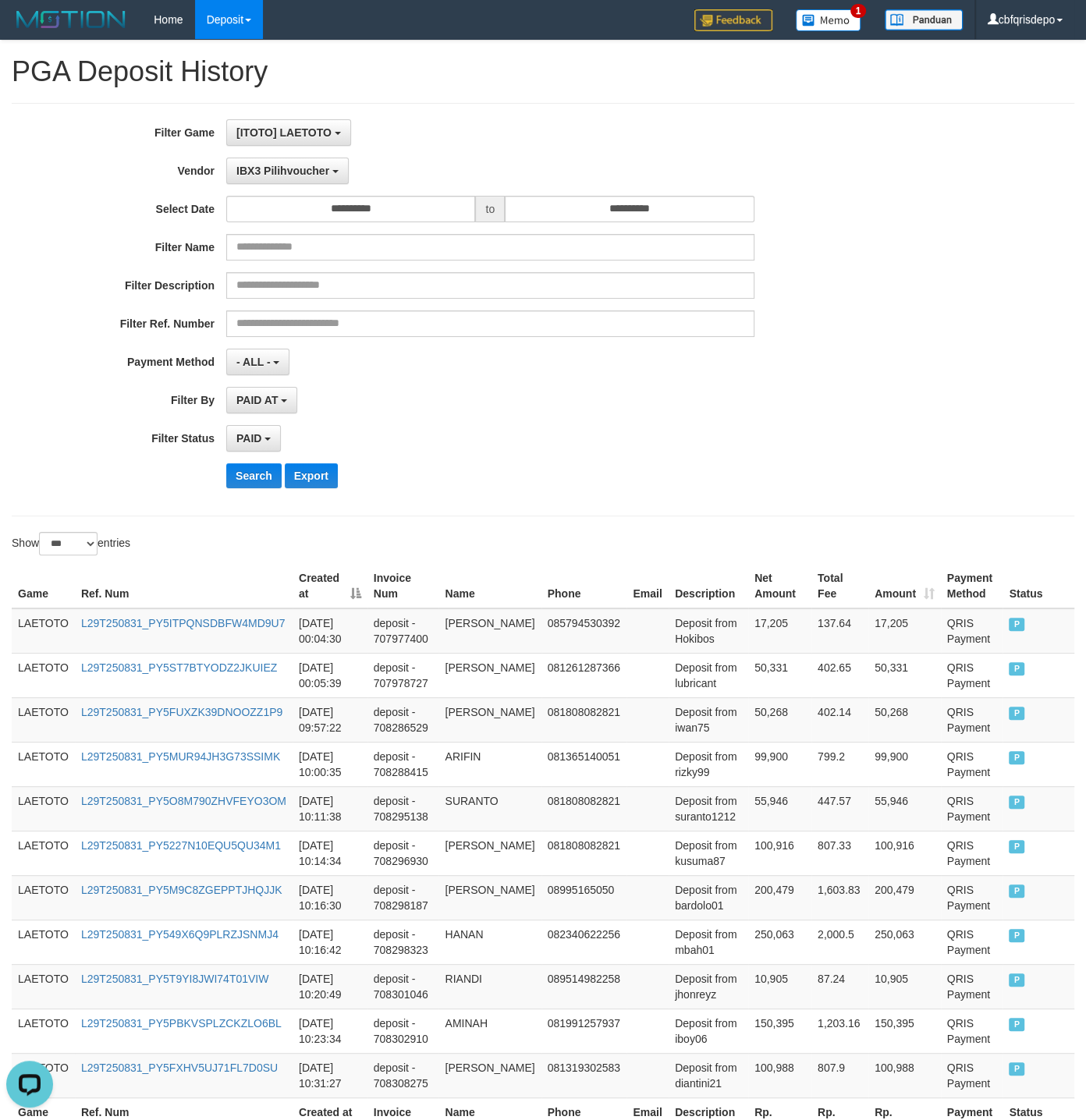
click at [760, 438] on div "**********" at bounding box center [452, 439] width 905 height 26
click at [756, 435] on div "**********" at bounding box center [452, 439] width 905 height 26
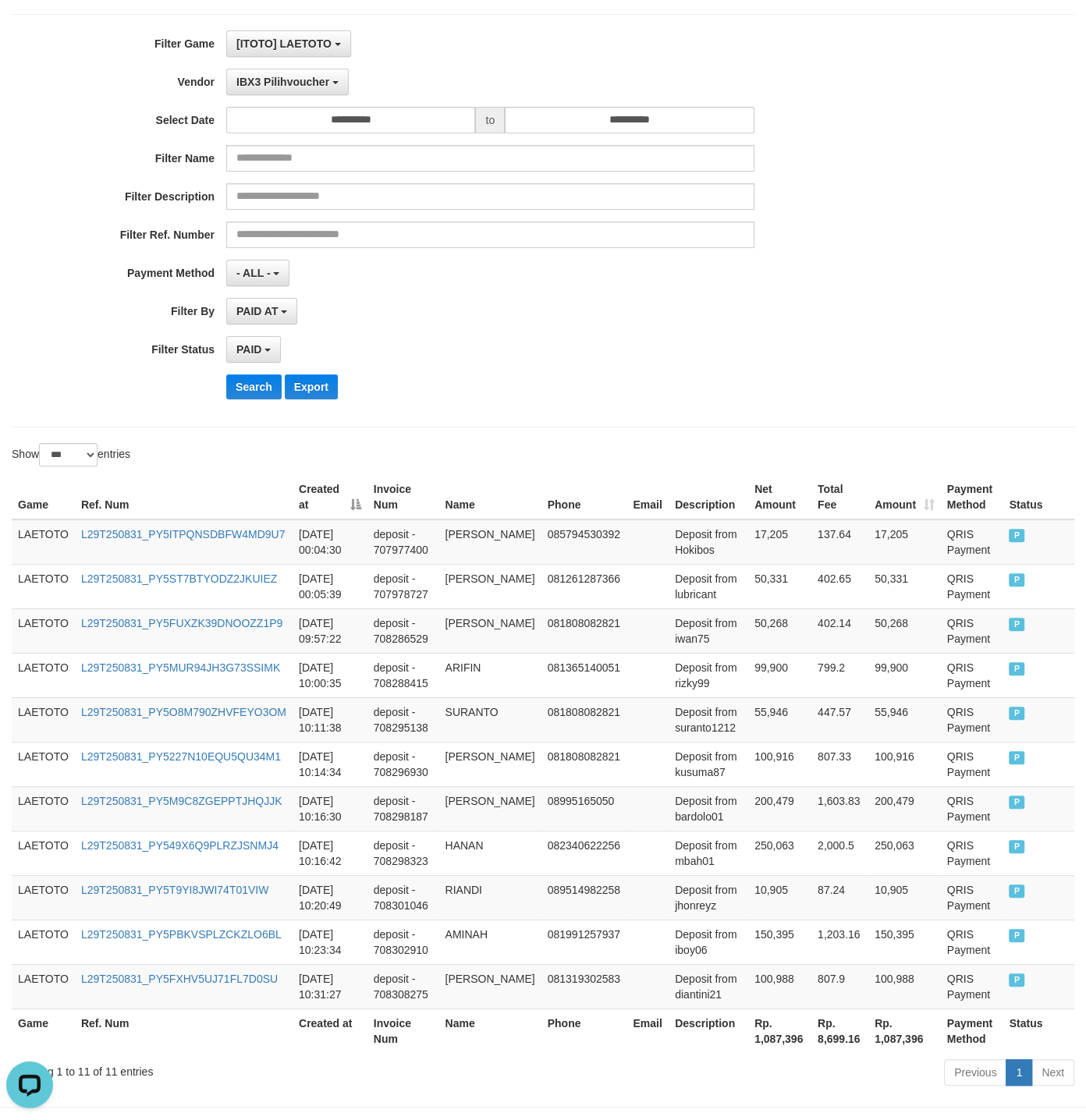
scroll to position [158, 0]
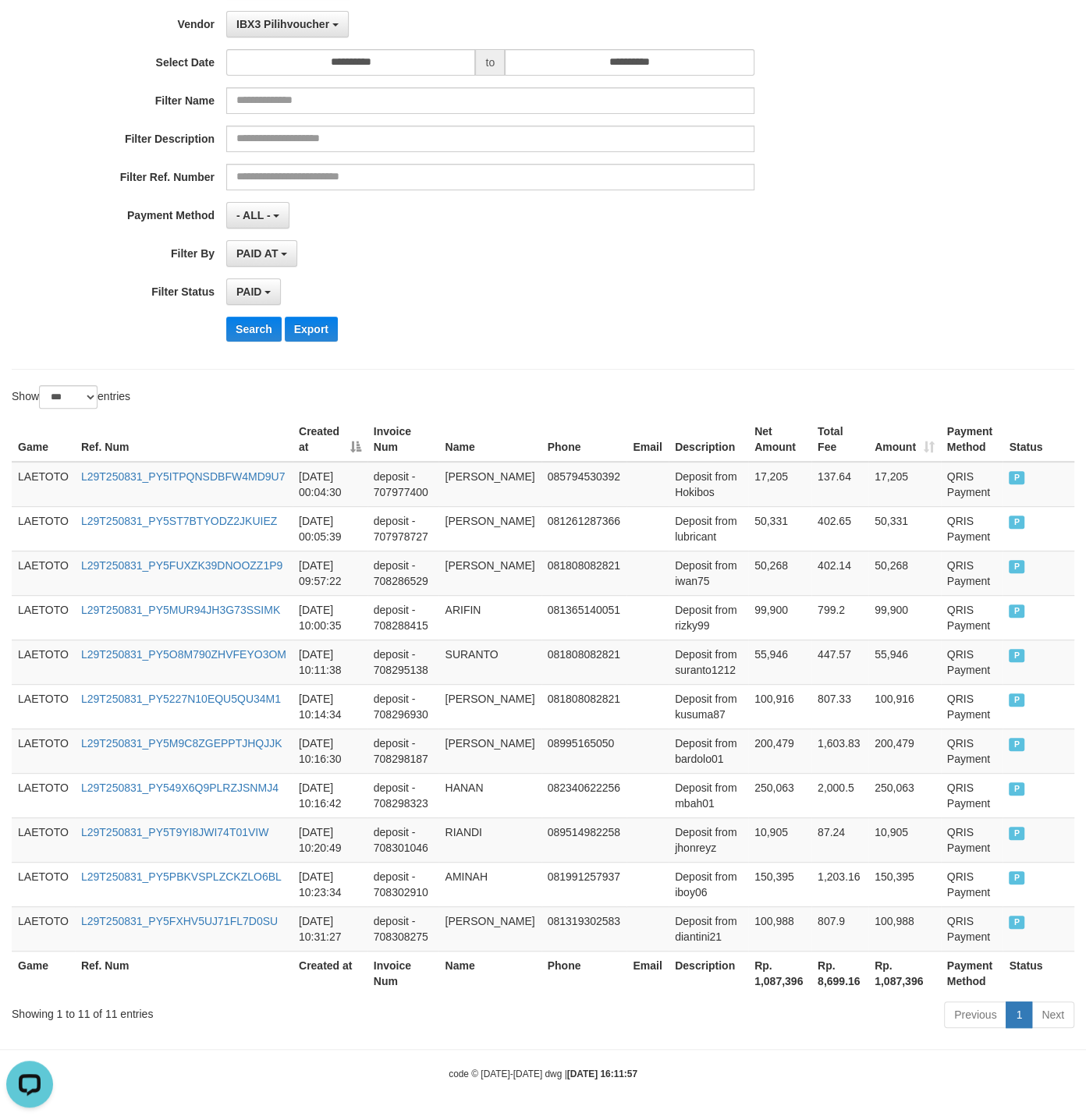
click at [680, 412] on div "Game Ref. Num Created at Invoice Num Name Phone Email Description Net Amount To…" at bounding box center [543, 705] width 1086 height 587
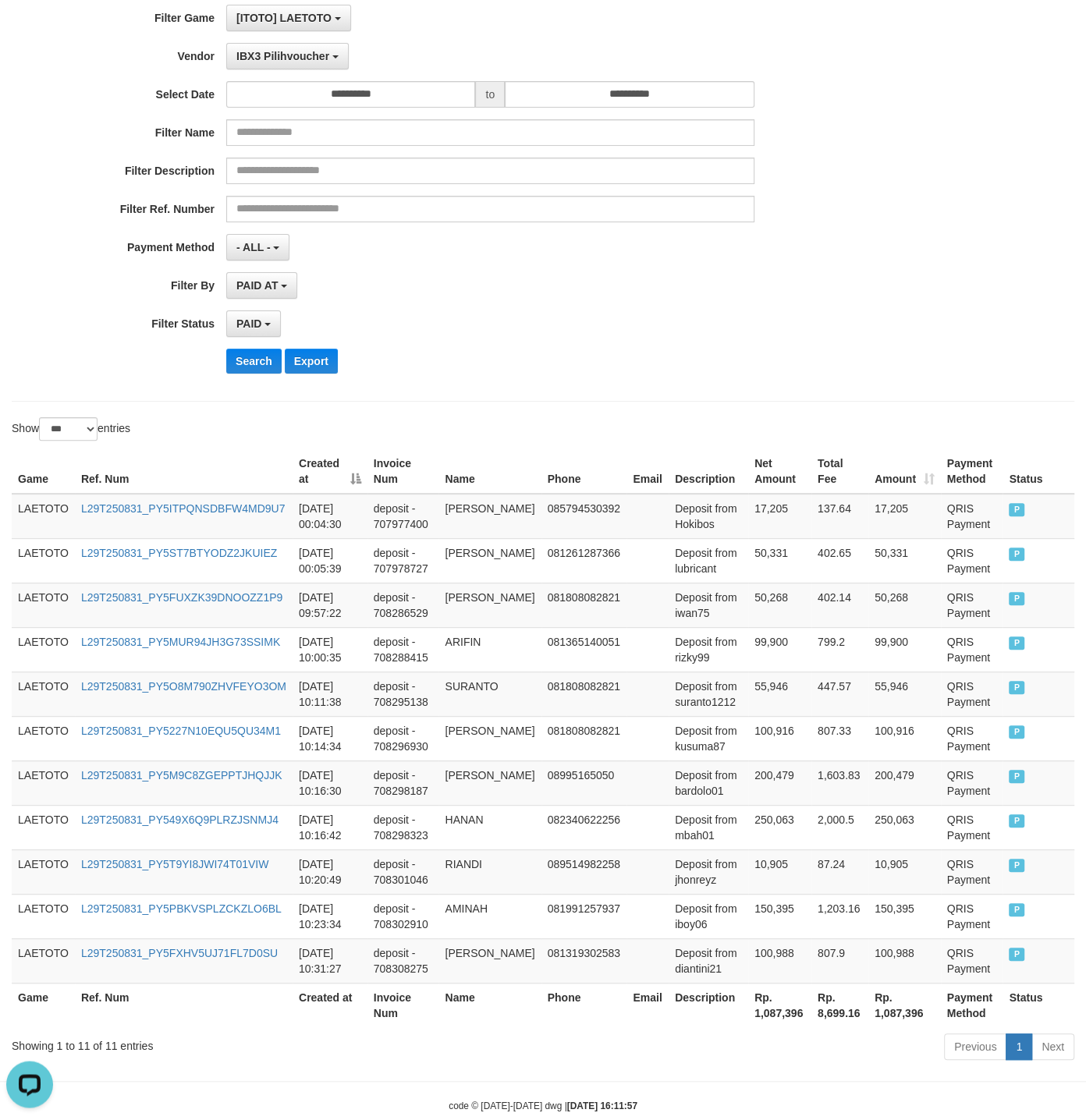
scroll to position [0, 0]
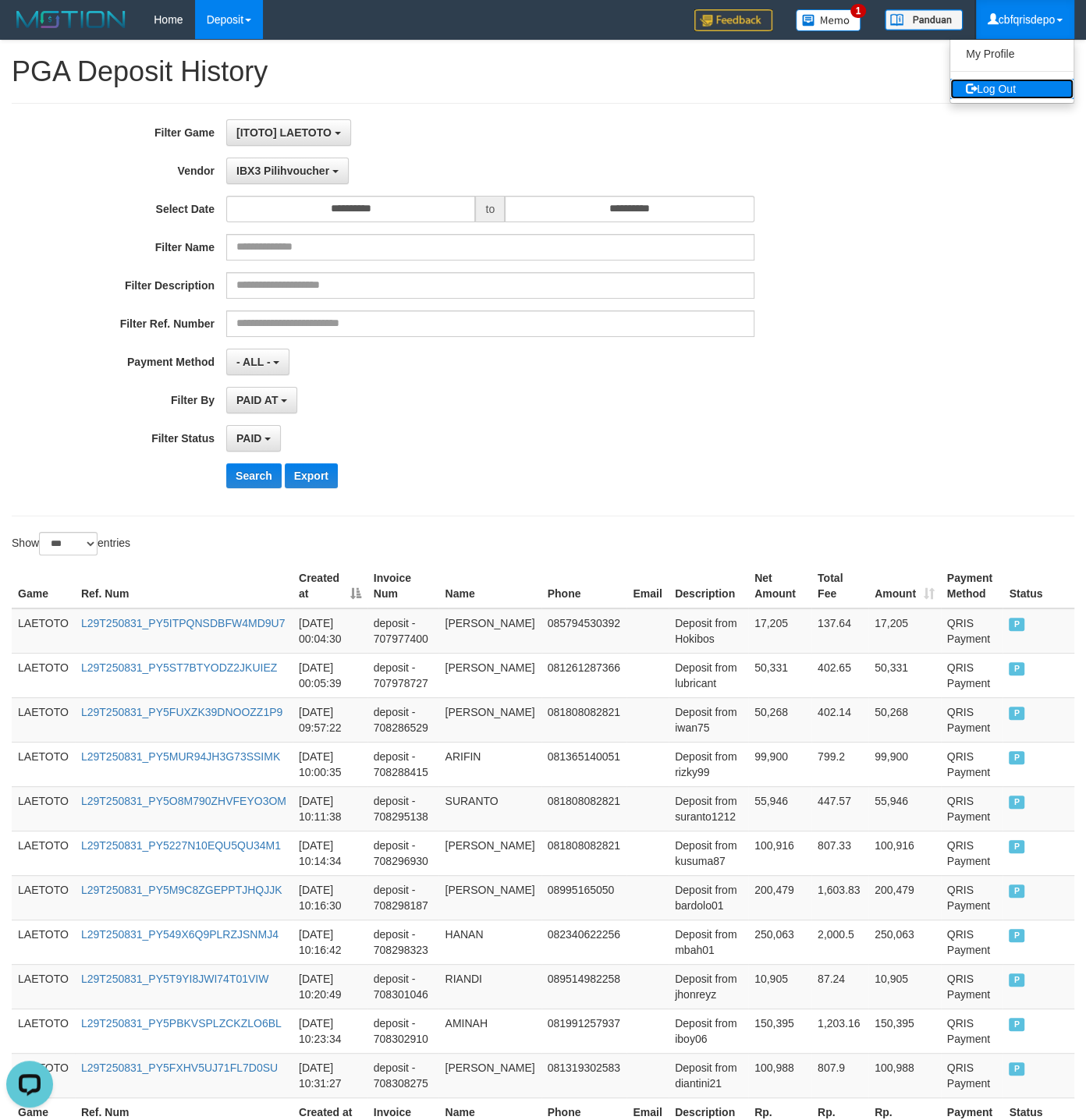
click at [999, 89] on link "Log Out" at bounding box center [1011, 88] width 123 height 20
